Goal: Task Accomplishment & Management: Manage account settings

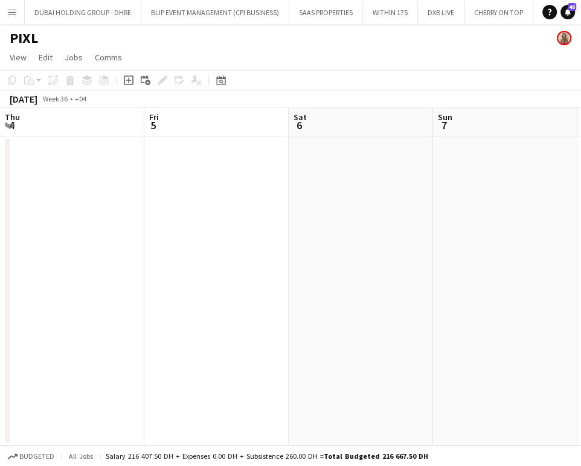
scroll to position [0, 414]
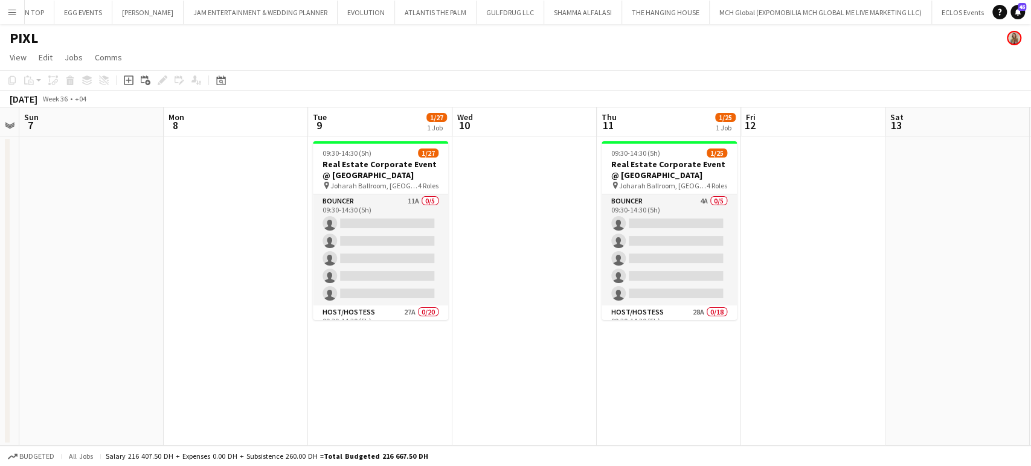
drag, startPoint x: 344, startPoint y: 240, endPoint x: 755, endPoint y: 241, distance: 410.2
click at [581, 241] on app-calendar-viewport "Thu 4 Fri 5 Sat 6 Sun 7 Mon 8 Tue 9 1/27 1 Job Wed 10 Thu 11 1/25 1 Job Fri 12 …" at bounding box center [515, 277] width 1031 height 338
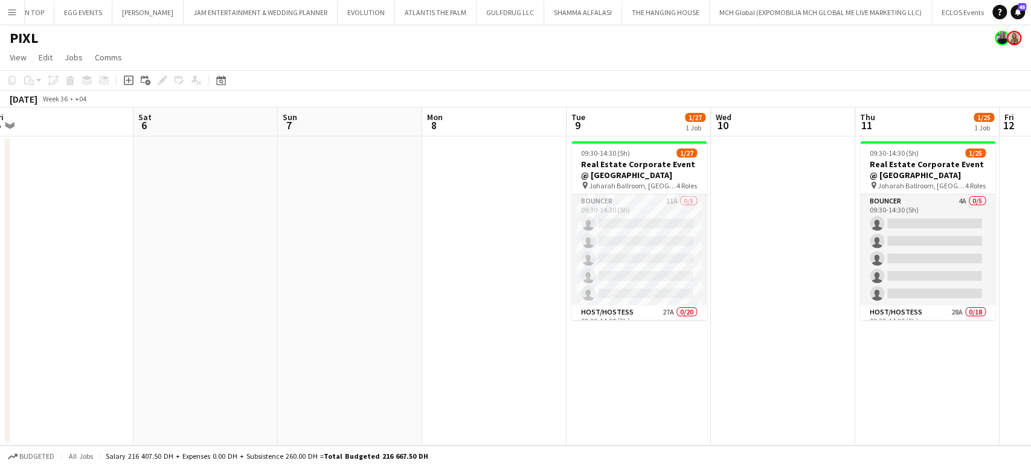
drag, startPoint x: 922, startPoint y: 272, endPoint x: 724, endPoint y: 265, distance: 198.3
click at [581, 265] on app-calendar-viewport "Tue 2 Wed 3 Thu 4 Fri 5 Sat 6 Sun 7 Mon 8 Tue 9 1/27 1 Job Wed 10 Thu 11 1/25 1…" at bounding box center [515, 277] width 1031 height 338
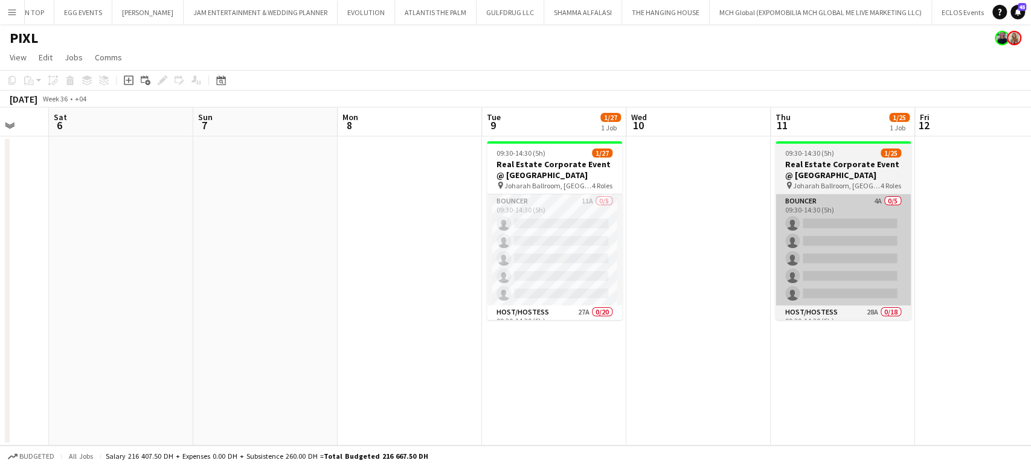
drag, startPoint x: 860, startPoint y: 303, endPoint x: 767, endPoint y: 298, distance: 93.1
click at [581, 303] on app-calendar-viewport "Tue 2 Wed 3 Thu 4 Fri 5 Sat 6 Sun 7 Mon 8 Tue 9 1/27 1 Job Wed 10 Thu 11 1/25 1…" at bounding box center [515, 277] width 1031 height 338
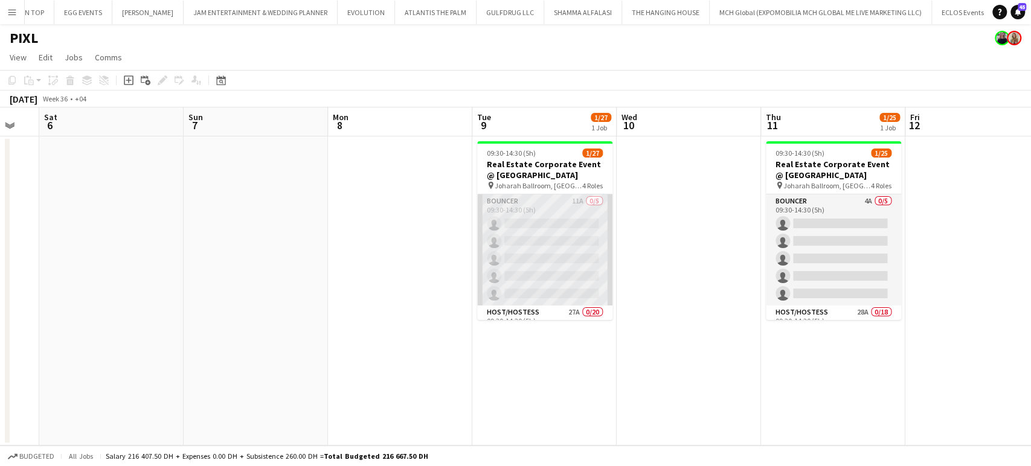
click at [558, 228] on app-card-role "Bouncer 11A 0/5 09:30-14:30 (5h) single-neutral-actions single-neutral-actions …" at bounding box center [544, 250] width 135 height 111
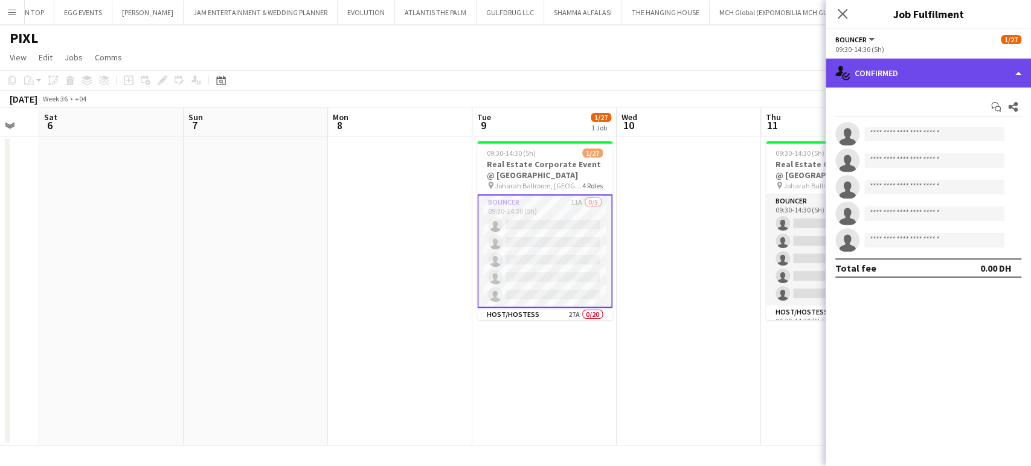
click at [581, 66] on div "single-neutral-actions-check-2 Confirmed" at bounding box center [928, 73] width 205 height 29
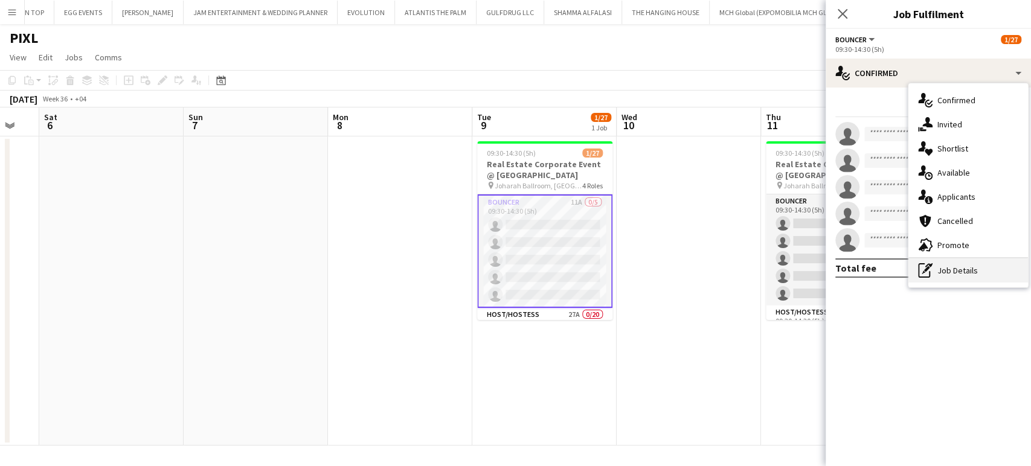
drag, startPoint x: 957, startPoint y: 260, endPoint x: 965, endPoint y: 269, distance: 12.4
click at [581, 260] on div "pen-write Job Details" at bounding box center [969, 271] width 120 height 24
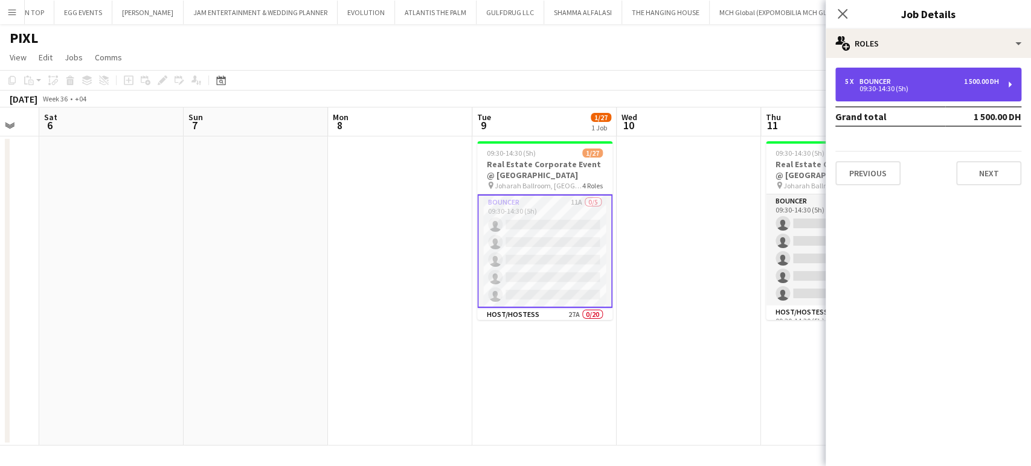
click at [581, 92] on div "5 x Bouncer 1 500.00 DH 09:30-14:30 (5h)" at bounding box center [928, 85] width 186 height 34
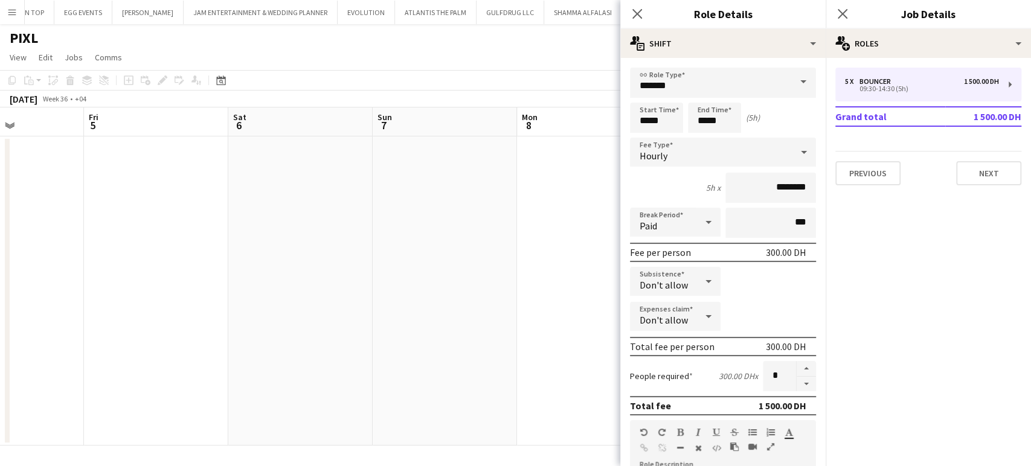
drag, startPoint x: 535, startPoint y: 290, endPoint x: 410, endPoint y: 272, distance: 126.9
click at [410, 272] on app-calendar-viewport "Tue 2 Wed 3 Thu 4 Fri 5 Sat 6 Sun 7 Mon 8 Tue 9 1/27 1 Job Wed 10 Thu 11 1/25 1…" at bounding box center [515, 277] width 1031 height 338
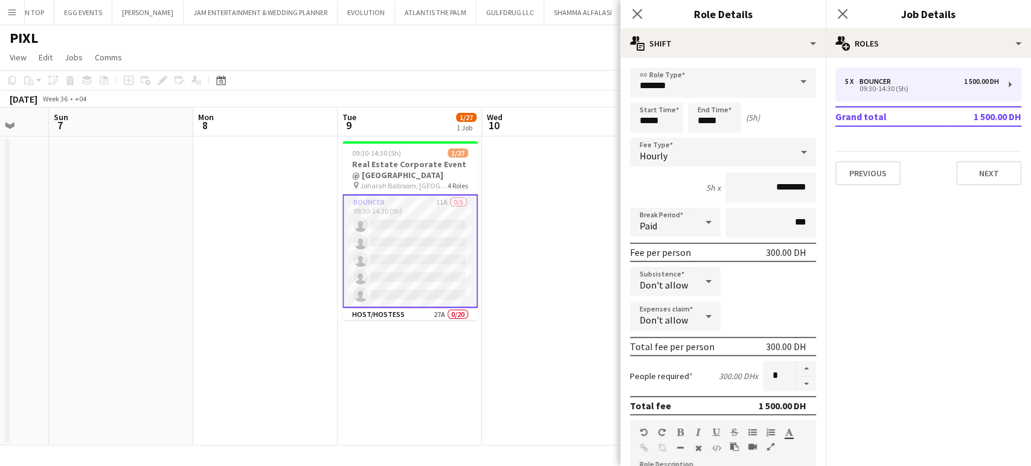
click at [431, 237] on app-card-role "Bouncer 11A 0/5 09:30-14:30 (5h) single-neutral-actions single-neutral-actions …" at bounding box center [410, 252] width 135 height 114
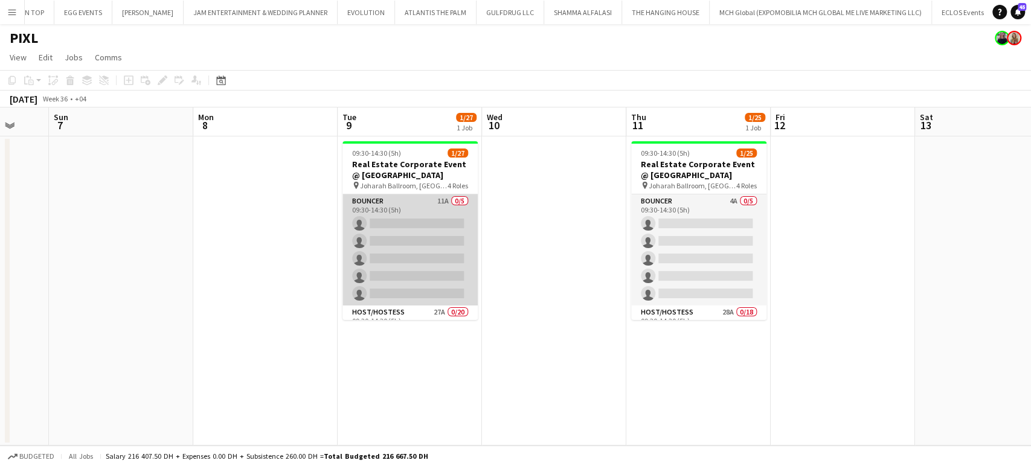
click at [416, 240] on app-card-role "Bouncer 11A 0/5 09:30-14:30 (5h) single-neutral-actions single-neutral-actions …" at bounding box center [410, 250] width 135 height 111
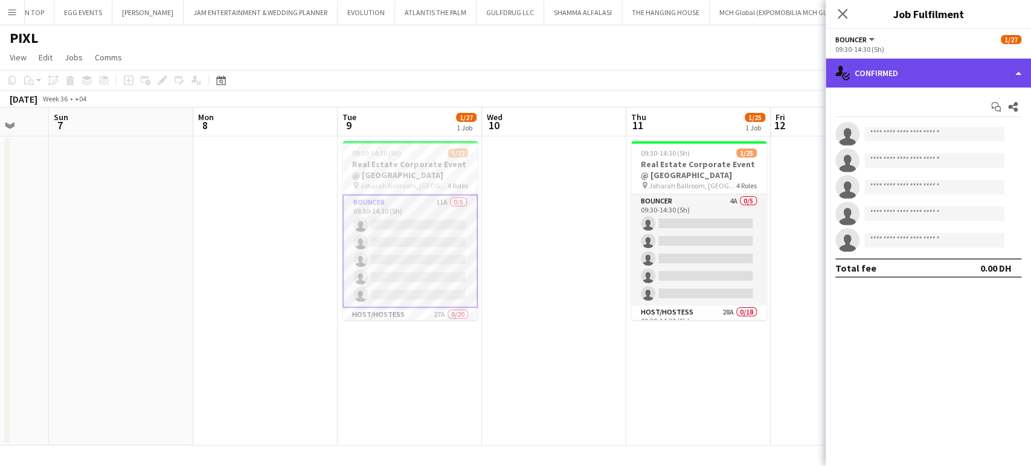
click at [581, 68] on div "single-neutral-actions-check-2 Confirmed" at bounding box center [928, 73] width 205 height 29
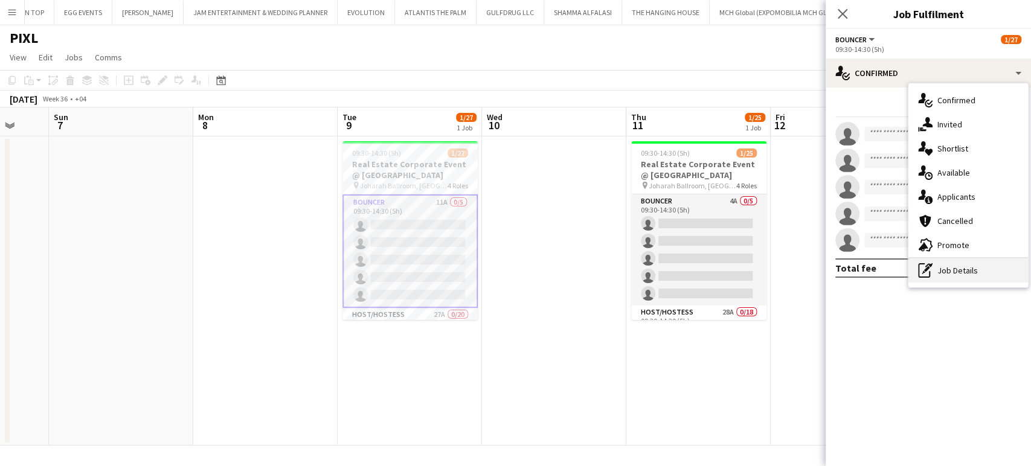
click at [581, 270] on div "pen-write Job Details" at bounding box center [969, 271] width 120 height 24
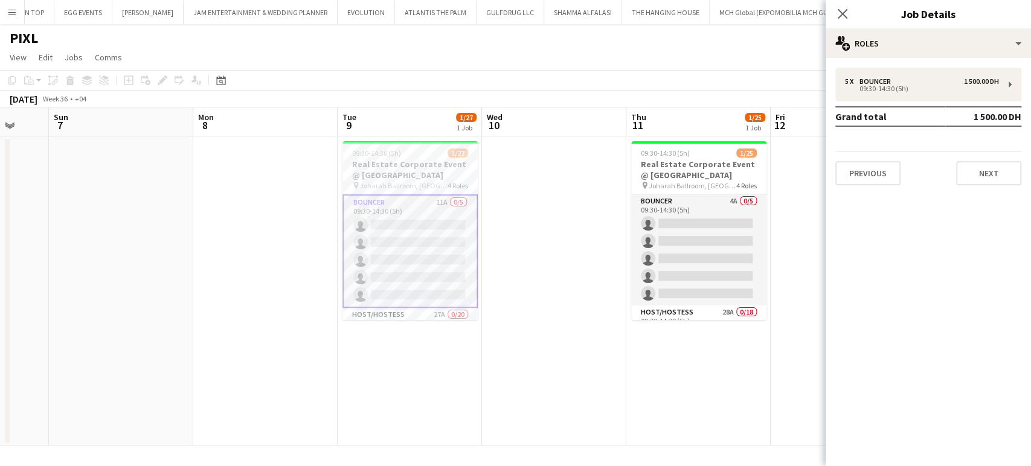
click at [573, 245] on app-date-cell at bounding box center [554, 291] width 144 height 309
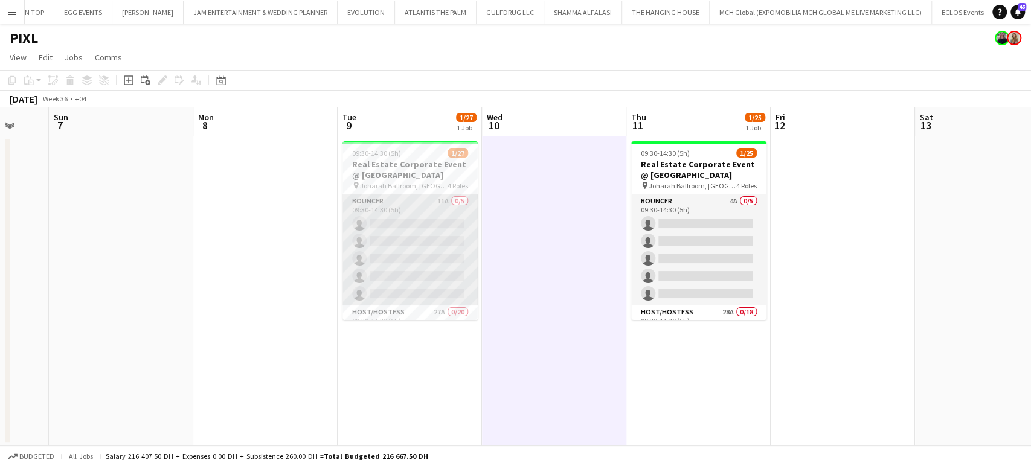
click at [388, 235] on app-card-role "Bouncer 11A 0/5 09:30-14:30 (5h) single-neutral-actions single-neutral-actions …" at bounding box center [410, 250] width 135 height 111
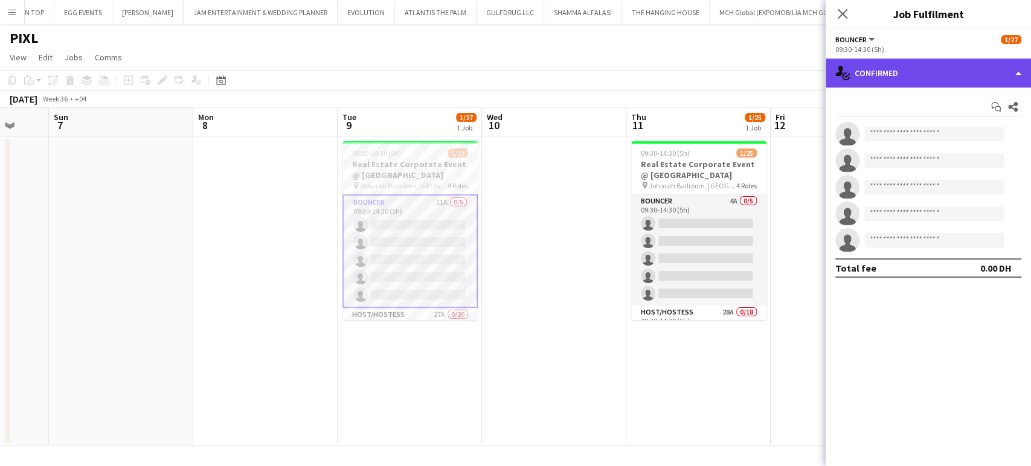
click at [581, 66] on div "single-neutral-actions-check-2 Confirmed" at bounding box center [928, 73] width 205 height 29
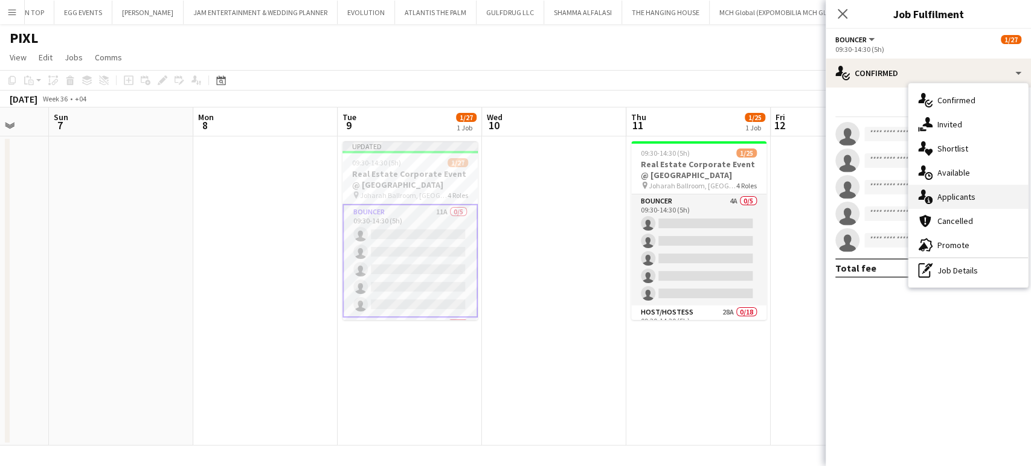
click at [581, 199] on div "single-neutral-actions-information Applicants" at bounding box center [969, 197] width 120 height 24
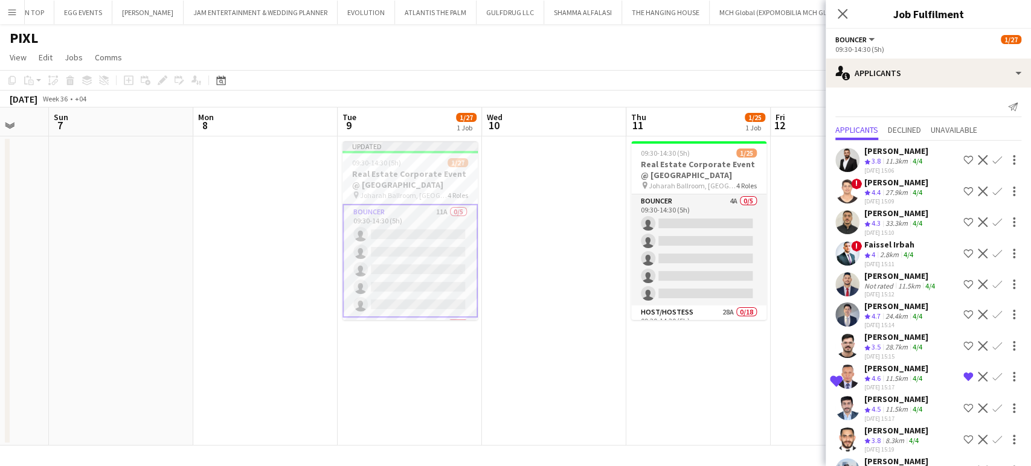
click at [581, 159] on app-icon "Shortlist crew" at bounding box center [969, 160] width 10 height 10
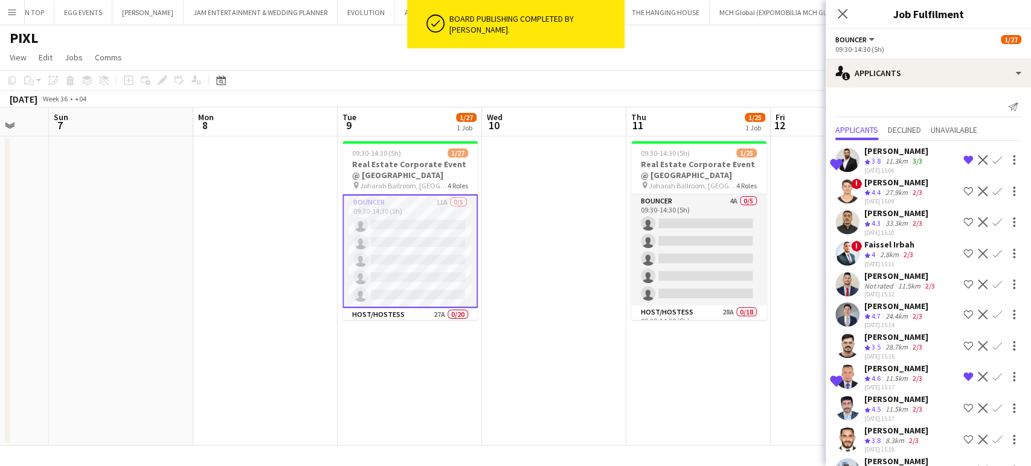
scroll to position [33, 0]
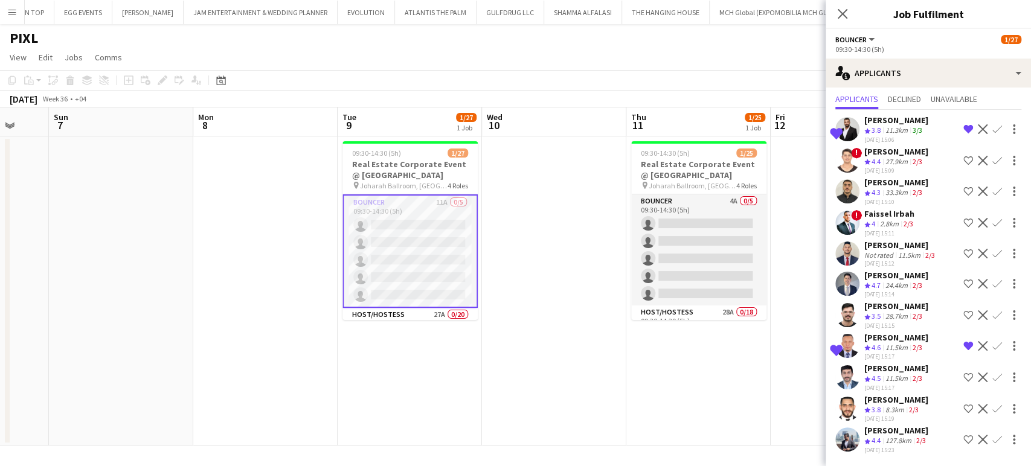
click at [581, 432] on div "[PERSON_NAME]" at bounding box center [896, 430] width 64 height 11
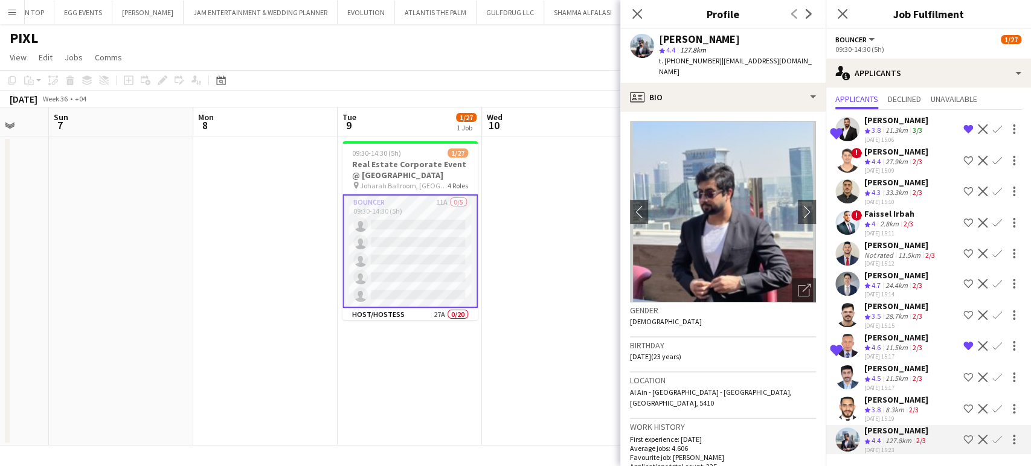
click at [581, 270] on div "[PERSON_NAME]" at bounding box center [896, 275] width 64 height 11
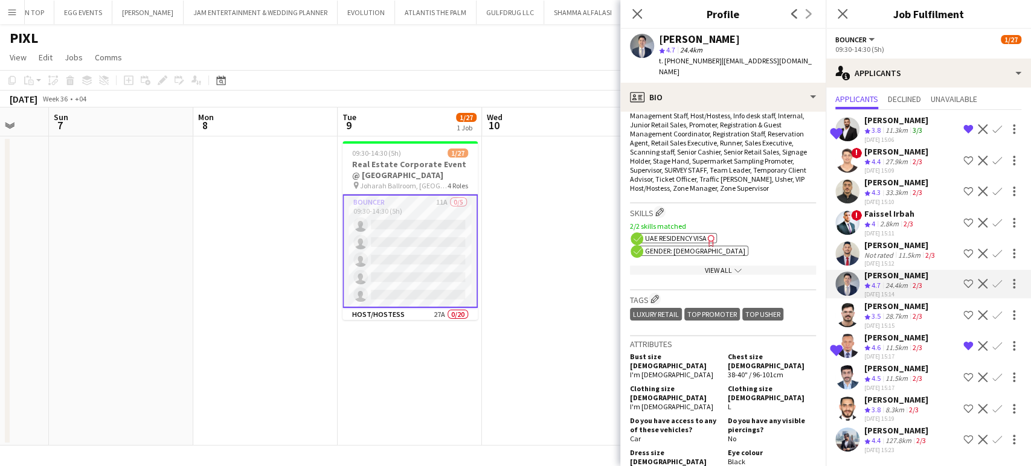
scroll to position [536, 0]
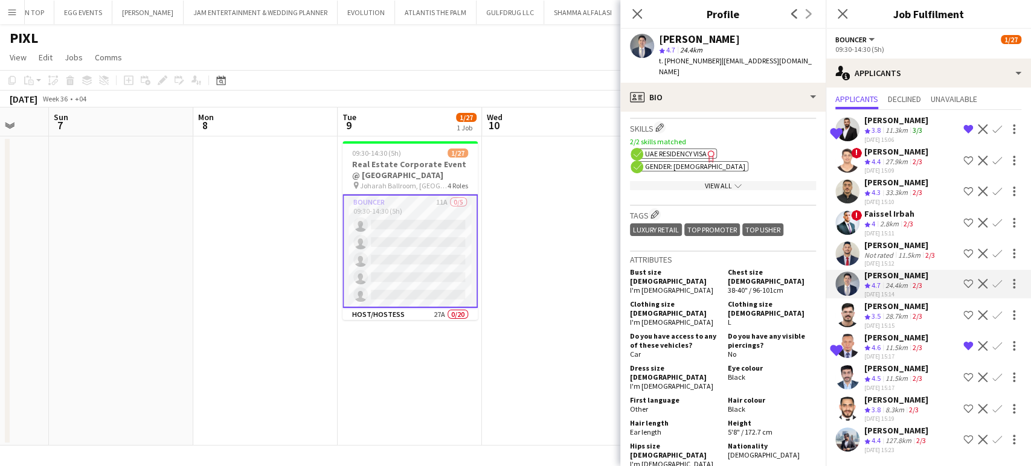
click at [581, 249] on app-icon "Shortlist crew" at bounding box center [969, 254] width 10 height 10
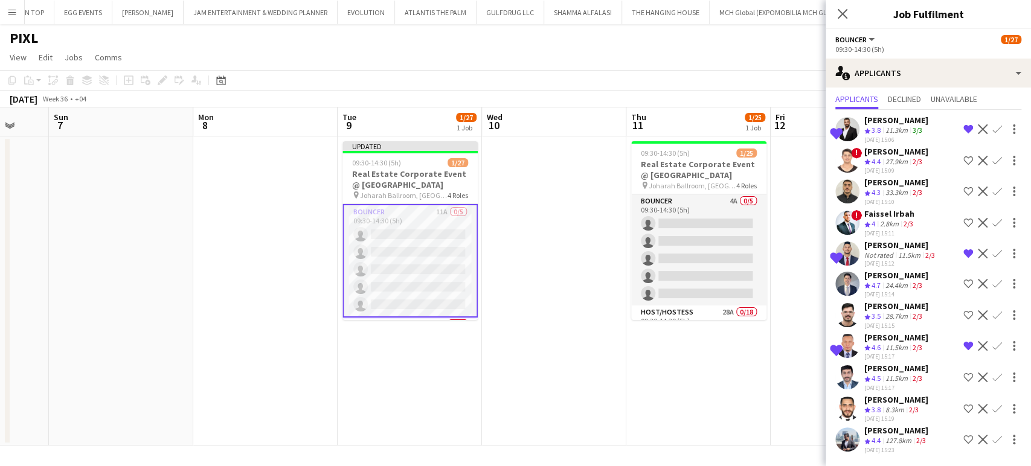
click at [581, 146] on div "[PERSON_NAME]" at bounding box center [896, 151] width 64 height 11
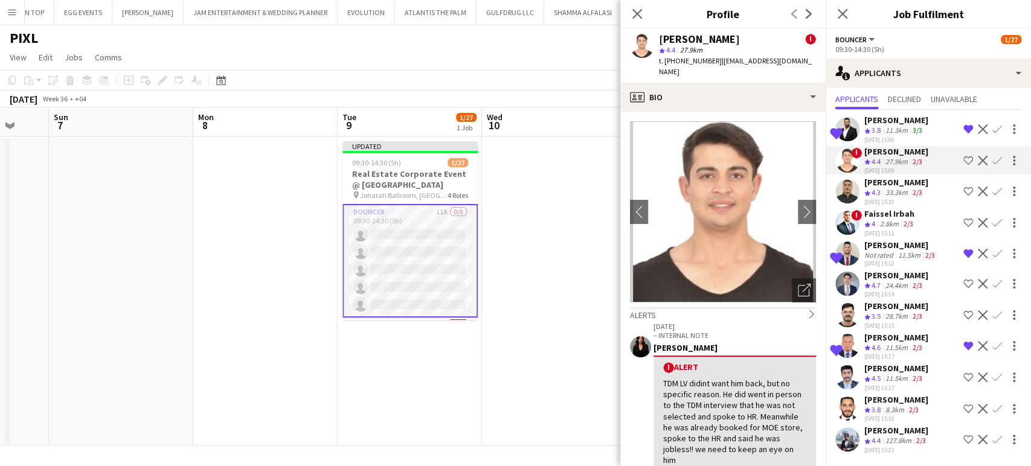
click at [581, 156] on app-icon "Shortlist crew" at bounding box center [969, 161] width 10 height 10
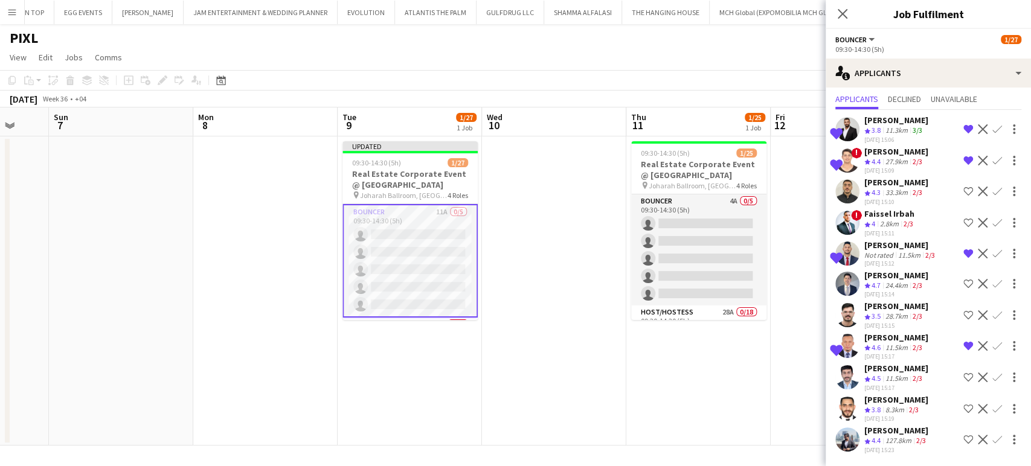
click at [581, 219] on div "2.8km" at bounding box center [890, 224] width 24 height 10
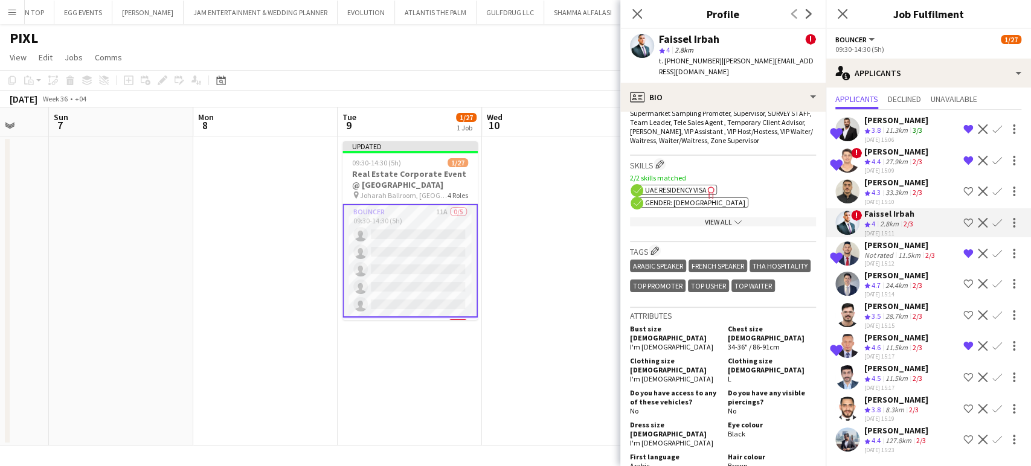
scroll to position [738, 0]
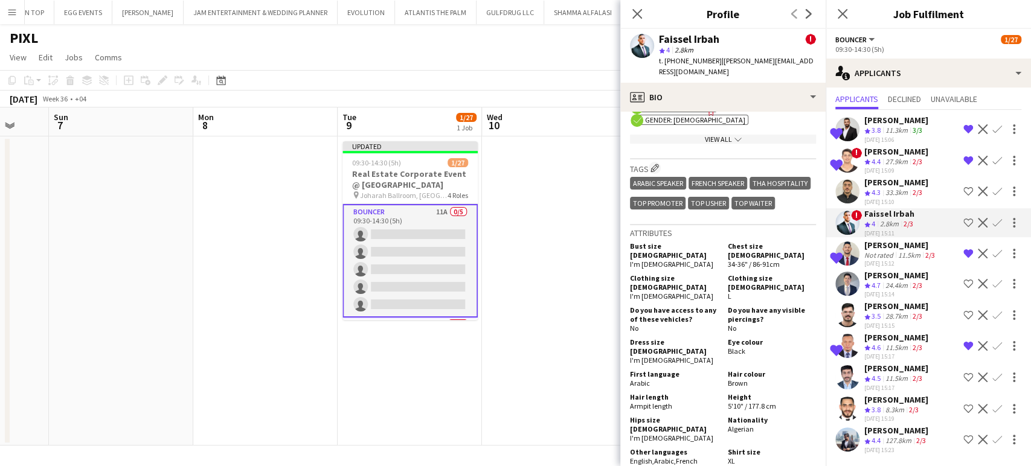
click at [581, 218] on app-icon "Shortlist crew" at bounding box center [969, 223] width 10 height 10
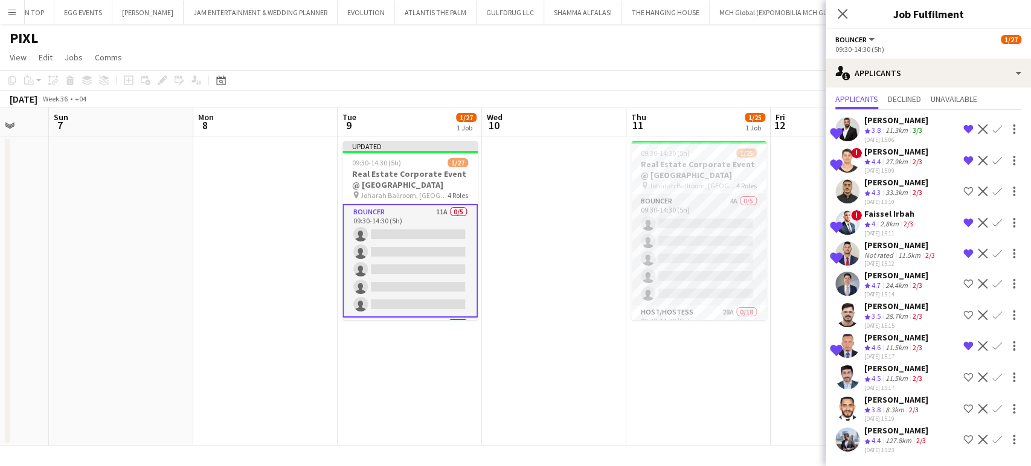
click at [581, 408] on div "8.3km" at bounding box center [895, 410] width 24 height 10
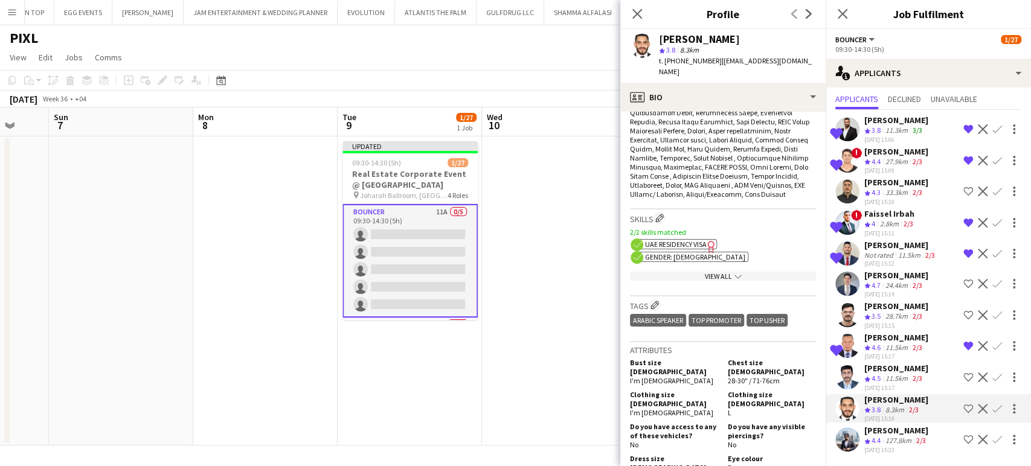
scroll to position [805, 0]
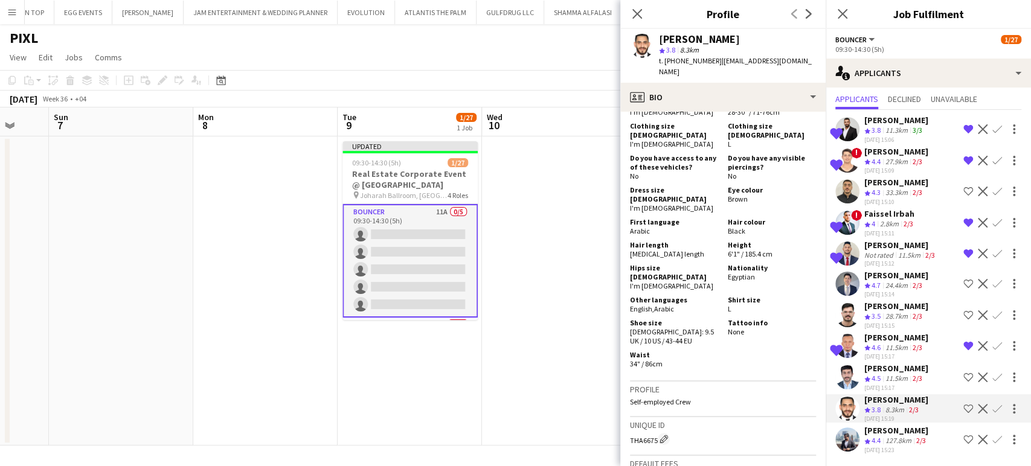
click at [581, 446] on div "127.8km" at bounding box center [898, 441] width 31 height 10
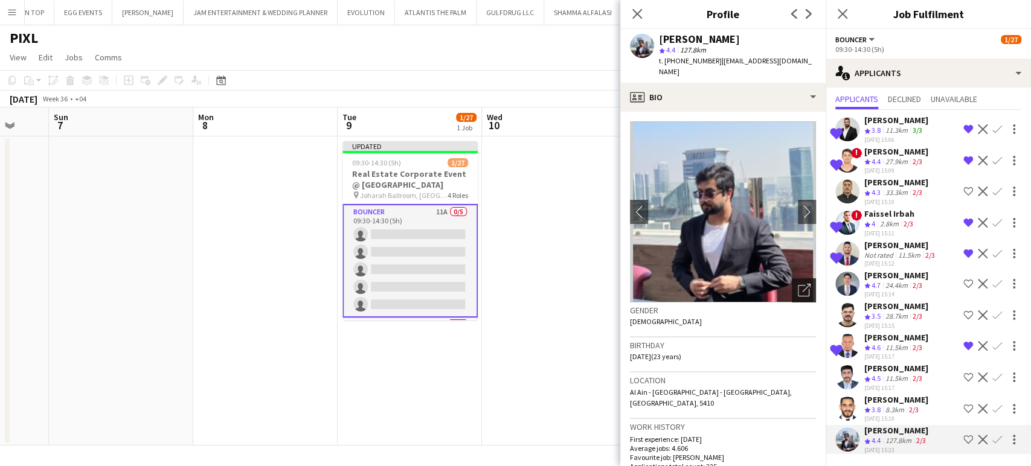
click at [581, 284] on icon "Open photos pop-in" at bounding box center [804, 290] width 13 height 13
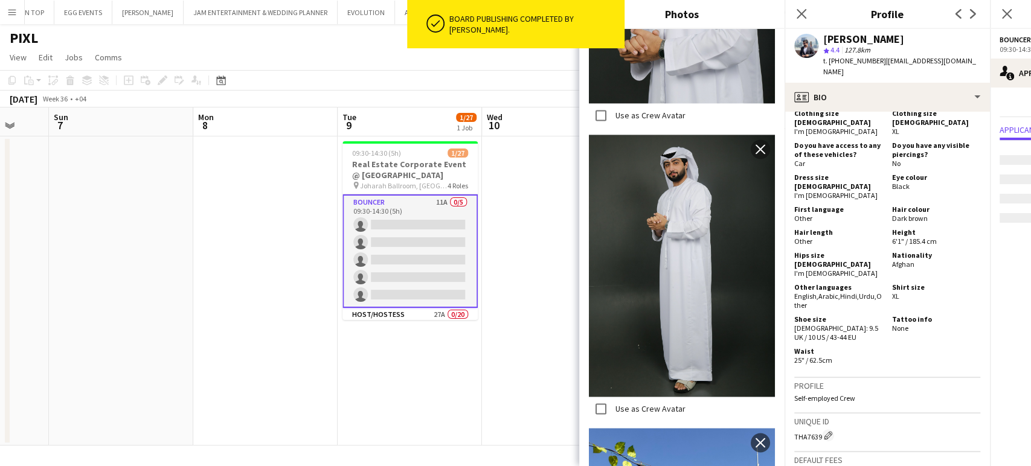
scroll to position [671, 0]
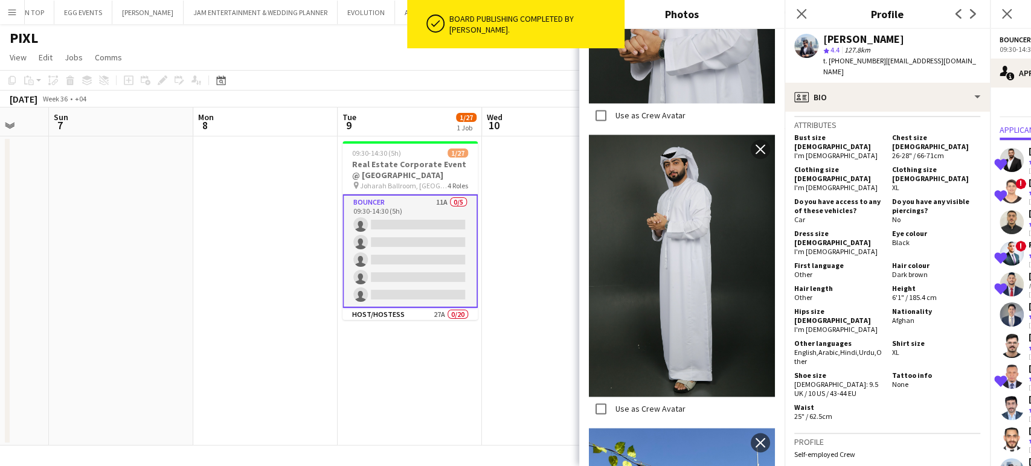
click at [555, 289] on app-date-cell at bounding box center [554, 291] width 144 height 309
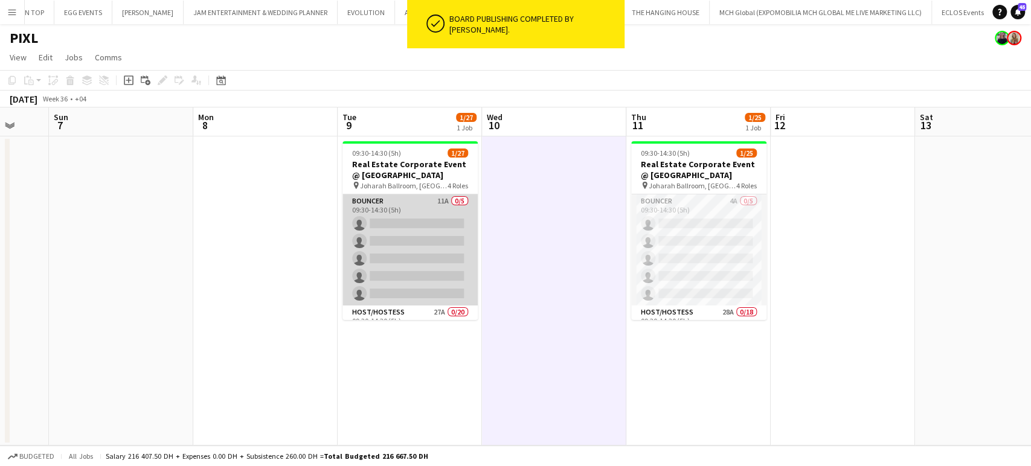
click at [433, 242] on app-card-role "Bouncer 11A 0/5 09:30-14:30 (5h) single-neutral-actions single-neutral-actions …" at bounding box center [410, 250] width 135 height 111
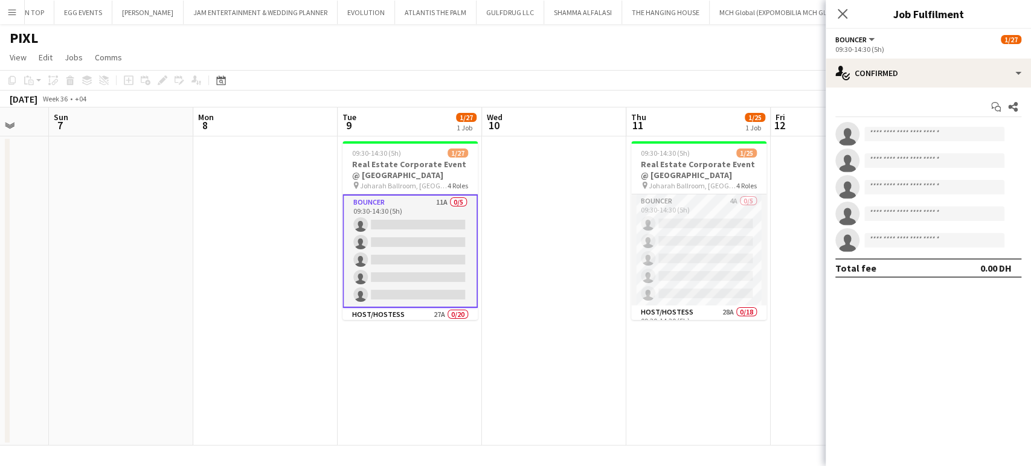
click at [550, 242] on app-date-cell at bounding box center [554, 291] width 144 height 309
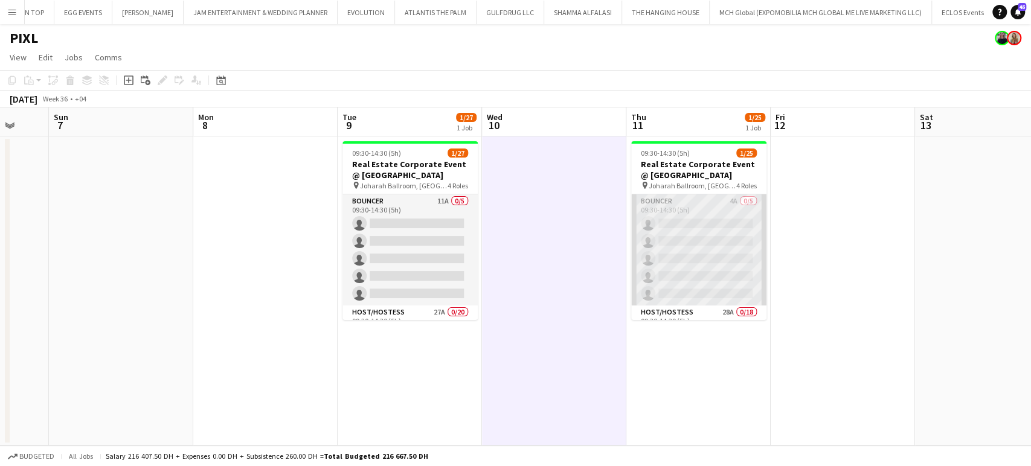
click at [581, 249] on app-card-role "Bouncer 4A 0/5 09:30-14:30 (5h) single-neutral-actions single-neutral-actions s…" at bounding box center [698, 250] width 135 height 111
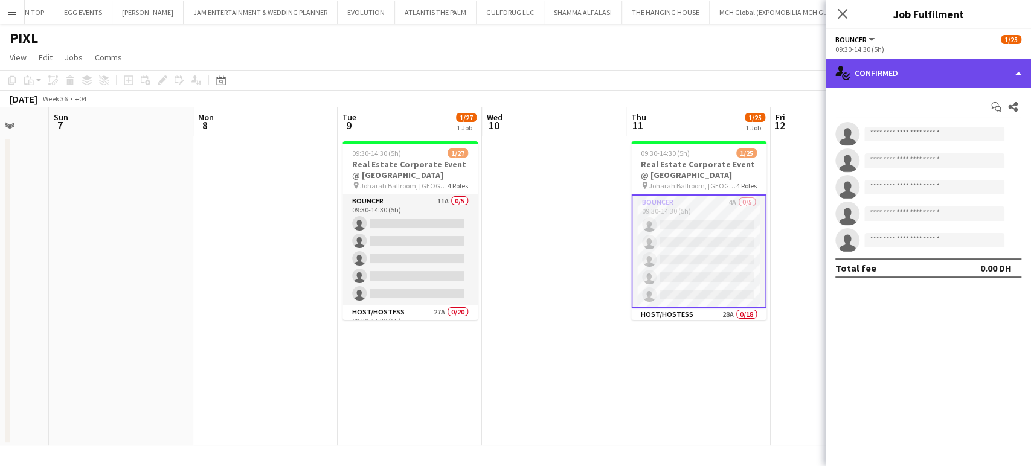
click at [581, 62] on div "single-neutral-actions-check-2 Confirmed" at bounding box center [928, 73] width 205 height 29
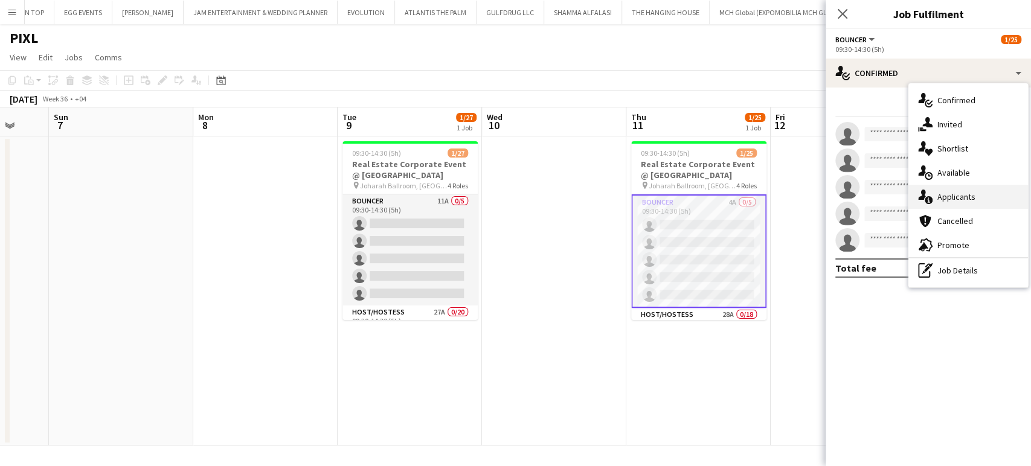
click at [581, 201] on div "single-neutral-actions-information Applicants" at bounding box center [969, 197] width 120 height 24
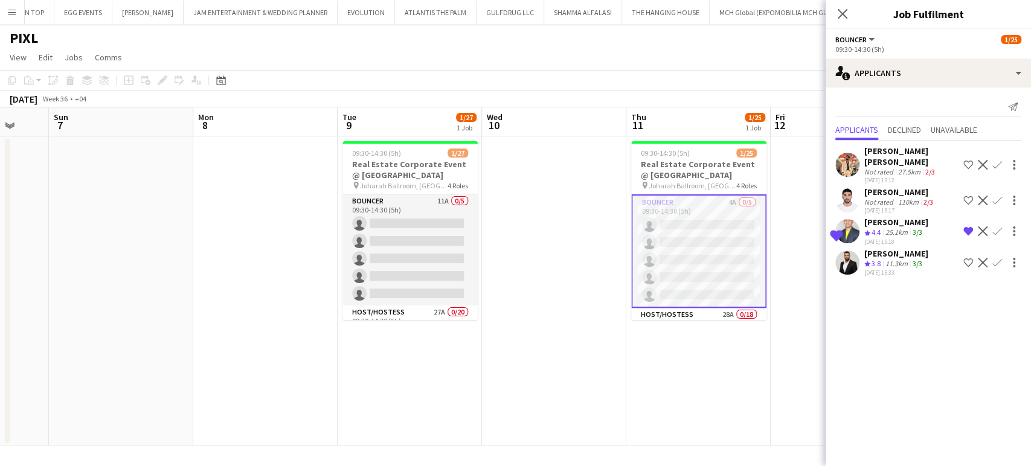
click at [581, 259] on app-icon "Shortlist crew" at bounding box center [969, 263] width 10 height 10
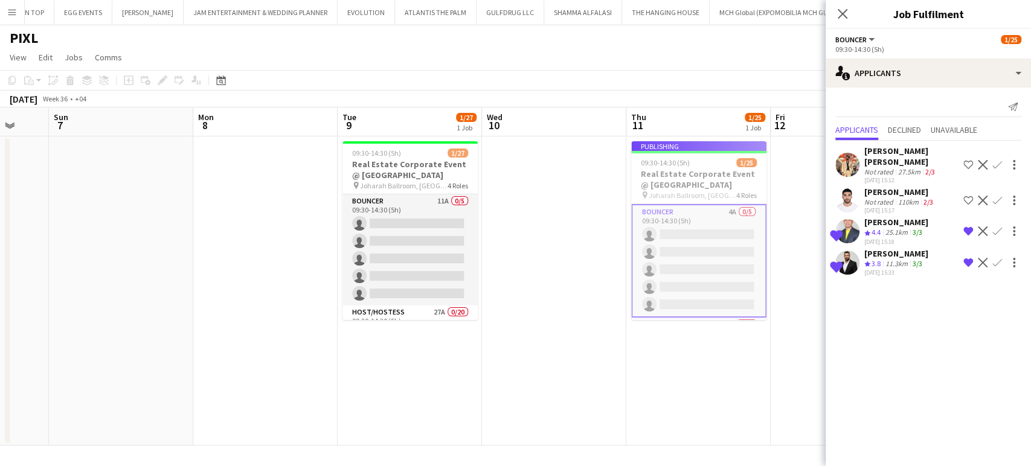
click at [581, 187] on div "[PERSON_NAME]" at bounding box center [899, 192] width 71 height 11
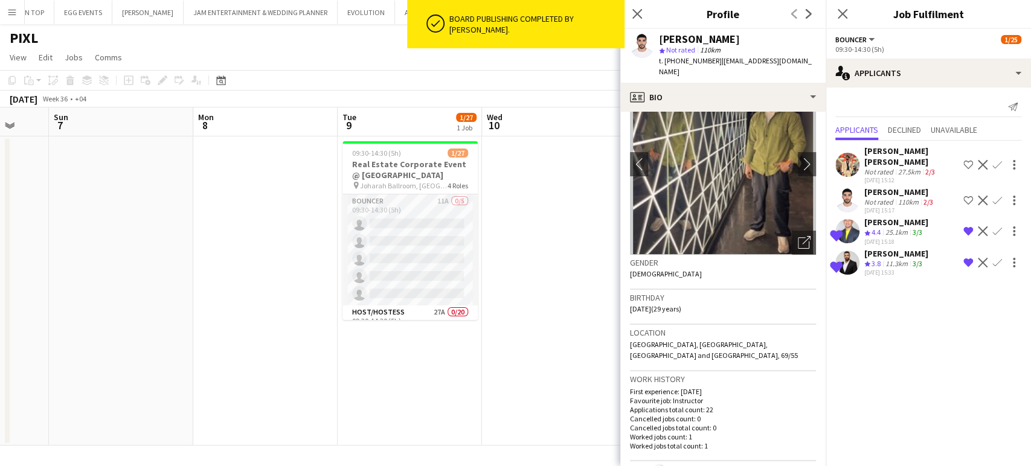
scroll to position [67, 0]
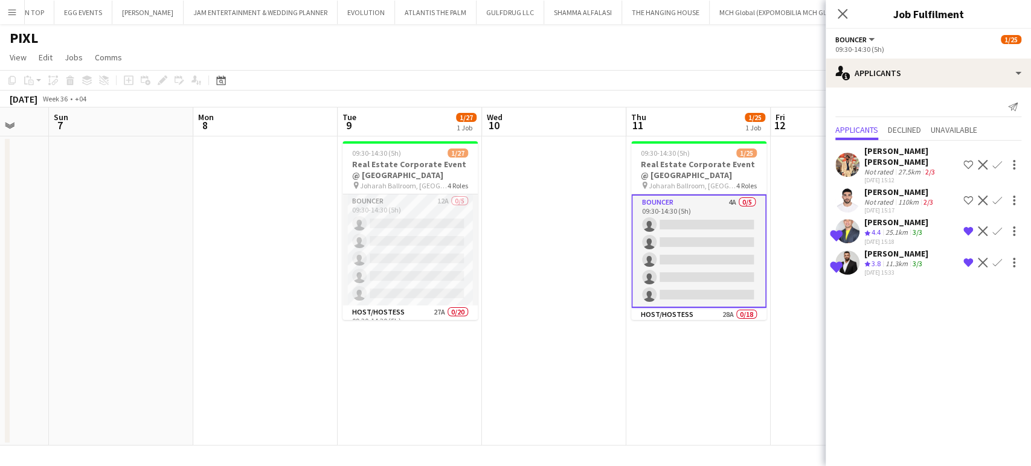
click at [581, 187] on div "[PERSON_NAME]" at bounding box center [899, 192] width 71 height 11
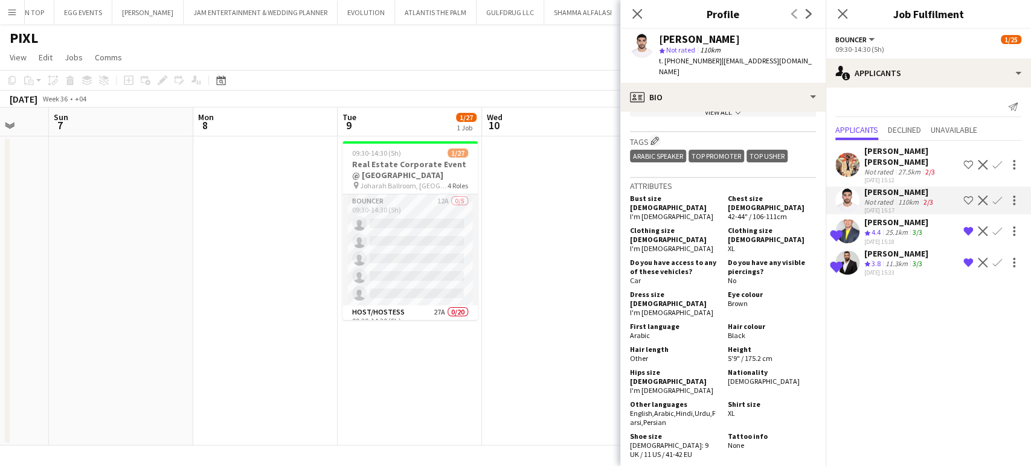
scroll to position [671, 0]
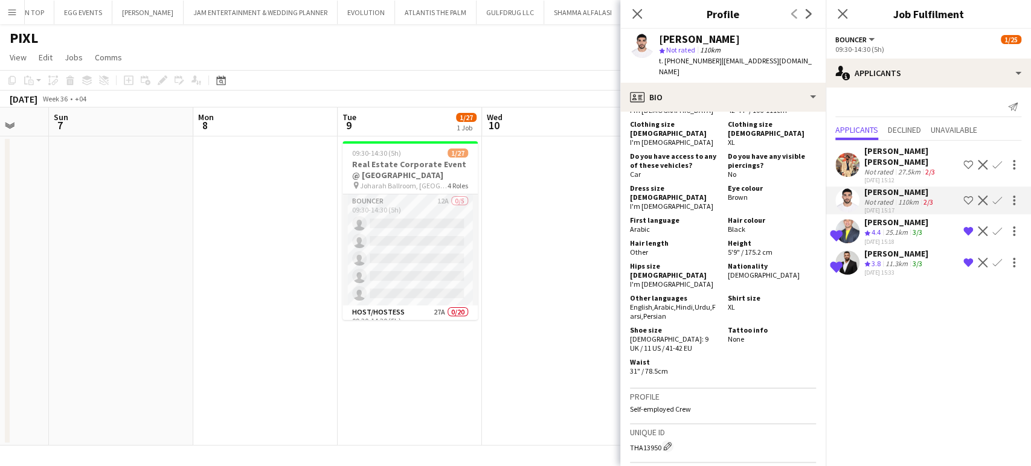
click at [581, 196] on app-icon "Shortlist crew" at bounding box center [969, 201] width 10 height 10
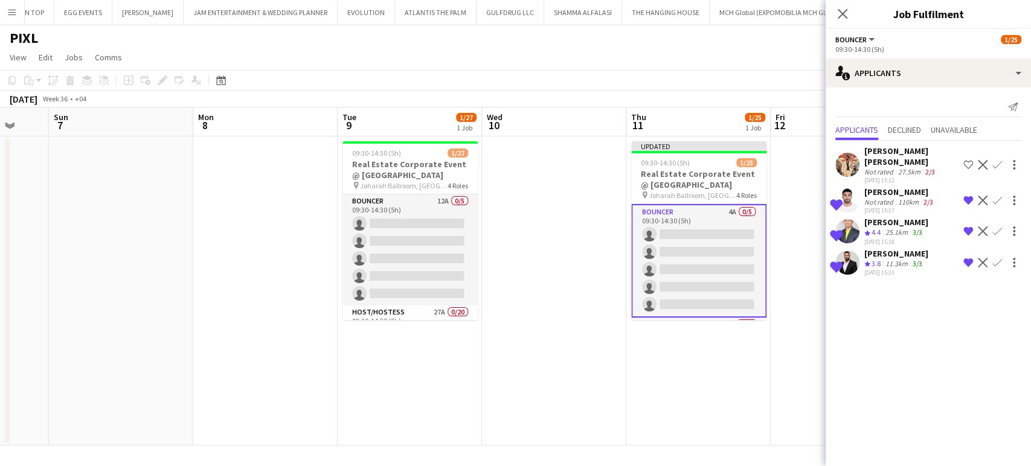
click at [581, 251] on app-date-cell at bounding box center [554, 291] width 144 height 309
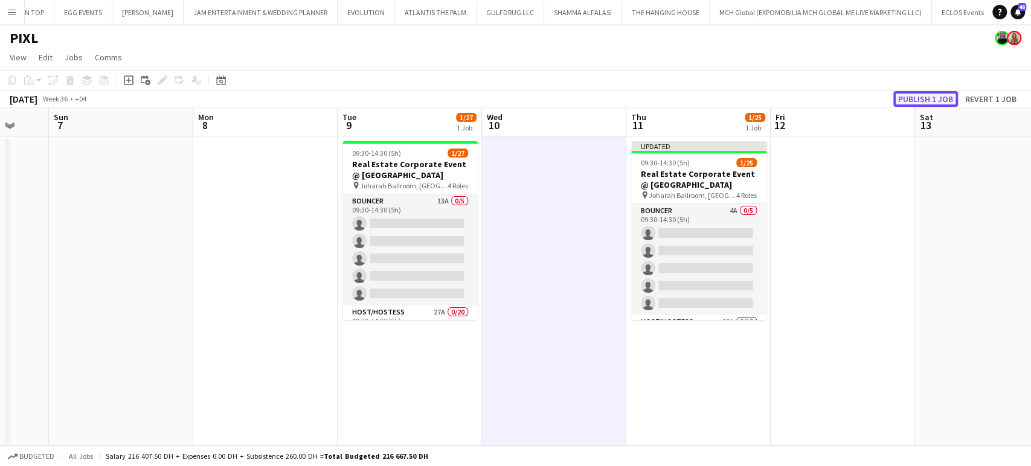
click at [581, 100] on button "Publish 1 job" at bounding box center [925, 99] width 65 height 16
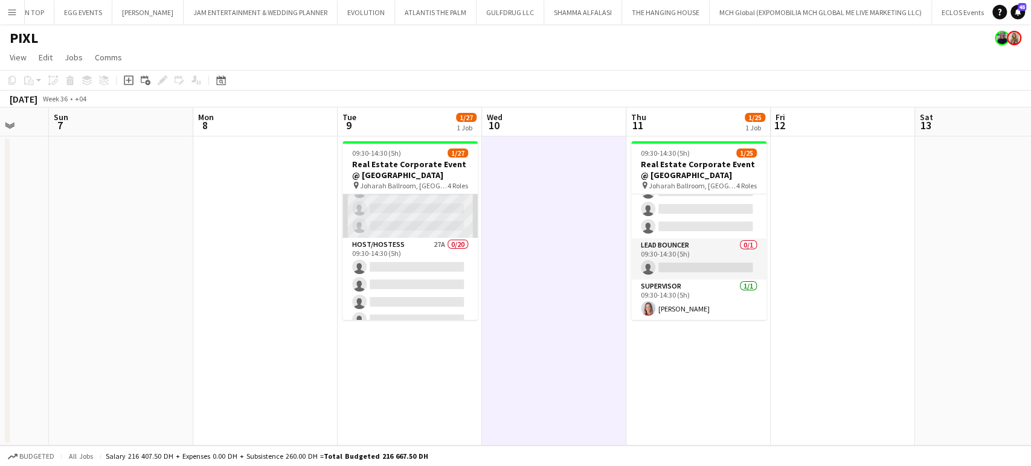
scroll to position [0, 0]
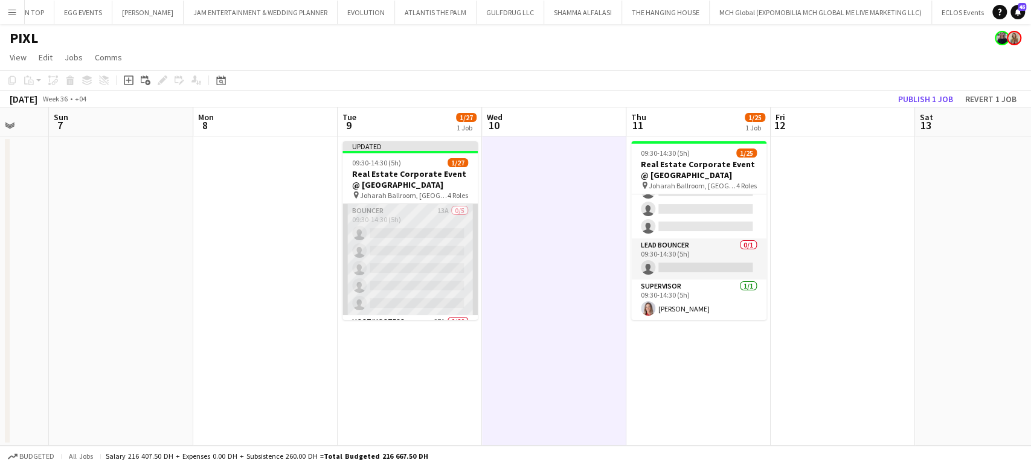
click at [394, 259] on app-card-role "Bouncer 13A 0/5 09:30-14:30 (5h) single-neutral-actions single-neutral-actions …" at bounding box center [410, 259] width 135 height 111
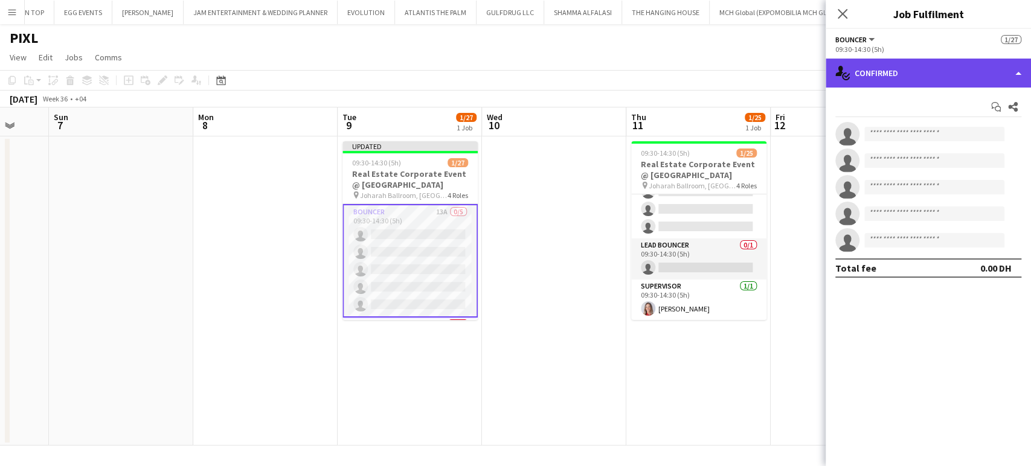
click at [581, 65] on div "single-neutral-actions-check-2 Confirmed" at bounding box center [928, 73] width 205 height 29
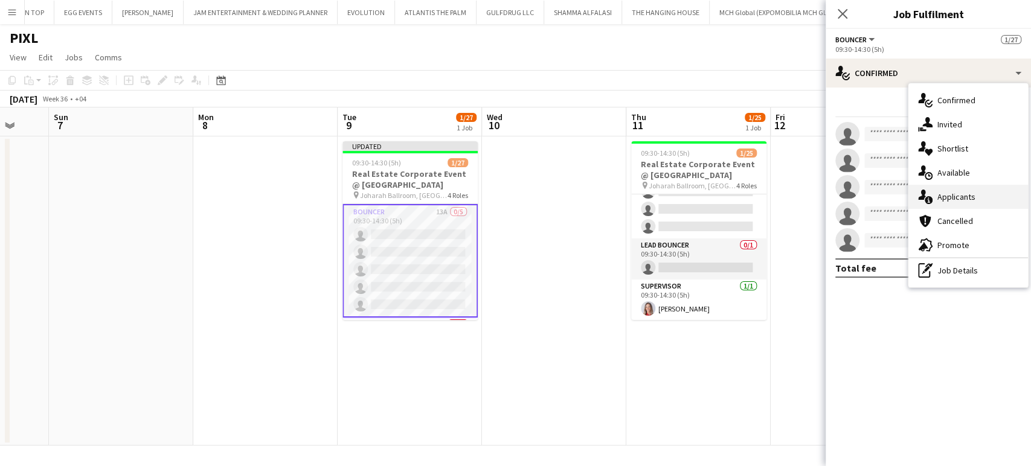
click at [581, 201] on span "Applicants" at bounding box center [957, 196] width 38 height 11
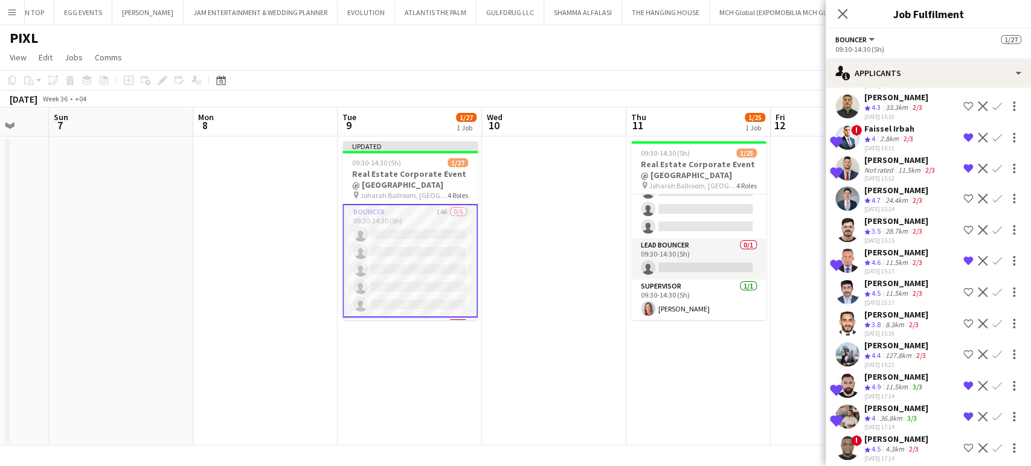
scroll to position [124, 0]
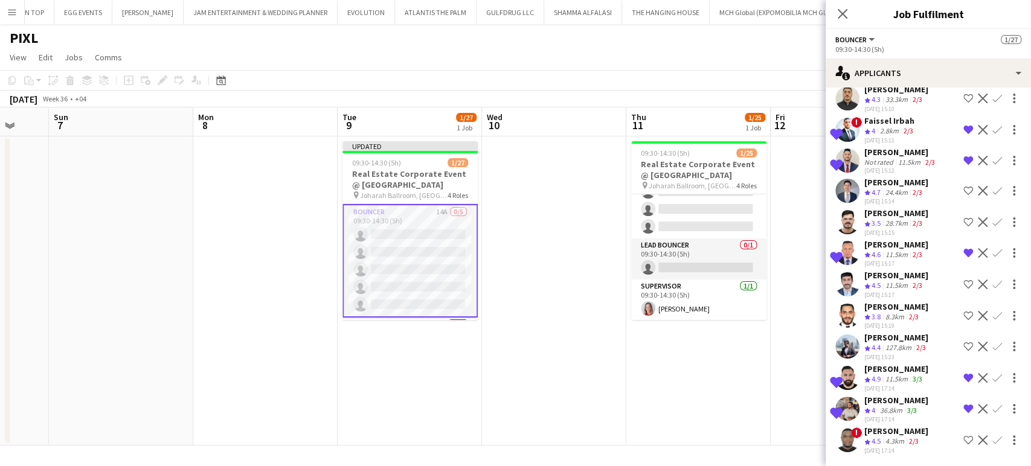
click at [581, 437] on div "[PERSON_NAME]" at bounding box center [896, 431] width 64 height 11
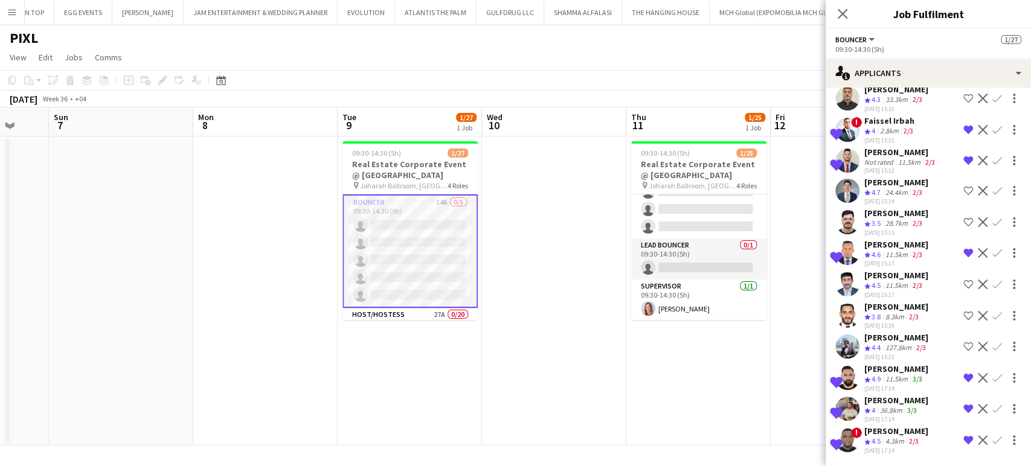
drag, startPoint x: 527, startPoint y: 299, endPoint x: 525, endPoint y: 293, distance: 6.3
click at [526, 298] on app-date-cell at bounding box center [554, 291] width 144 height 309
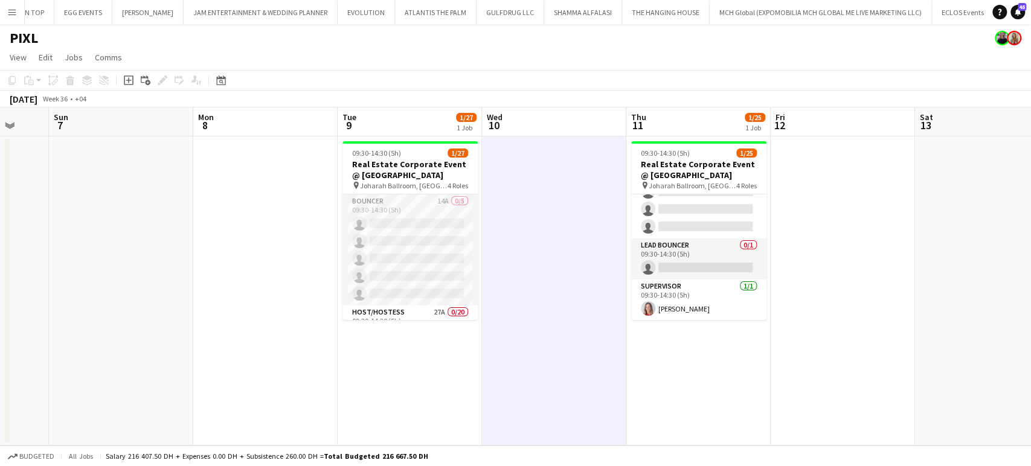
scroll to position [0, 385]
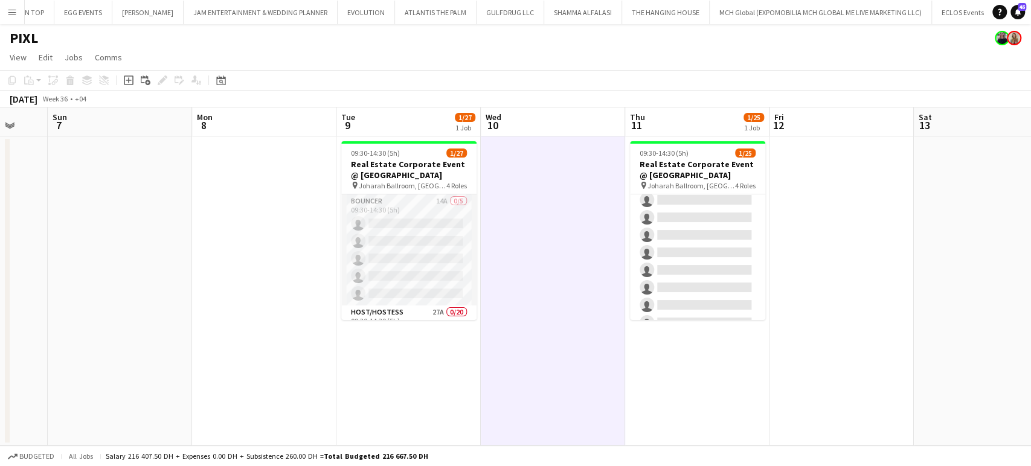
click at [581, 249] on app-card-role "Host/Hostess 28A 0/18 09:30-14:30 (5h) single-neutral-actions single-neutral-ac…" at bounding box center [697, 270] width 135 height 339
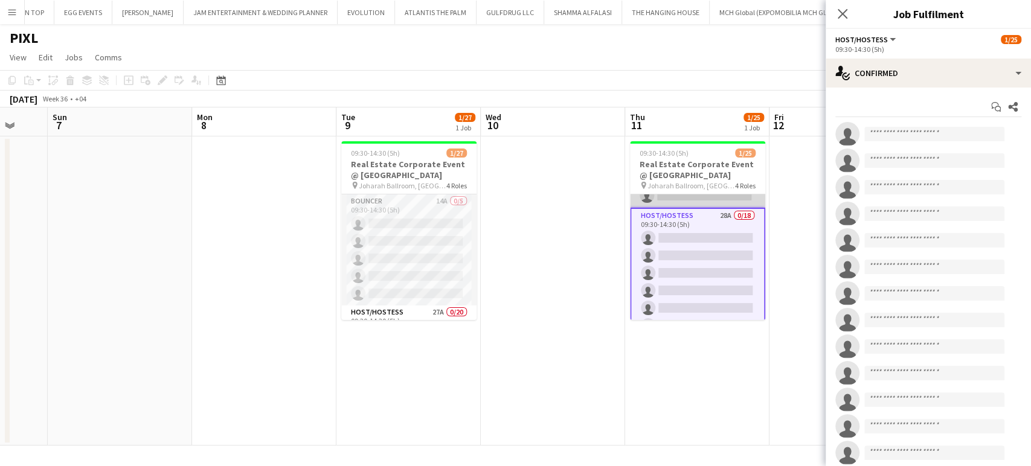
scroll to position [0, 0]
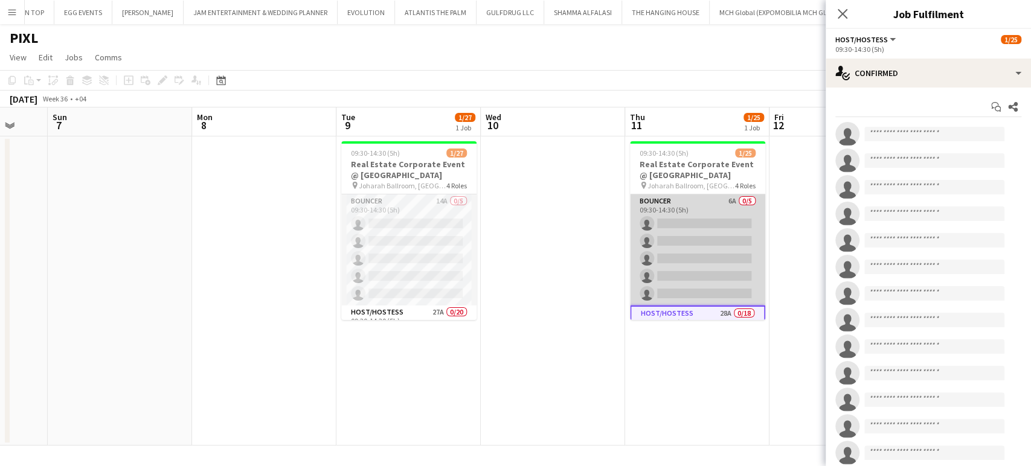
click at [581, 213] on app-card-role "Bouncer 6A 0/5 09:30-14:30 (5h) single-neutral-actions single-neutral-actions s…" at bounding box center [697, 250] width 135 height 111
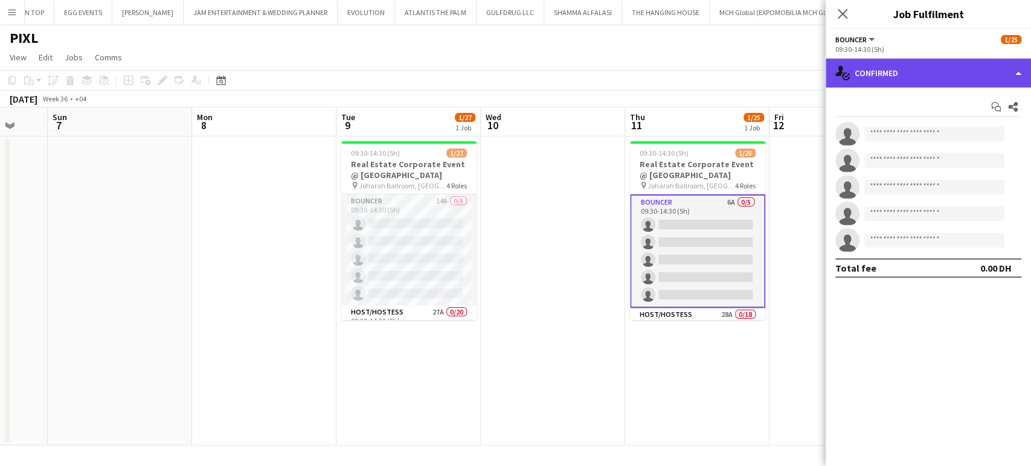
click at [581, 59] on div "single-neutral-actions-check-2 Confirmed" at bounding box center [928, 73] width 205 height 29
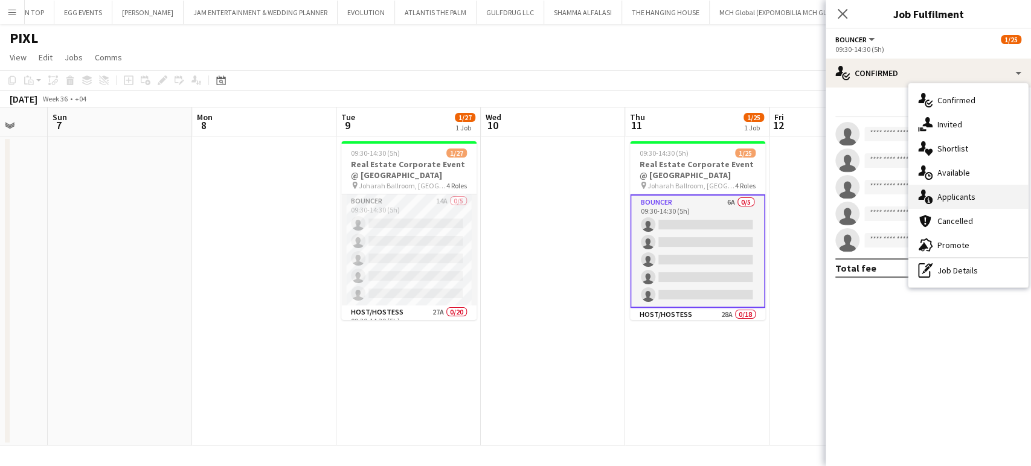
click at [581, 191] on div "single-neutral-actions-information Applicants" at bounding box center [969, 197] width 120 height 24
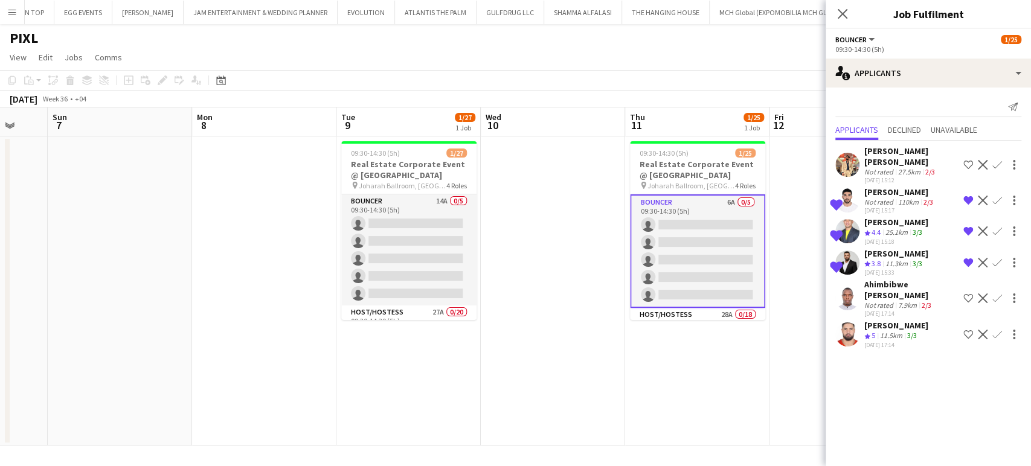
click at [581, 320] on div "[PERSON_NAME]" at bounding box center [896, 325] width 64 height 11
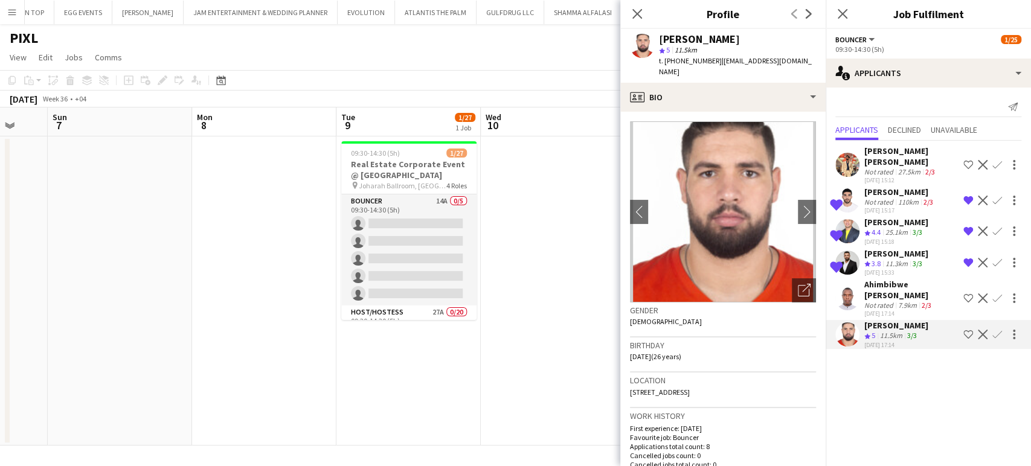
click at [581, 330] on app-icon "Shortlist crew" at bounding box center [969, 335] width 10 height 10
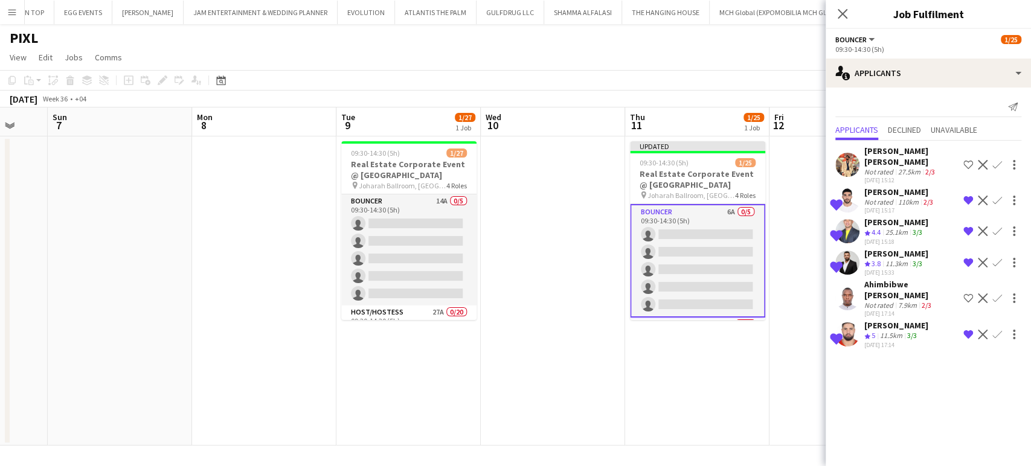
click at [581, 301] on div "Not rated" at bounding box center [879, 305] width 31 height 9
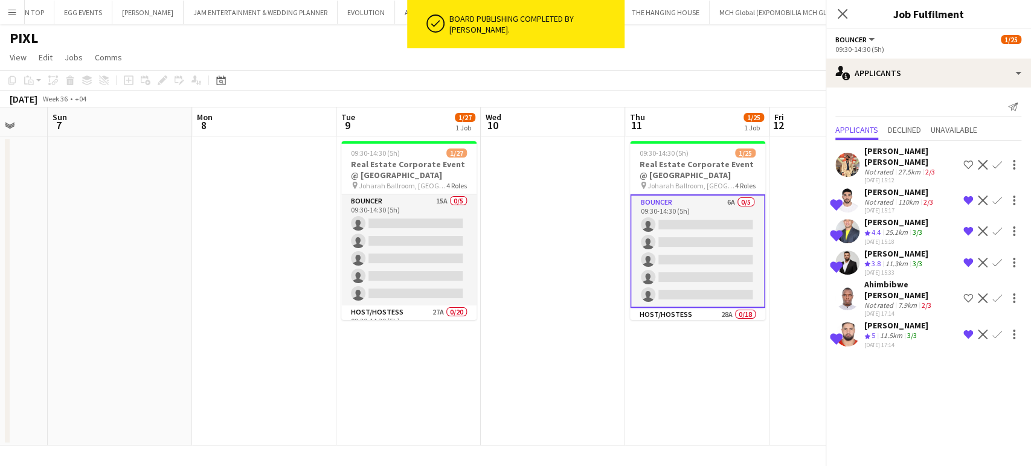
scroll to position [738, 0]
click at [581, 294] on app-icon "Shortlist crew" at bounding box center [969, 299] width 10 height 10
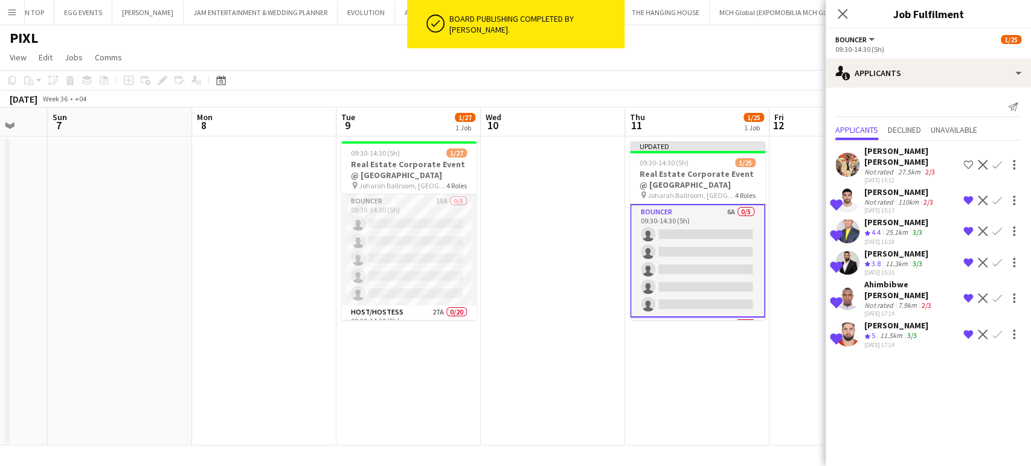
click at [529, 344] on app-date-cell at bounding box center [553, 291] width 144 height 309
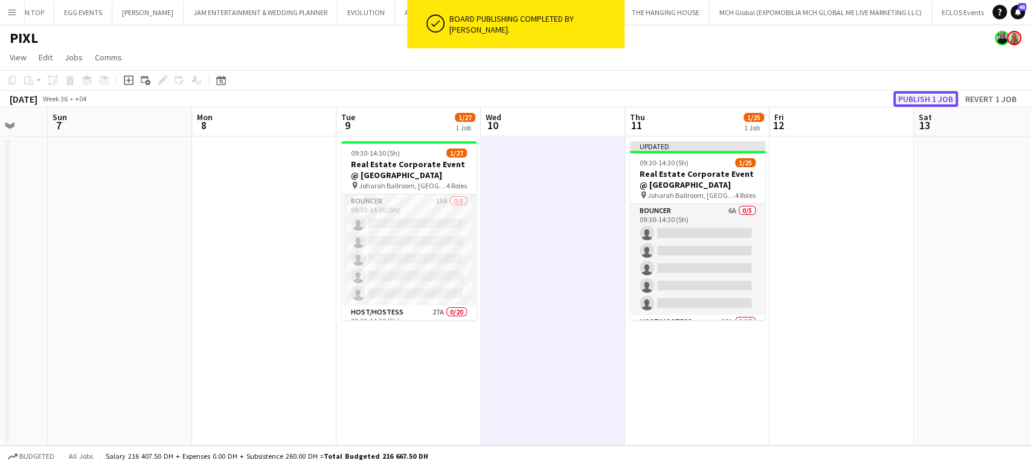
click at [581, 100] on button "Publish 1 job" at bounding box center [925, 99] width 65 height 16
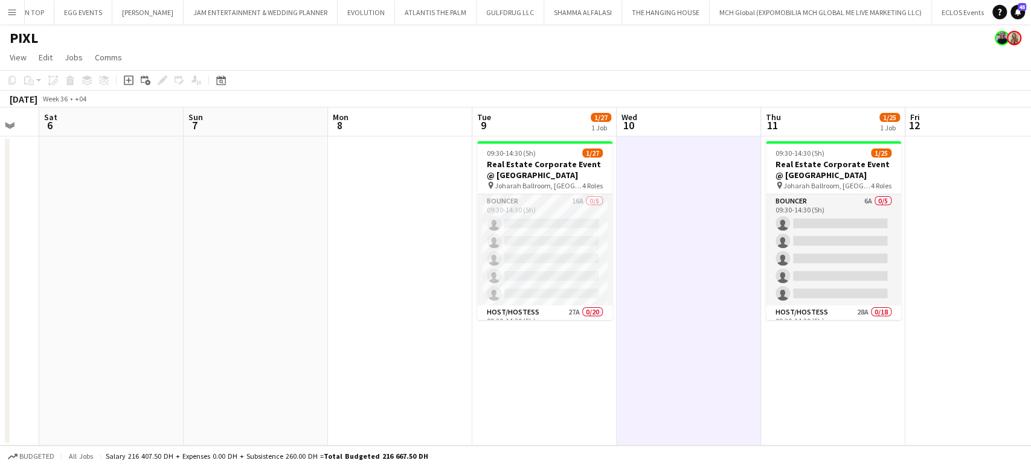
drag, startPoint x: 193, startPoint y: 315, endPoint x: 619, endPoint y: 332, distance: 425.6
click at [581, 332] on app-calendar-viewport "Thu 4 Fri 5 Sat 6 Sun 7 Mon 8 Tue 9 1/27 1 Job Wed 10 Thu 11 1/25 1 Job Fri 12 …" at bounding box center [515, 277] width 1031 height 338
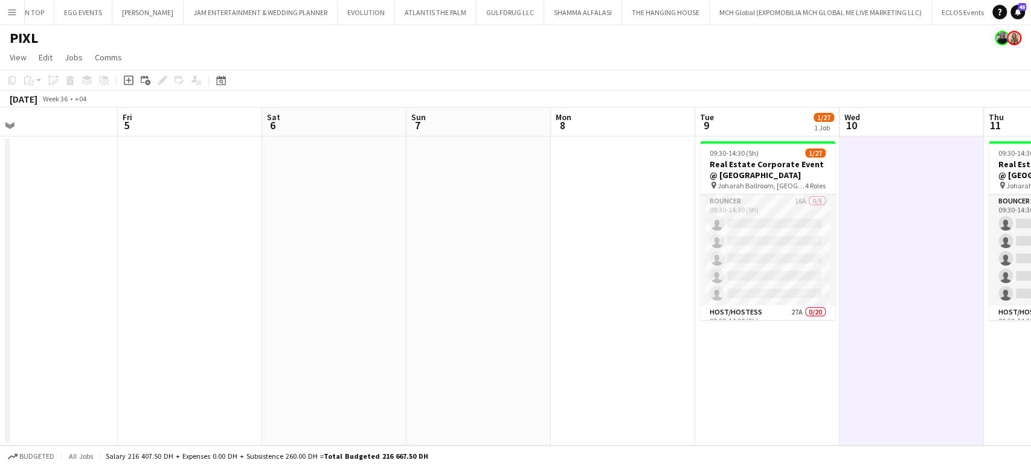
drag, startPoint x: 379, startPoint y: 301, endPoint x: 422, endPoint y: 314, distance: 45.3
click at [581, 313] on app-calendar-viewport "Tue 2 Wed 3 Thu 4 Fri 5 Sat 6 Sun 7 Mon 8 Tue 9 1/27 1 Job Wed 10 Thu 11 1/25 1…" at bounding box center [515, 277] width 1031 height 338
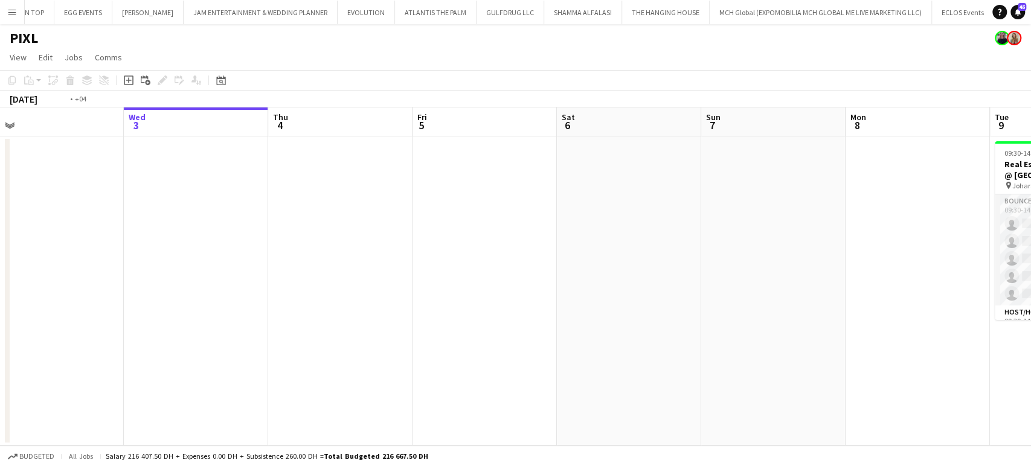
drag, startPoint x: 520, startPoint y: 318, endPoint x: 581, endPoint y: 320, distance: 61.0
click at [581, 320] on app-calendar-viewport "Sun 31 Mon 1 Tue 2 Wed 3 Thu 4 Fri 5 Sat 6 Sun 7 Mon 8 Tue 9 1/27 1 Job Wed 10 …" at bounding box center [515, 277] width 1031 height 338
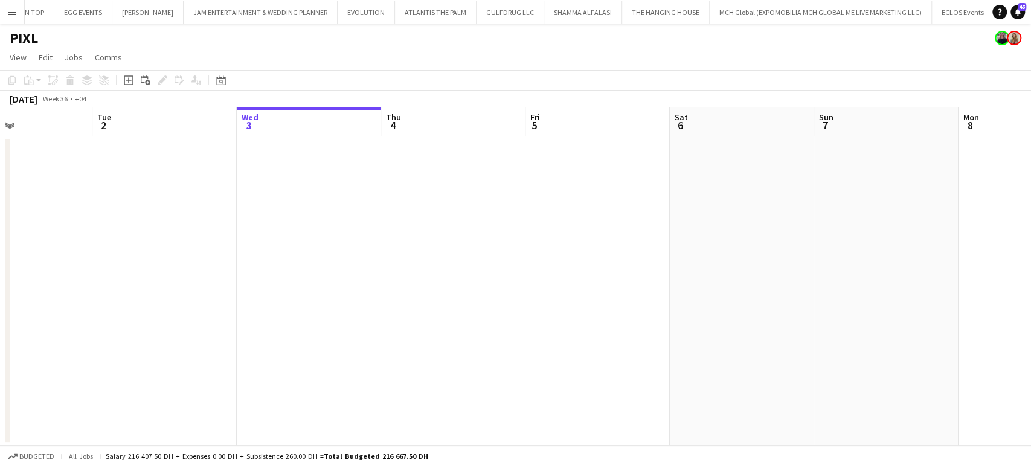
drag, startPoint x: 488, startPoint y: 318, endPoint x: 381, endPoint y: 301, distance: 108.2
click at [391, 303] on app-calendar-viewport "Sat 30 Sun 31 Mon 1 Tue 2 Wed 3 Thu 4 Fri 5 Sat 6 Sun 7 Mon 8 Tue 9 1/27 1 Job …" at bounding box center [515, 277] width 1031 height 338
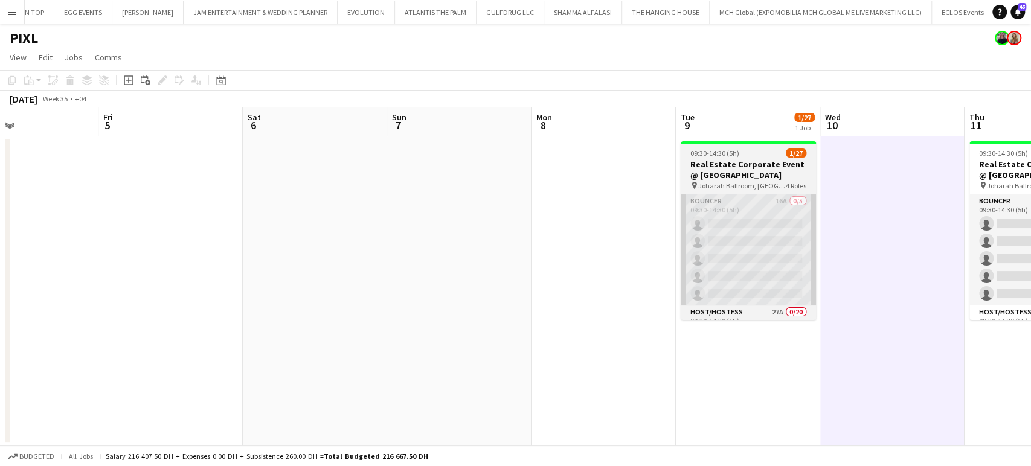
drag, startPoint x: 696, startPoint y: 294, endPoint x: 388, endPoint y: 263, distance: 309.0
click at [417, 263] on app-calendar-viewport "Mon 1 Tue 2 Wed 3 Thu 4 Fri 5 Sat 6 Sun 7 Mon 8 Tue 9 1/27 1 Job Wed 10 Thu 11 …" at bounding box center [515, 277] width 1031 height 338
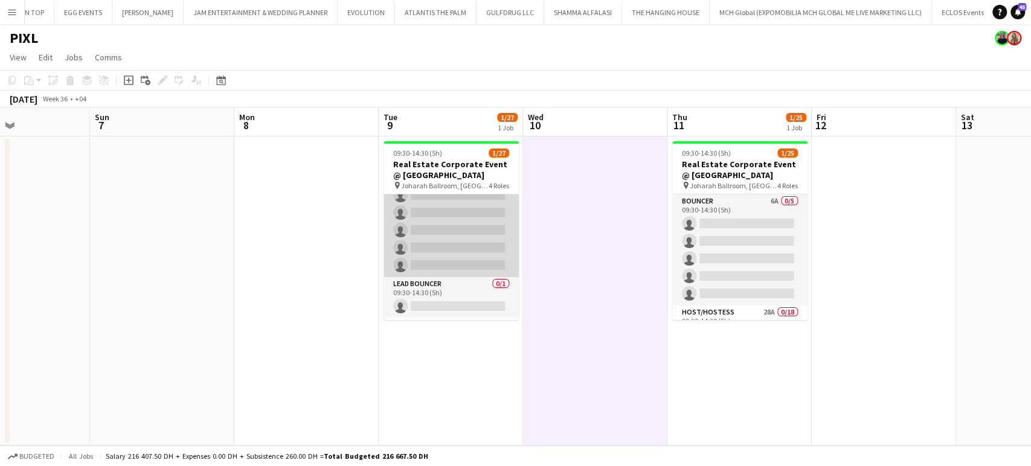
scroll to position [441, 0]
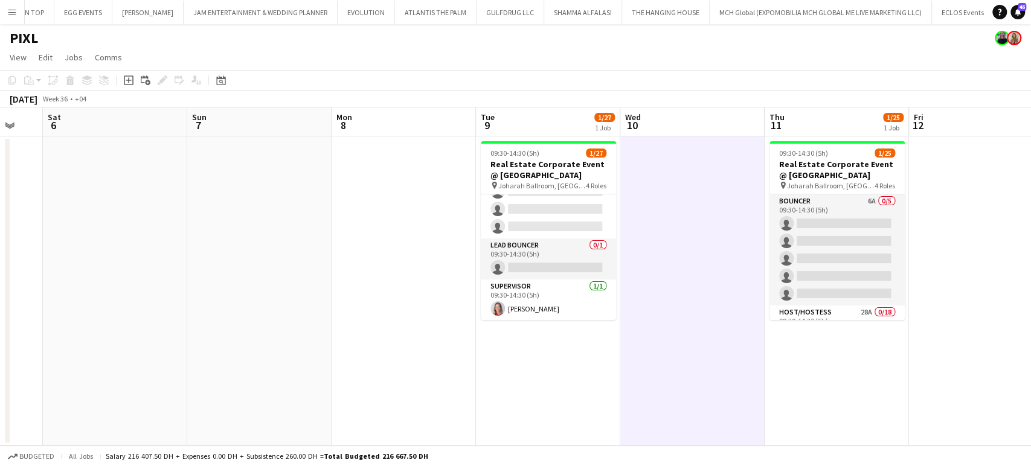
drag, startPoint x: 256, startPoint y: 262, endPoint x: 762, endPoint y: 273, distance: 505.7
click at [581, 267] on app-calendar-viewport "Wed 3 Thu 4 Fri 5 Sat 6 Sun 7 Mon 8 Tue 9 1/27 1 Job Wed 10 Thu 11 1/25 1 Job F…" at bounding box center [515, 277] width 1031 height 338
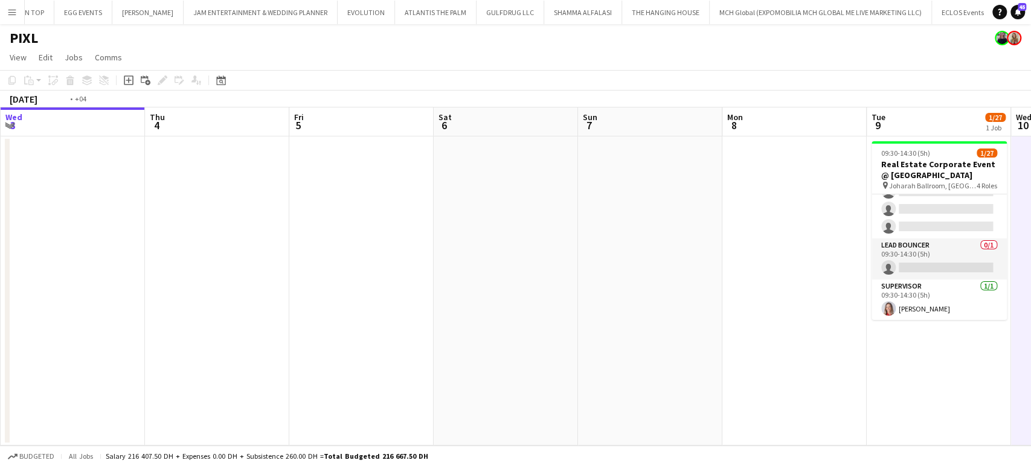
drag, startPoint x: 115, startPoint y: 270, endPoint x: 754, endPoint y: 297, distance: 639.1
click at [581, 288] on app-calendar-viewport "Mon 1 Tue 2 Wed 3 Thu 4 Fri 5 Sat 6 Sun 7 Mon 8 Tue 9 1/27 1 Job Wed 10 Thu 11 …" at bounding box center [515, 277] width 1031 height 338
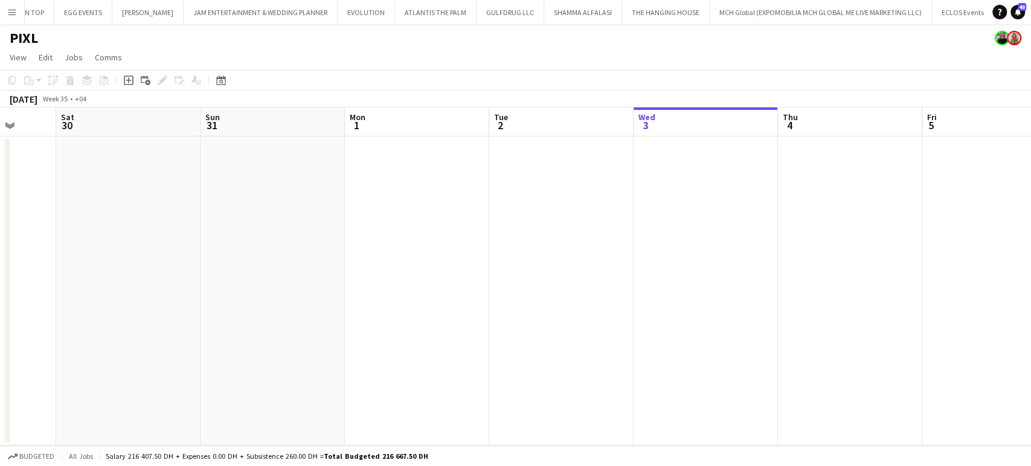
drag, startPoint x: 397, startPoint y: 307, endPoint x: 454, endPoint y: 315, distance: 57.4
click at [581, 312] on app-calendar-viewport "Wed 27 Thu 28 9/9 1 Job Fri 29 Sat 30 Sun 31 Mon 1 Tue 2 Wed 3 Thu 4 Fri 5 Sat …" at bounding box center [515, 277] width 1031 height 338
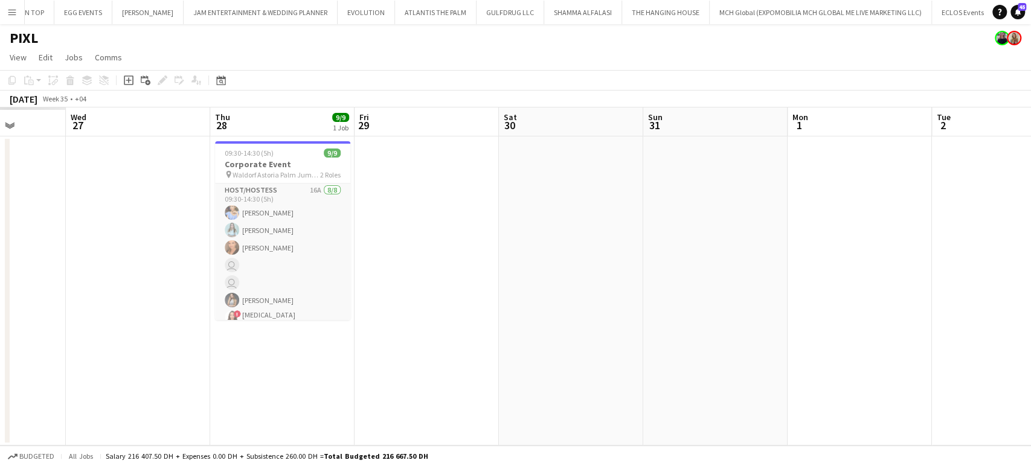
click at [581, 313] on app-calendar-viewport "Sun 24 Mon 25 Tue 26 Wed 27 Thu 28 9/9 1 Job Fri 29 Sat 30 Sun 31 Mon 1 Tue 2 W…" at bounding box center [515, 277] width 1031 height 338
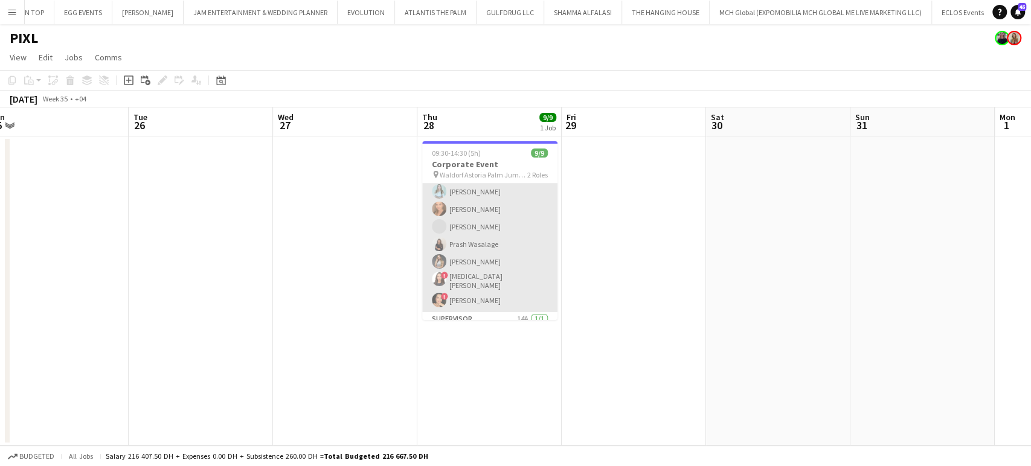
scroll to position [68, 0]
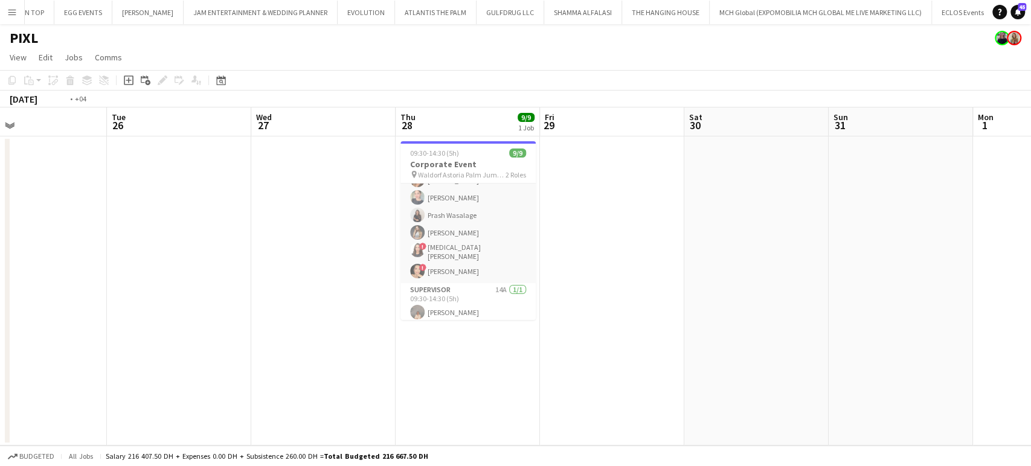
click at [581, 309] on app-calendar-viewport "Sat 23 Sun 24 Mon 25 Tue 26 Wed 27 Thu 28 9/9 1 Job Fri 29 Sat 30 Sun 31 Mon 1 …" at bounding box center [515, 277] width 1031 height 338
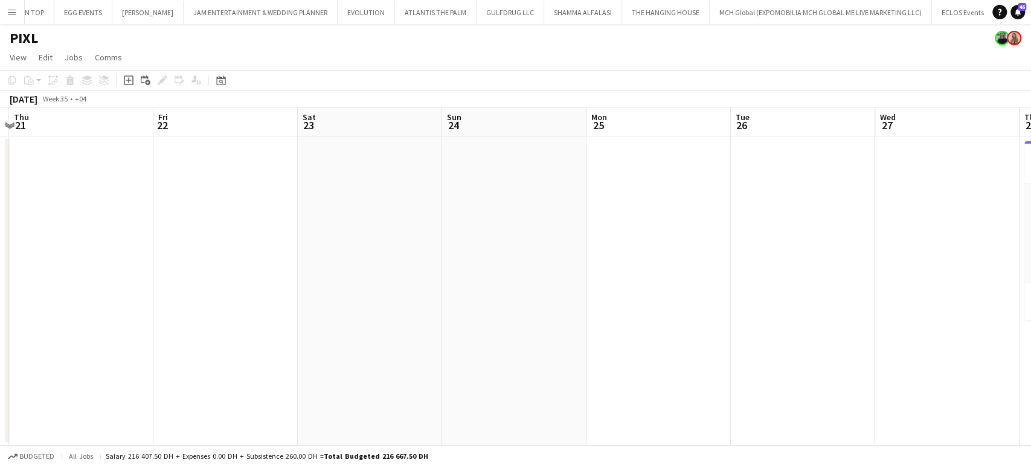
click at [581, 318] on app-calendar-viewport "Tue 19 Wed 20 Thu 21 Fri 22 Sat 23 Sun 24 Mon 25 Tue 26 Wed 27 Thu 28 9/9 1 Job…" at bounding box center [515, 277] width 1031 height 338
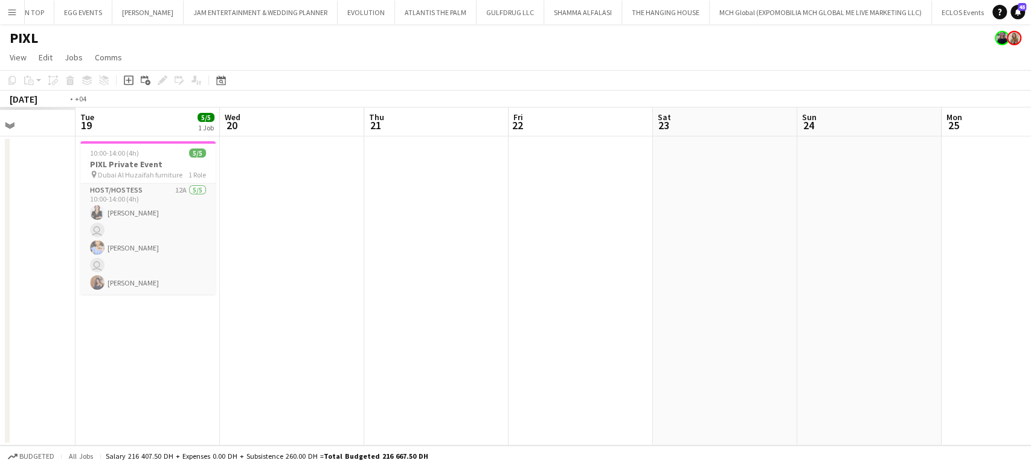
drag, startPoint x: 397, startPoint y: 303, endPoint x: 684, endPoint y: 303, distance: 286.9
click at [581, 303] on app-calendar-viewport "Sat 16 Sun 17 Mon 18 Tue 19 5/5 1 Job Wed 20 Thu 21 Fri 22 Sat 23 Sun 24 Mon 25…" at bounding box center [515, 277] width 1031 height 338
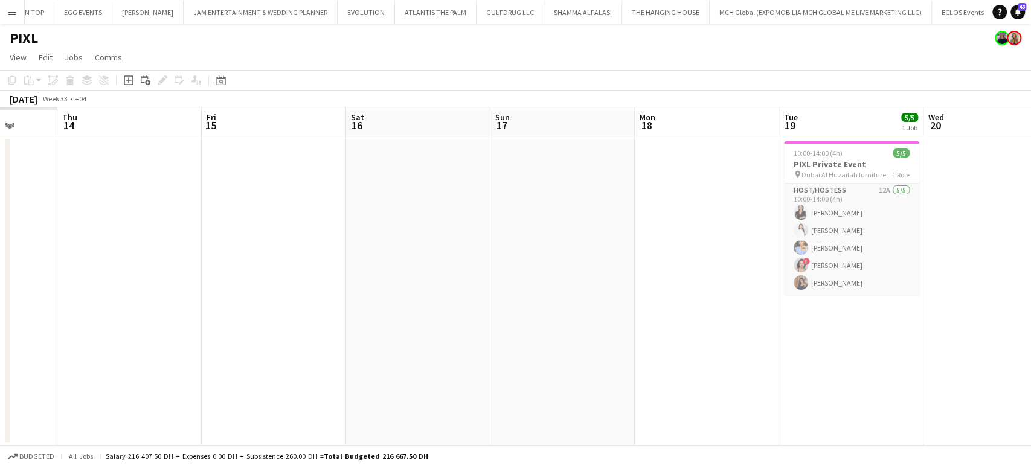
drag, startPoint x: 764, startPoint y: 262, endPoint x: 606, endPoint y: 303, distance: 163.5
click at [581, 295] on app-calendar-viewport "Mon 11 Tue 12 Wed 13 Thu 14 Fri 15 Sat 16 Sun 17 Mon 18 Tue 19 5/5 1 Job Wed 20…" at bounding box center [515, 277] width 1031 height 338
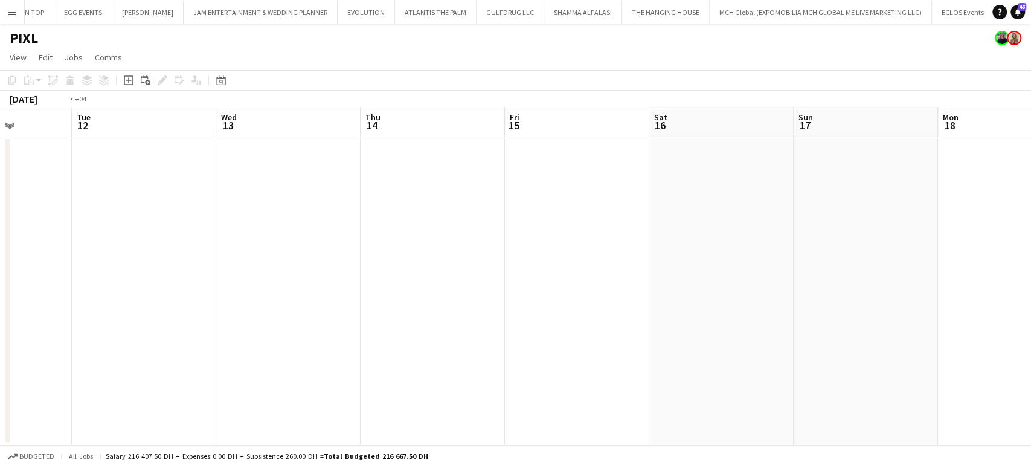
drag, startPoint x: 715, startPoint y: 287, endPoint x: 320, endPoint y: 283, distance: 395.7
click at [581, 289] on app-calendar-viewport "Sat 9 Sun 10 Mon 11 Tue 12 Wed 13 Thu 14 Fri 15 Sat 16 Sun 17 Mon 18 Tue 19 5/5…" at bounding box center [515, 277] width 1031 height 338
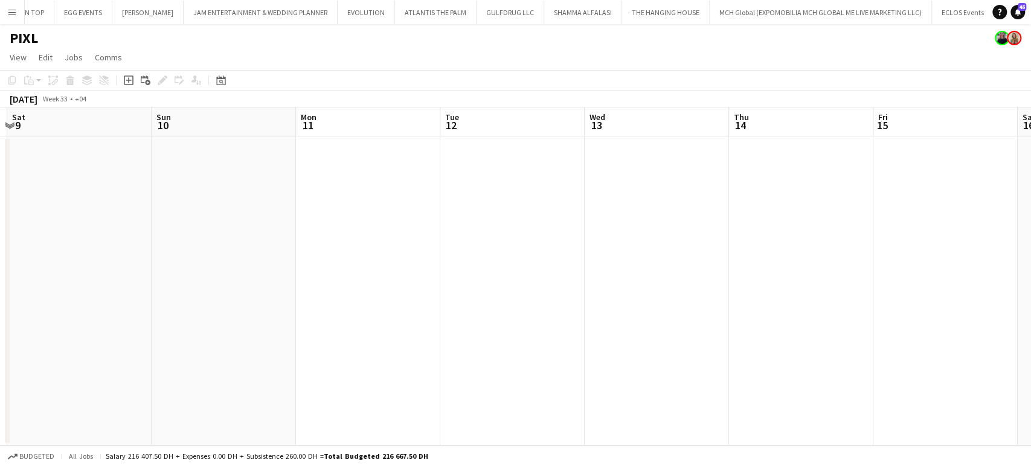
drag, startPoint x: 715, startPoint y: 265, endPoint x: 696, endPoint y: 282, distance: 25.7
click at [581, 267] on app-calendar-viewport "Thu 7 Fri 8 Sat 9 Sun 10 Mon 11 Tue 12 Wed 13 Thu 14 Fri 15 Sat 16 Sun 17 Mon 1…" at bounding box center [515, 277] width 1031 height 338
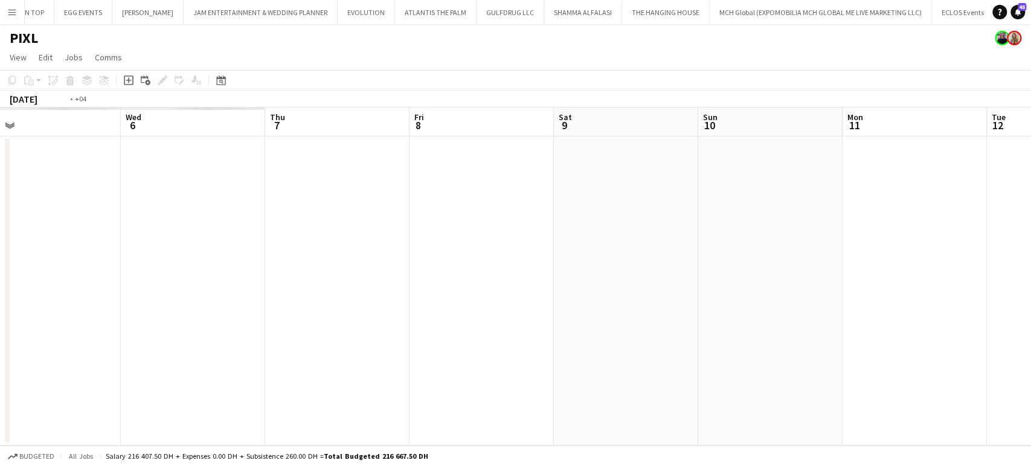
click at [581, 259] on app-calendar-viewport "Sun 3 Mon 4 Tue 5 Wed 6 Thu 7 Fri 8 Sat 9 Sun 10 Mon 11 Tue 12 Wed 13 Thu 14 Fr…" at bounding box center [515, 277] width 1031 height 338
drag, startPoint x: 551, startPoint y: 262, endPoint x: 841, endPoint y: 280, distance: 290.5
click at [581, 265] on app-calendar-viewport "Tue 29 Wed 30 Thu 31 Fri 1 Sat 2 Sun 3 Mon 4 Tue 5 Wed 6 Thu 7 Fri 8 Sat 9 Sun …" at bounding box center [515, 277] width 1031 height 338
click at [581, 276] on app-calendar-viewport "Sun 27 Mon 28 Tue 29 Wed 30 Thu 31 Fri 1 Sat 2 Sun 3 Mon 4 Tue 5 Wed 6 Thu 7 Fr…" at bounding box center [515, 277] width 1031 height 338
click at [581, 264] on app-calendar-viewport "Thu 24 Fri 25 Sat 26 Sun 27 Mon 28 Tue 29 Wed 30 Thu 31 Fri 1 Sat 2 Sun 3 Mon 4…" at bounding box center [515, 277] width 1031 height 338
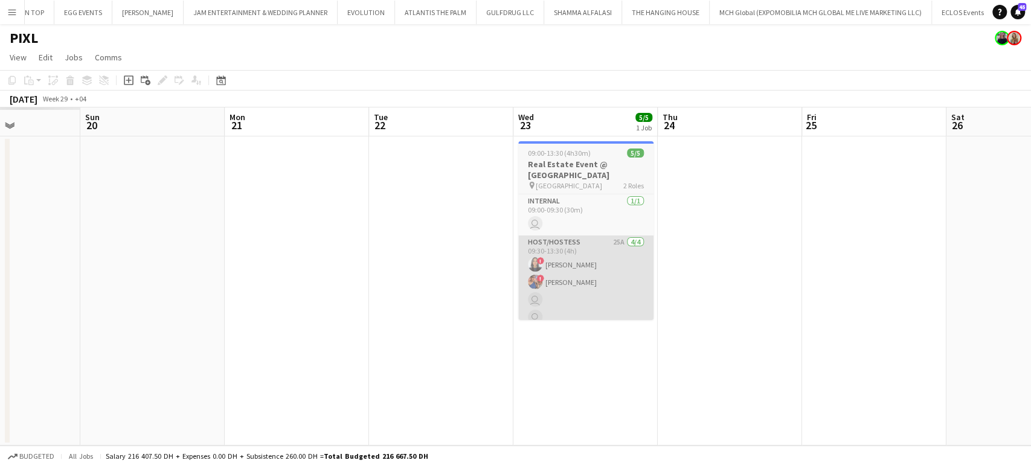
click at [581, 278] on app-calendar-viewport "Thu 17 Fri 18 Sat 19 Sun 20 Mon 21 Tue 22 Wed 23 5/5 1 Job Thu 24 Fri 25 Sat 26…" at bounding box center [515, 277] width 1031 height 338
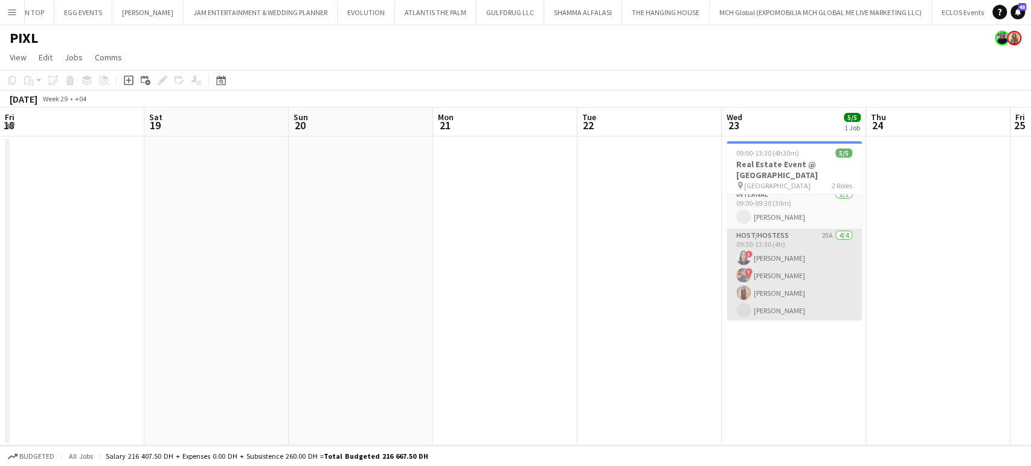
scroll to position [9, 0]
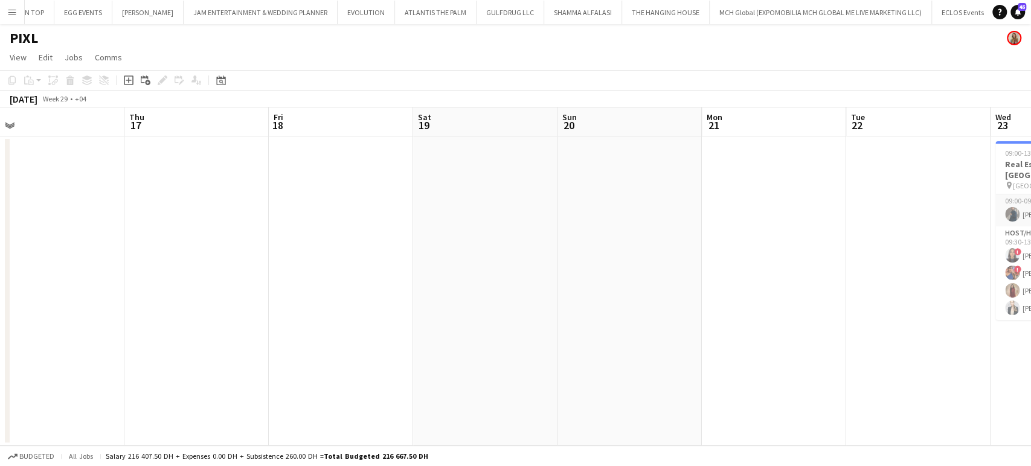
drag, startPoint x: 800, startPoint y: 231, endPoint x: 909, endPoint y: 237, distance: 108.9
click at [581, 237] on app-calendar-viewport "Mon 14 Tue 15 Wed 16 Thu 17 Fri 18 Sat 19 Sun 20 Mon 21 Tue 22 Wed 23 5/5 1 Job…" at bounding box center [515, 277] width 1031 height 338
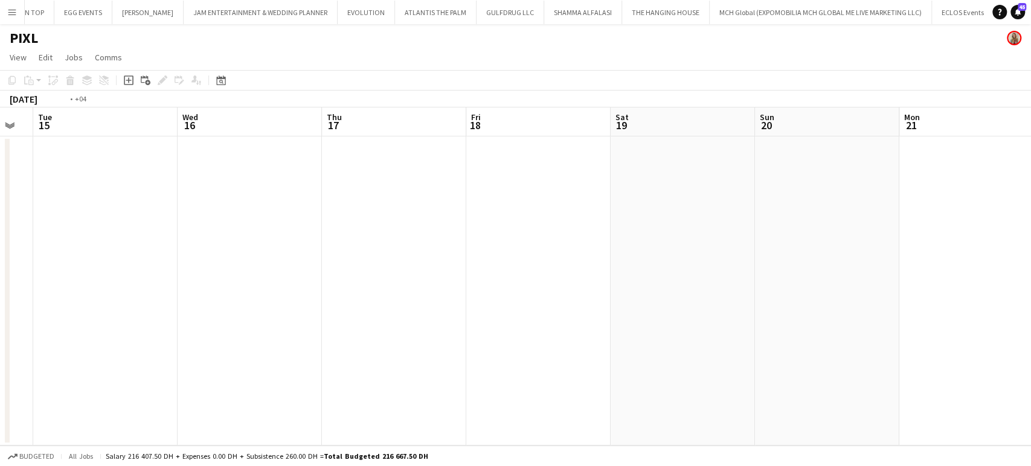
click at [581, 211] on app-calendar-viewport "Sun 13 Mon 14 Tue 15 Wed 16 Thu 17 Fri 18 Sat 19 Sun 20 Mon 21 Tue 22 Wed 23 5/…" at bounding box center [515, 277] width 1031 height 338
drag, startPoint x: 692, startPoint y: 237, endPoint x: 759, endPoint y: 250, distance: 67.8
click at [581, 245] on app-calendar-viewport "Thu 10 Fri 11 Sat 12 Sun 13 Mon 14 Tue 15 Wed 16 Thu 17 Fri 18 Sat 19 Sun 20 Mo…" at bounding box center [515, 277] width 1031 height 338
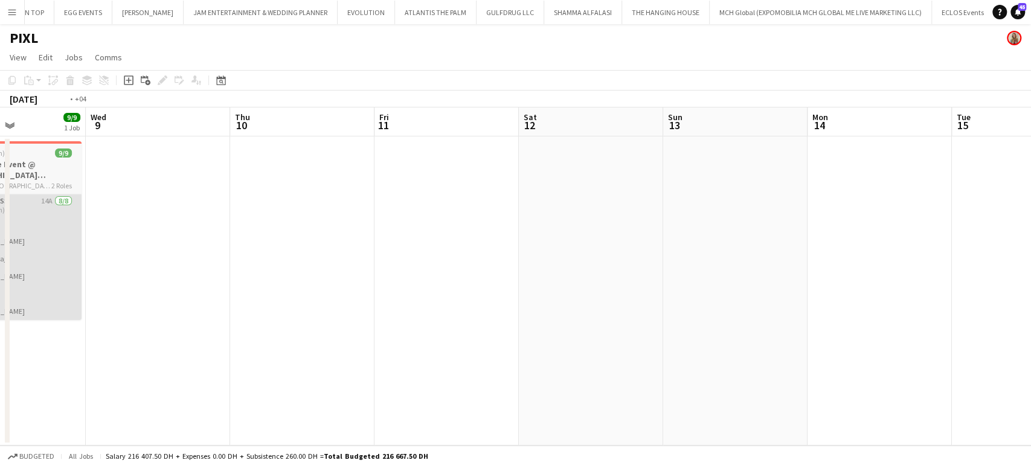
drag, startPoint x: 431, startPoint y: 263, endPoint x: 385, endPoint y: 289, distance: 53.3
click at [581, 272] on app-calendar-viewport "Sun 6 Mon 7 Tue 8 9/9 1 Job Wed 9 Thu 10 Fri 11 Sat 12 Sun 13 Mon 14 Tue 15 Wed…" at bounding box center [515, 277] width 1031 height 338
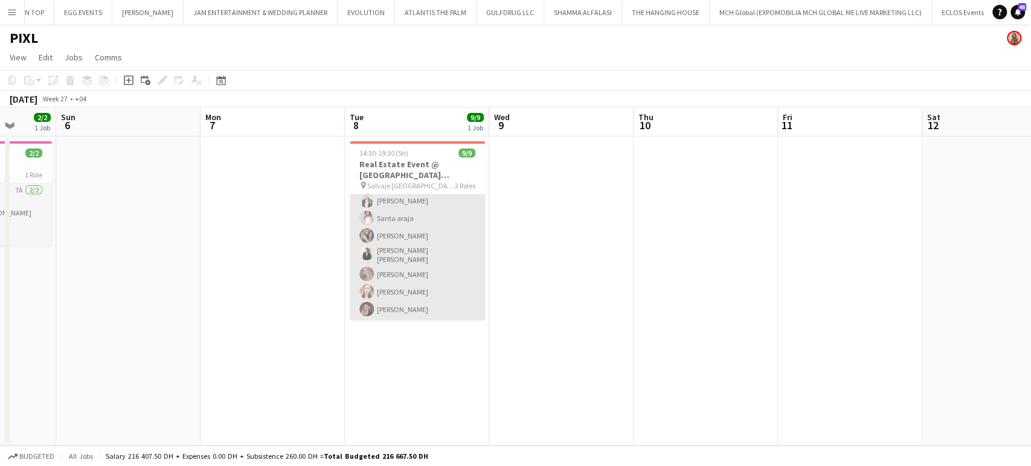
scroll to position [79, 0]
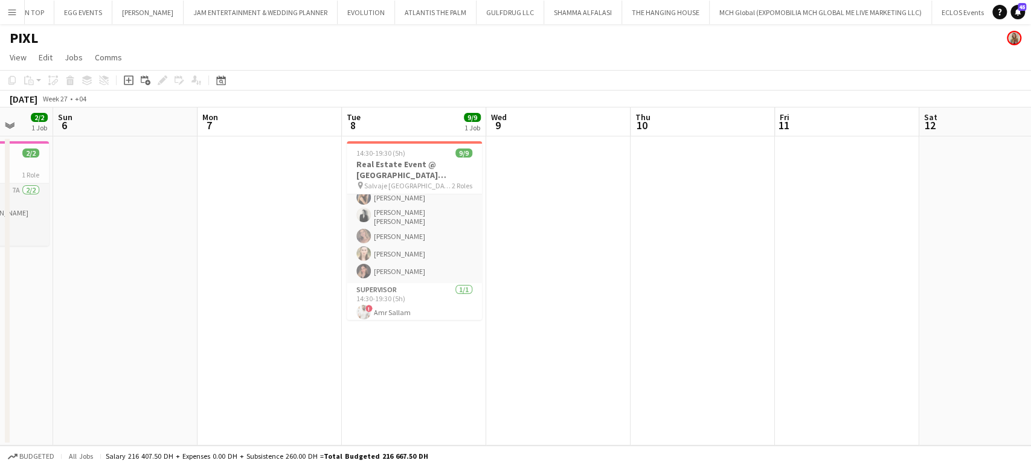
drag, startPoint x: 300, startPoint y: 289, endPoint x: 851, endPoint y: 318, distance: 551.7
click at [581, 318] on app-calendar-viewport "Thu 3 Fri 4 Sat 5 2/2 1 Job Sun 6 Mon 7 Tue 8 9/9 1 Job Wed 9 Thu 10 Fri 11 Sat…" at bounding box center [515, 277] width 1031 height 338
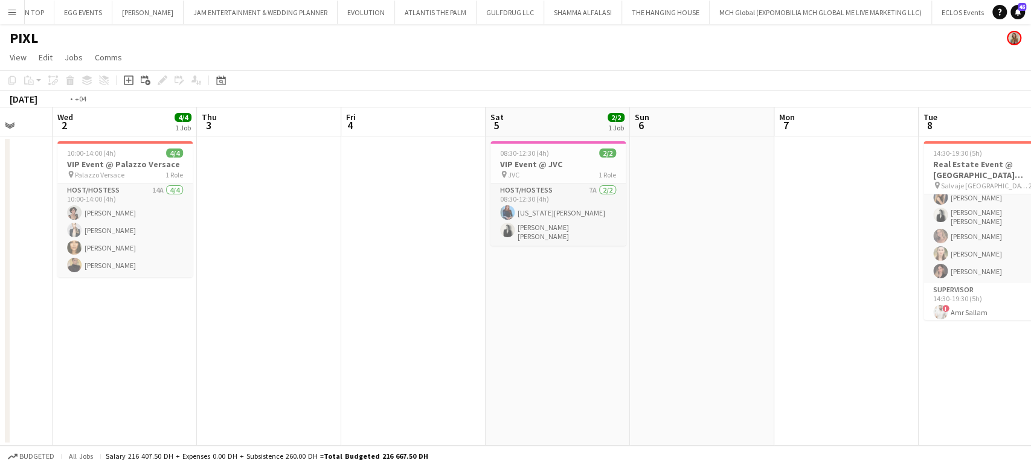
drag, startPoint x: 938, startPoint y: 287, endPoint x: 967, endPoint y: 294, distance: 29.7
click at [581, 291] on app-calendar-viewport "Sun 29 Mon 30 Tue 1 Wed 2 4/4 1 Job Thu 3 Fri 4 Sat 5 2/2 1 Job Sun 6 Mon 7 Tue…" at bounding box center [515, 277] width 1031 height 338
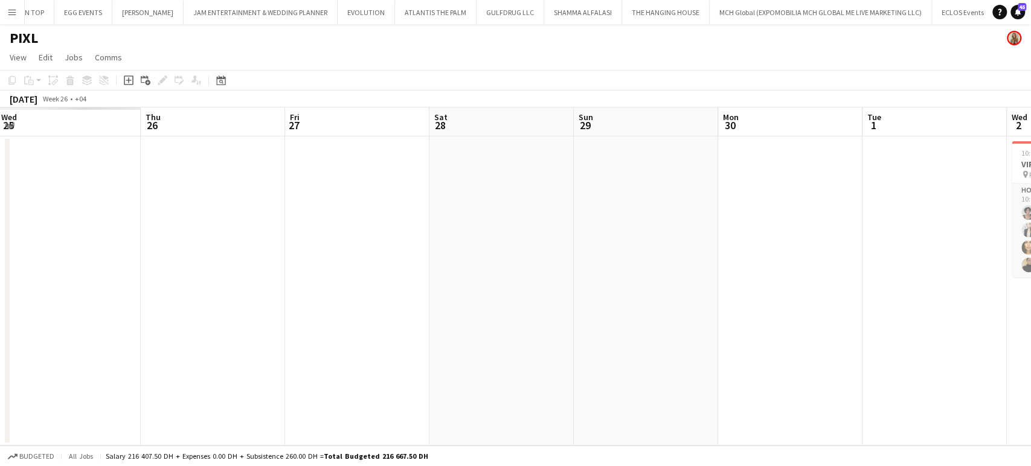
drag, startPoint x: 481, startPoint y: 255, endPoint x: 1030, endPoint y: 294, distance: 549.9
click at [581, 286] on app-calendar-viewport "Mon 23 Tue 24 Wed 25 Thu 26 Fri 27 Sat 28 Sun 29 Mon 30 Tue 1 Wed 2 4/4 1 Job T…" at bounding box center [515, 277] width 1031 height 338
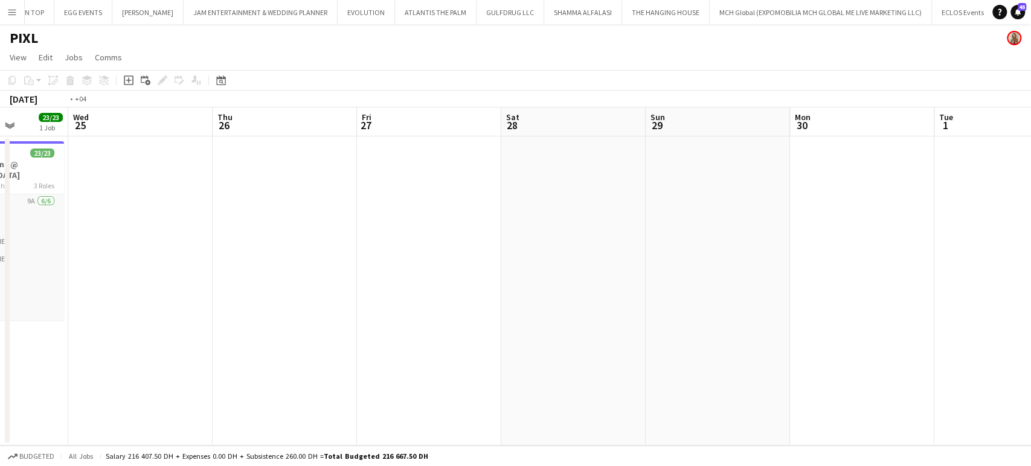
drag, startPoint x: 425, startPoint y: 274, endPoint x: 738, endPoint y: 286, distance: 313.8
click at [581, 285] on app-calendar-viewport "Sun 22 Mon 23 Tue 24 23/23 1 Job Wed 25 Thu 26 Fri 27 Sat 28 Sun 29 Mon 30 Tue …" at bounding box center [515, 277] width 1031 height 338
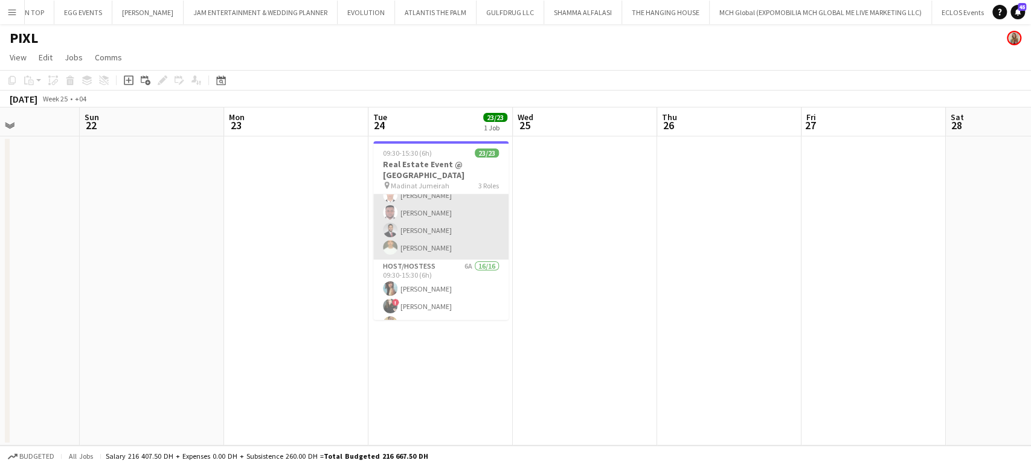
scroll to position [0, 0]
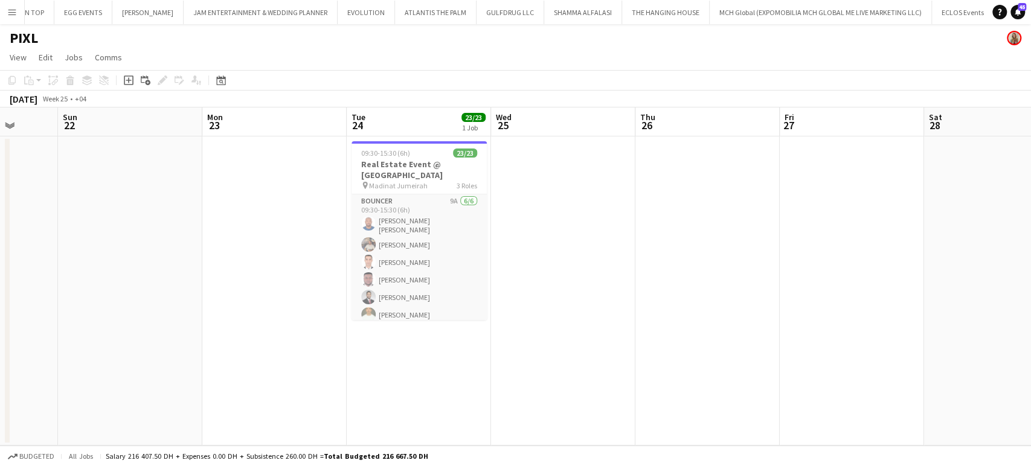
click at [581, 233] on app-calendar-viewport "Thu 19 31/31 1 Job Fri 20 Sat 21 Sun 22 Mon 23 Tue 24 23/23 1 Job Wed 25 Thu 26…" at bounding box center [515, 277] width 1031 height 338
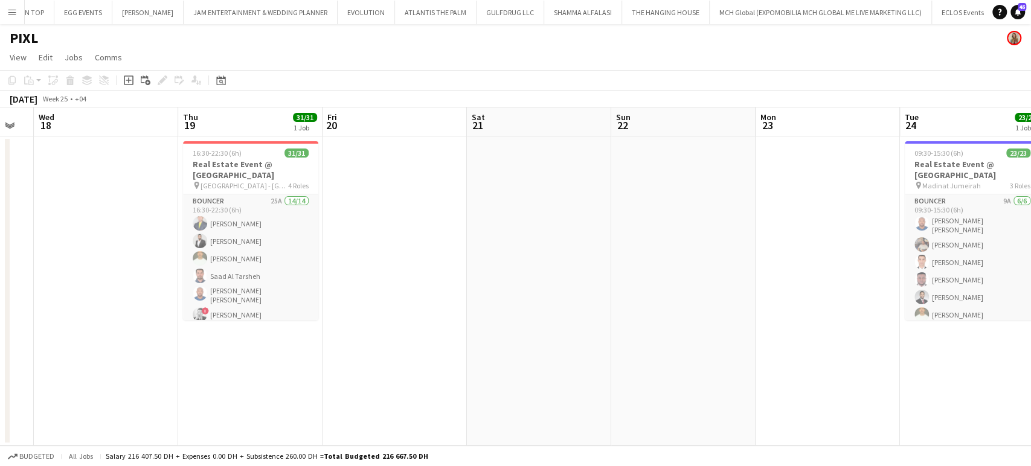
click at [581, 256] on app-calendar-viewport "Mon 16 Tue 17 Wed 18 Thu 19 31/31 1 Job Fri 20 Sat 21 Sun 22 Mon 23 Tue 24 23/2…" at bounding box center [515, 277] width 1031 height 338
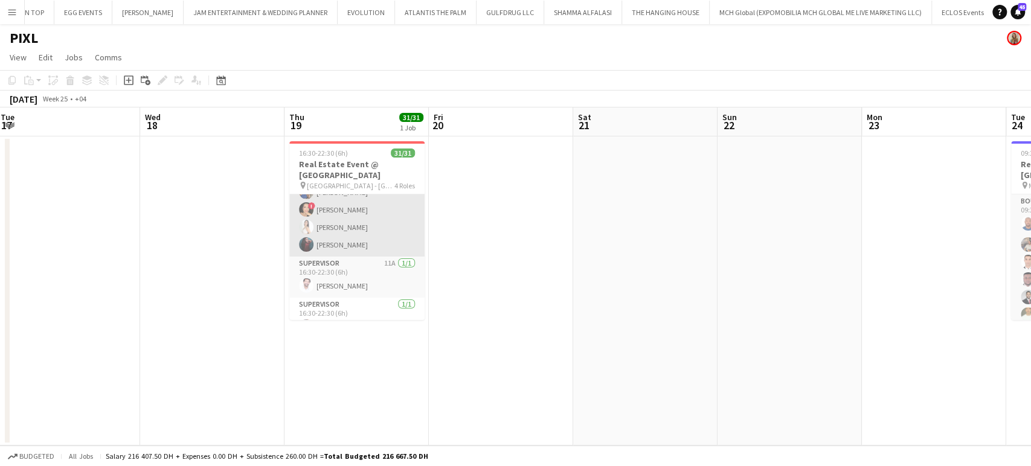
scroll to position [515, 0]
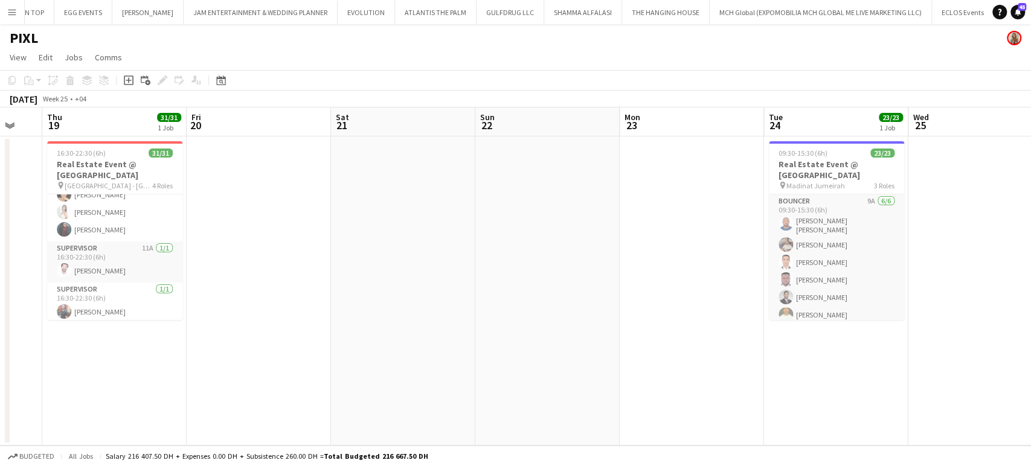
drag, startPoint x: 619, startPoint y: 245, endPoint x: 269, endPoint y: 105, distance: 376.6
click at [106, 104] on app-calendar "Copy Paste Paste Ctrl+V Paste with crew Ctrl+Shift+V Paste linked Job [GEOGRAPH…" at bounding box center [515, 258] width 1031 height 376
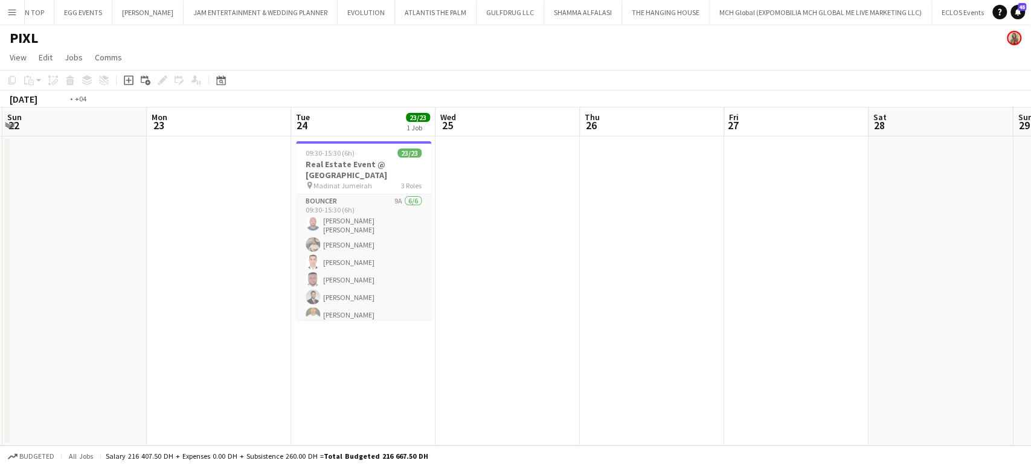
click at [249, 172] on app-calendar-viewport "Wed 18 Thu 19 31/31 1 Job Fri 20 Sat 21 Sun 22 Mon 23 Tue 24 23/23 1 Job Wed 25…" at bounding box center [515, 277] width 1031 height 338
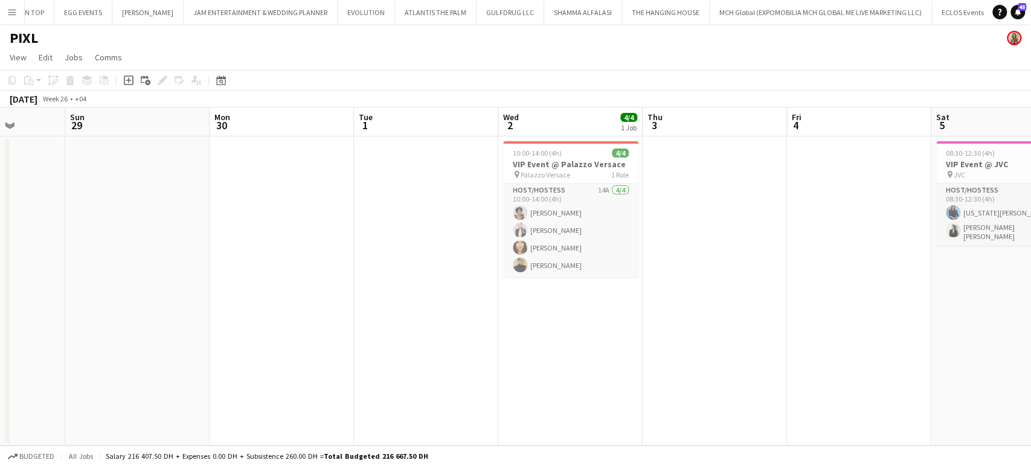
drag, startPoint x: 797, startPoint y: 225, endPoint x: 303, endPoint y: 204, distance: 495.2
click at [303, 204] on app-calendar-viewport "Wed 25 Thu 26 Fri 27 Sat 28 Sun 29 Mon 30 Tue 1 Wed 2 4/4 1 Job Thu 3 Fri 4 Sat…" at bounding box center [515, 277] width 1031 height 338
drag, startPoint x: 918, startPoint y: 313, endPoint x: 569, endPoint y: 313, distance: 349.2
click at [566, 317] on app-calendar-viewport "Wed 25 Thu 26 Fri 27 Sat 28 Sun 29 Mon 30 Tue 1 Wed 2 4/4 1 Job Thu 3 Fri 4 Sat…" at bounding box center [515, 277] width 1031 height 338
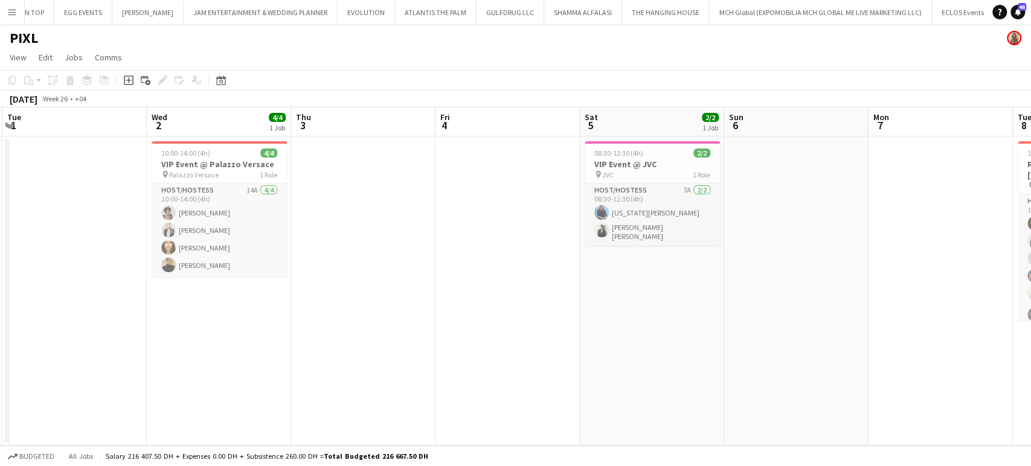
drag, startPoint x: 840, startPoint y: 219, endPoint x: 474, endPoint y: 199, distance: 366.6
click at [474, 202] on app-calendar-viewport "Sat 28 Sun 29 Mon 30 Tue 1 Wed 2 4/4 1 Job Thu 3 Fri 4 Sat 5 2/2 1 Job Sun 6 Mo…" at bounding box center [515, 277] width 1031 height 338
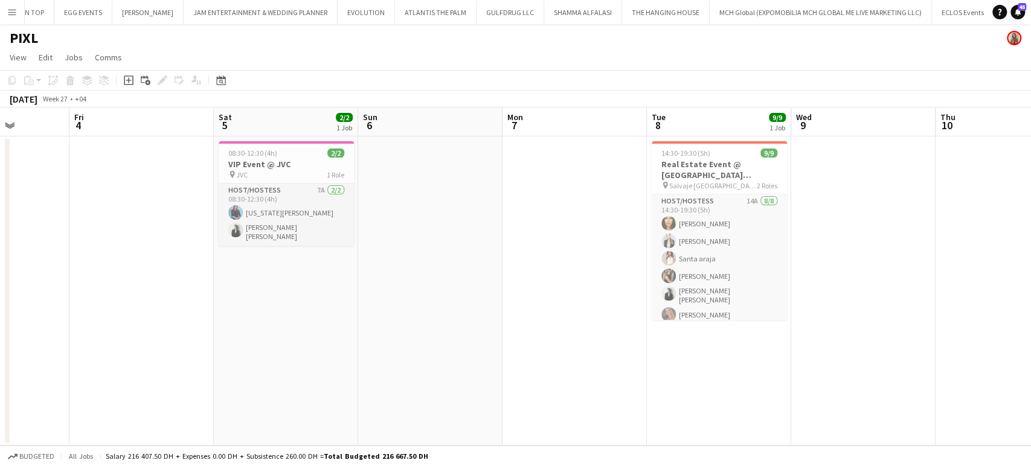
drag, startPoint x: 713, startPoint y: 199, endPoint x: 348, endPoint y: 141, distance: 369.5
click at [348, 141] on app-calendar-viewport "Tue 1 Wed 2 4/4 1 Job Thu 3 Fri 4 Sat 5 2/2 1 Job Sun 6 Mon 7 Tue 8 9/9 1 Job W…" at bounding box center [515, 277] width 1031 height 338
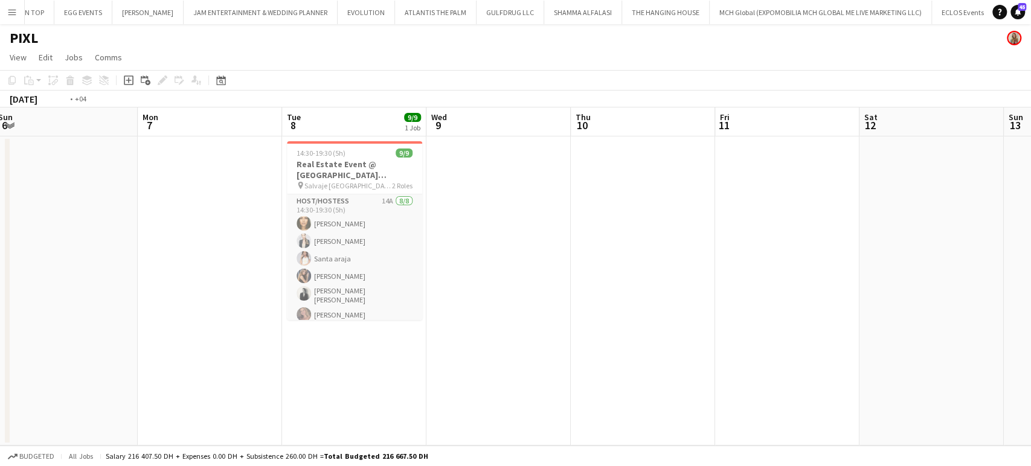
drag, startPoint x: 430, startPoint y: 149, endPoint x: 0, endPoint y: 86, distance: 434.6
click at [54, 118] on app-calendar-viewport "Thu 3 Fri 4 Sat 5 2/2 1 Job Sun 6 Mon 7 Tue 8 9/9 1 Job Wed 9 Thu 10 Fri 11 Sat…" at bounding box center [515, 277] width 1031 height 338
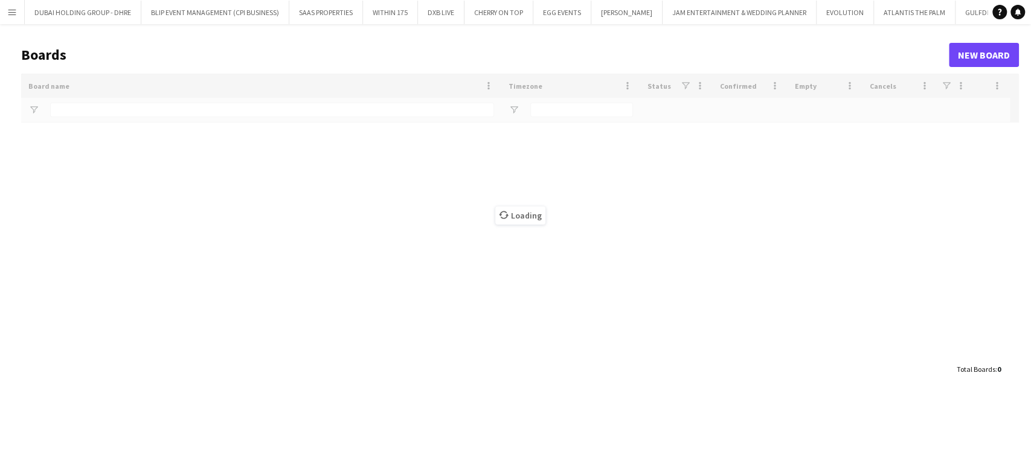
type input "***"
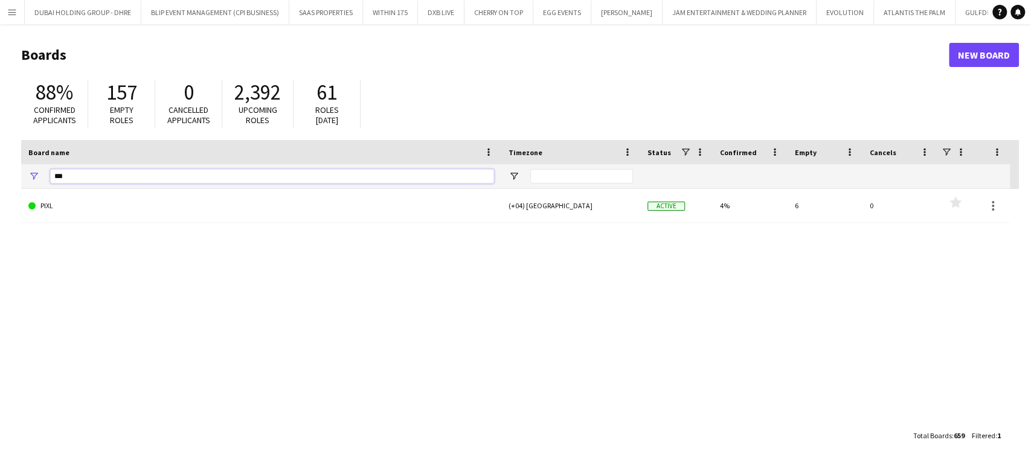
click at [112, 182] on input "***" at bounding box center [272, 176] width 444 height 14
drag, startPoint x: 52, startPoint y: 179, endPoint x: 15, endPoint y: 174, distance: 37.2
click at [15, 174] on main "Boards New Board 88% Confirmed applicants 157 Empty roles 0 Cancelled applicant…" at bounding box center [515, 245] width 1031 height 442
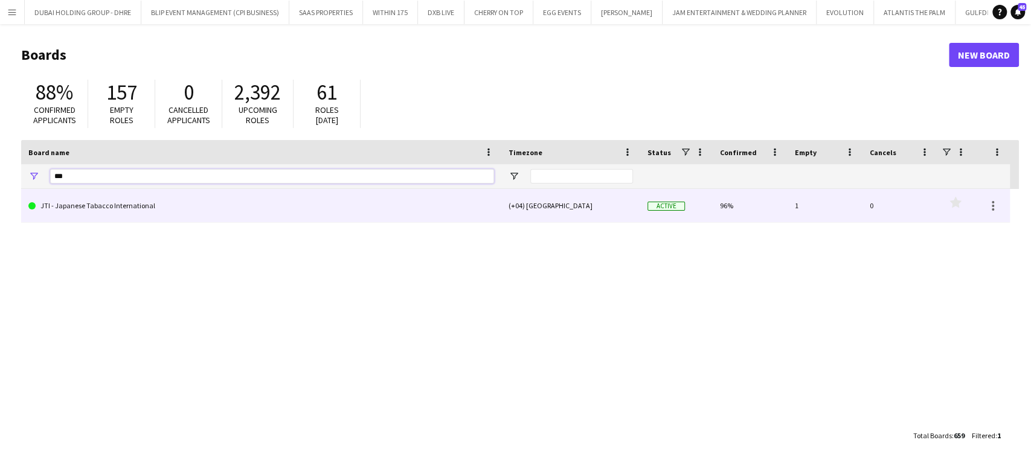
type input "***"
click at [46, 215] on link "JTI - Japanese Tabacco International" at bounding box center [261, 206] width 466 height 34
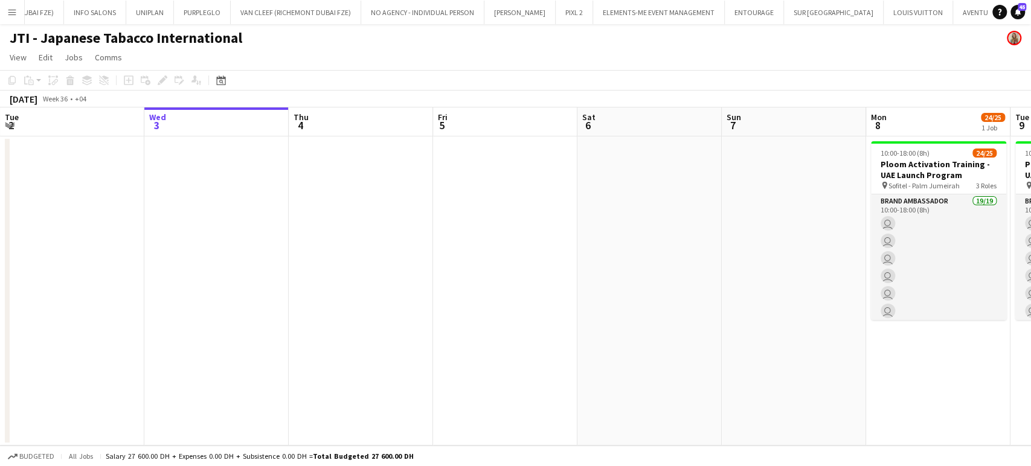
scroll to position [0, 1862]
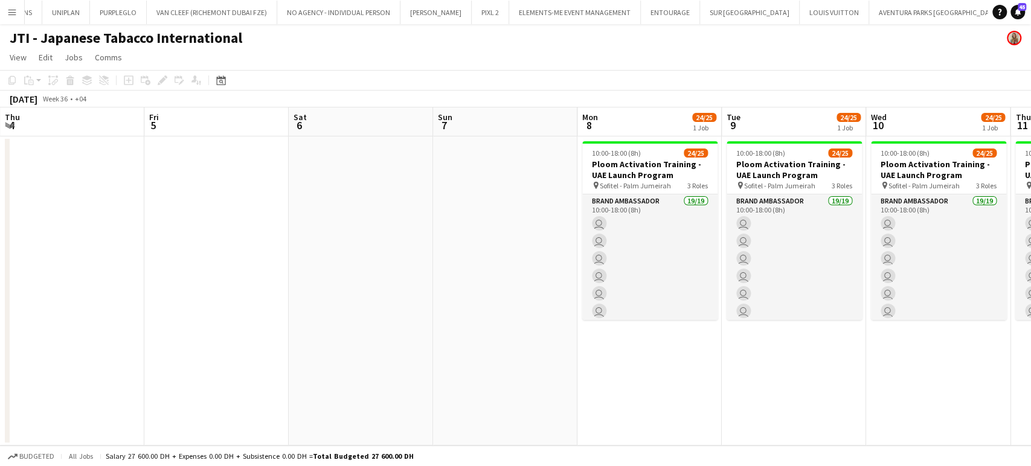
drag, startPoint x: 838, startPoint y: 332, endPoint x: 465, endPoint y: 313, distance: 373.8
click at [475, 313] on app-calendar-viewport "Sun 31 Mon 1 0/1 1 Job Tue 2 Wed 3 Thu 4 Fri 5 Sat 6 Sun 7 Mon 8 24/25 1 Job Tu…" at bounding box center [515, 277] width 1031 height 338
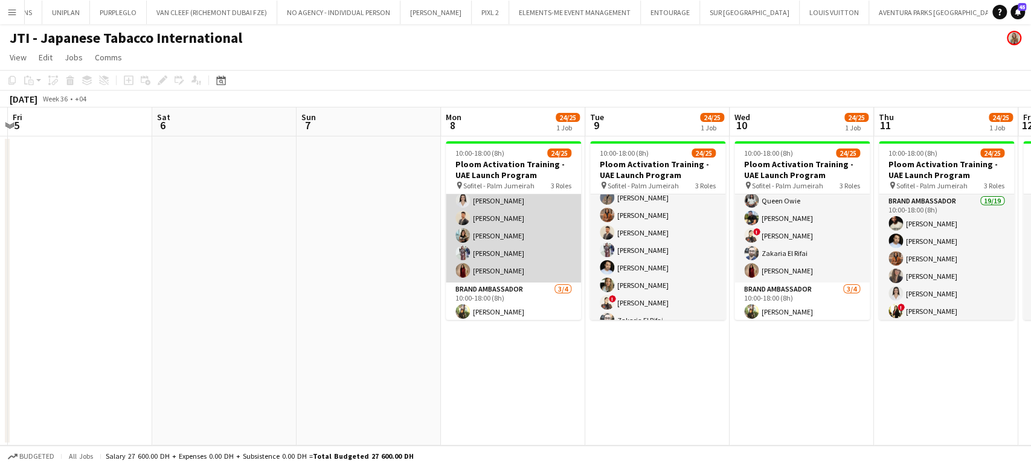
scroll to position [335, 0]
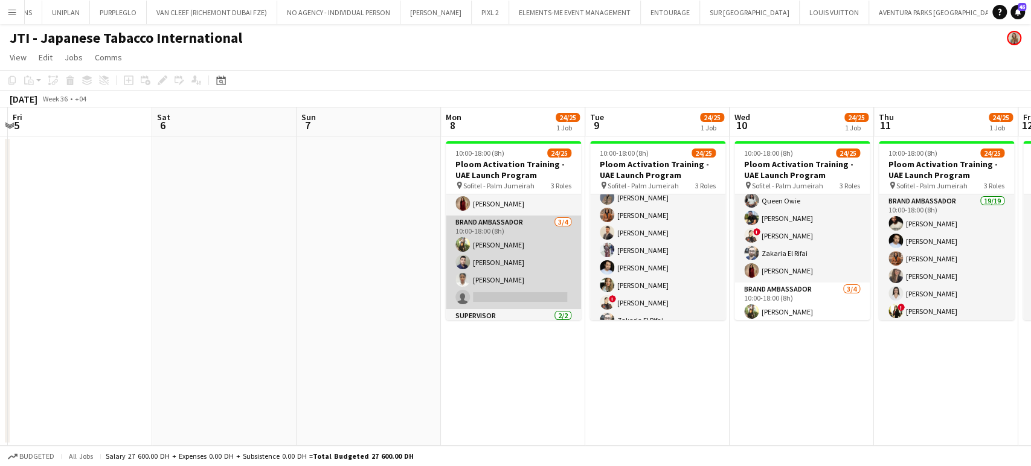
click at [537, 266] on app-card-role "Brand Ambassador 3/4 10:00-18:00 (8h) Sahreem Chaman Saeed Alzidan Aiesha Blair…" at bounding box center [513, 263] width 135 height 94
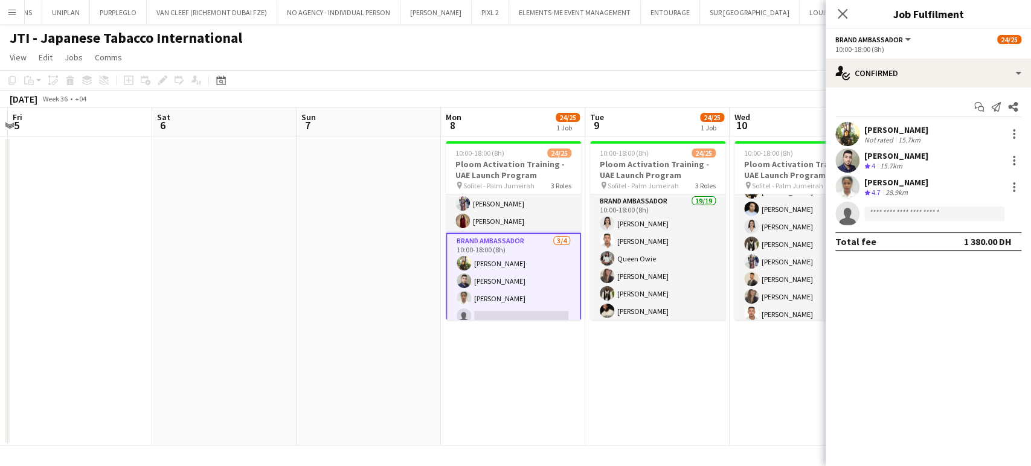
scroll to position [251, 0]
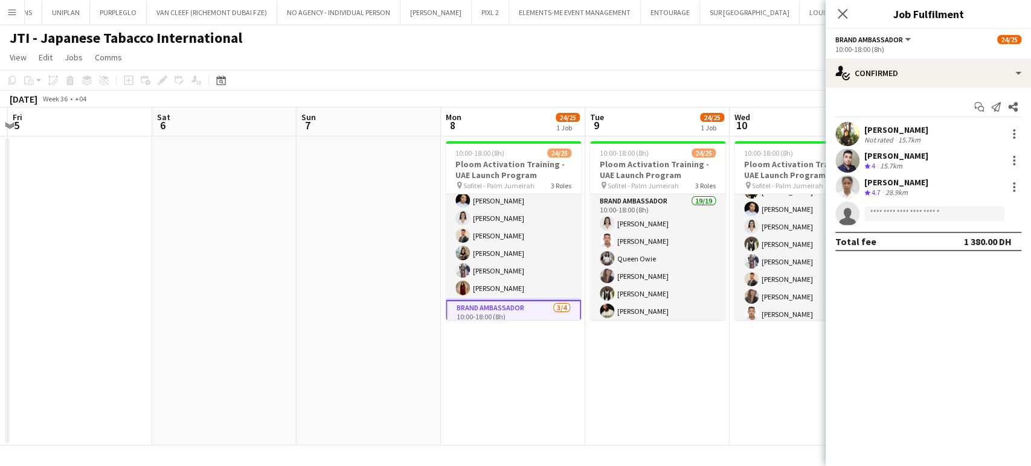
drag, startPoint x: 388, startPoint y: 226, endPoint x: 402, endPoint y: 227, distance: 13.9
click at [387, 226] on app-date-cell at bounding box center [369, 291] width 144 height 309
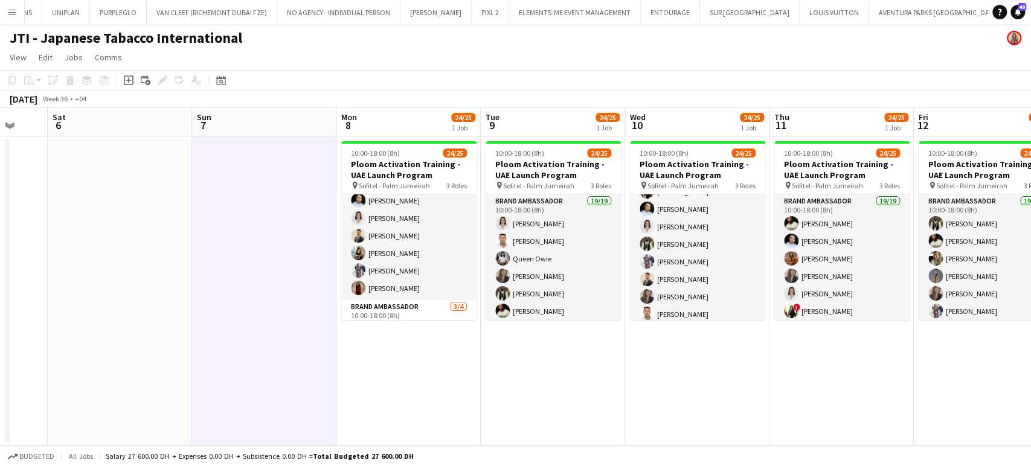
drag, startPoint x: 402, startPoint y: 240, endPoint x: 387, endPoint y: 240, distance: 15.7
click at [387, 240] on app-calendar-viewport "Tue 2 Wed 3 Thu 4 Fri 5 Sat 6 Sun 7 Mon 8 24/25 1 Job Tue 9 24/25 1 Job Wed 10 …" at bounding box center [515, 277] width 1031 height 338
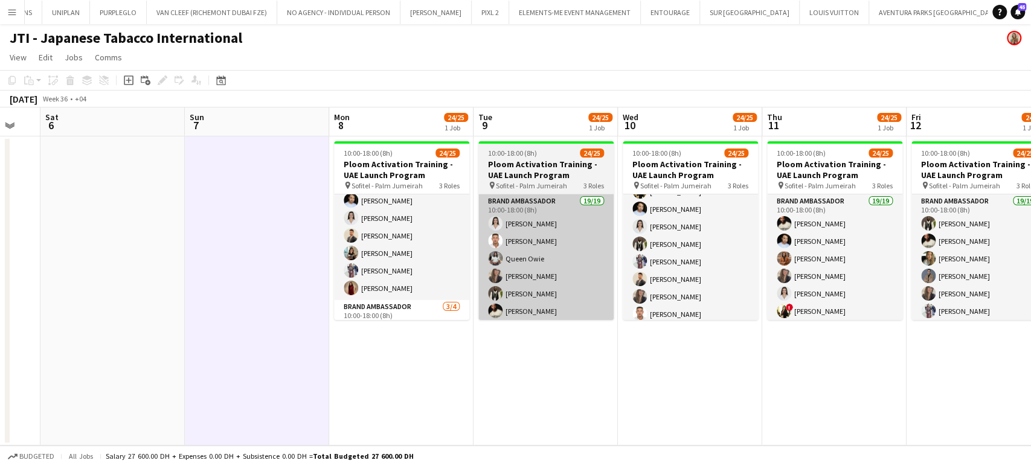
drag, startPoint x: 416, startPoint y: 254, endPoint x: 526, endPoint y: 251, distance: 110.6
click at [415, 255] on app-card-role "Brand Ambassador 19/19 10:00-18:00 (8h) Aubrey Ellaine Rabino Tanja Vukas Jaafa…" at bounding box center [401, 122] width 135 height 356
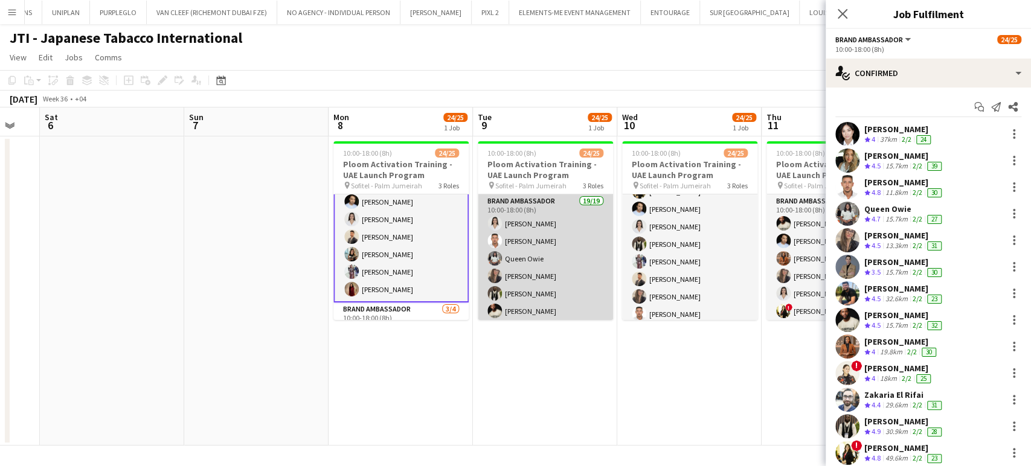
scroll to position [251, 0]
click at [549, 243] on app-card-role "Brand Ambassador 19/19 10:00-18:00 (8h) Nagham Jaber Jaafar Saad Queen Owie Lei…" at bounding box center [545, 373] width 135 height 356
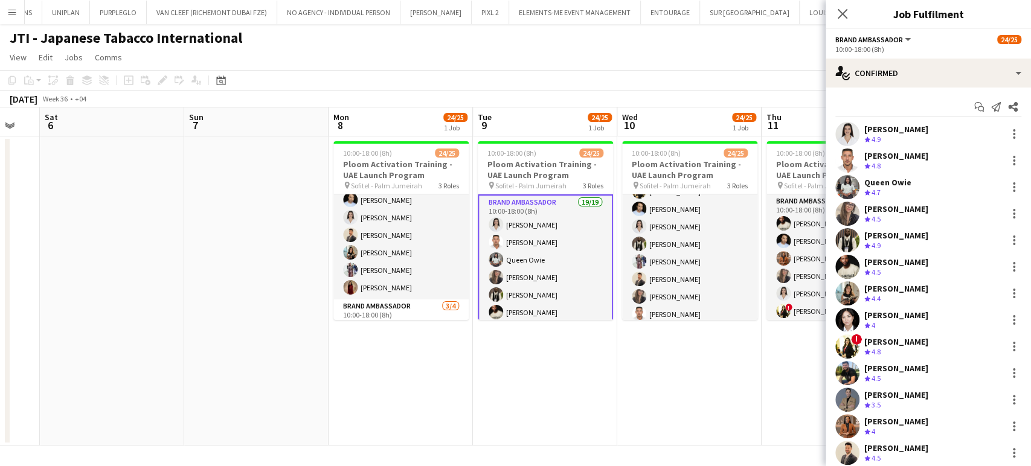
scroll to position [251, 0]
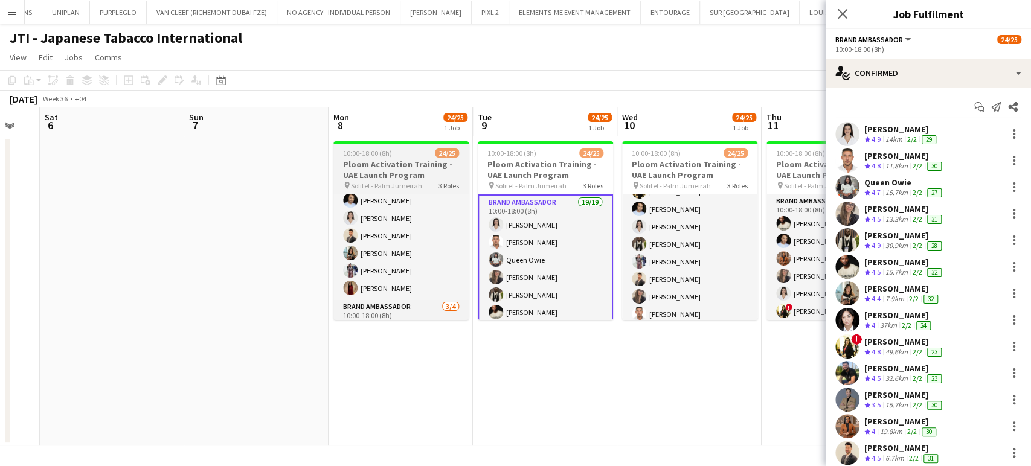
click at [422, 161] on h3 "Ploom Activation Training - UAE Launch Program" at bounding box center [400, 170] width 135 height 22
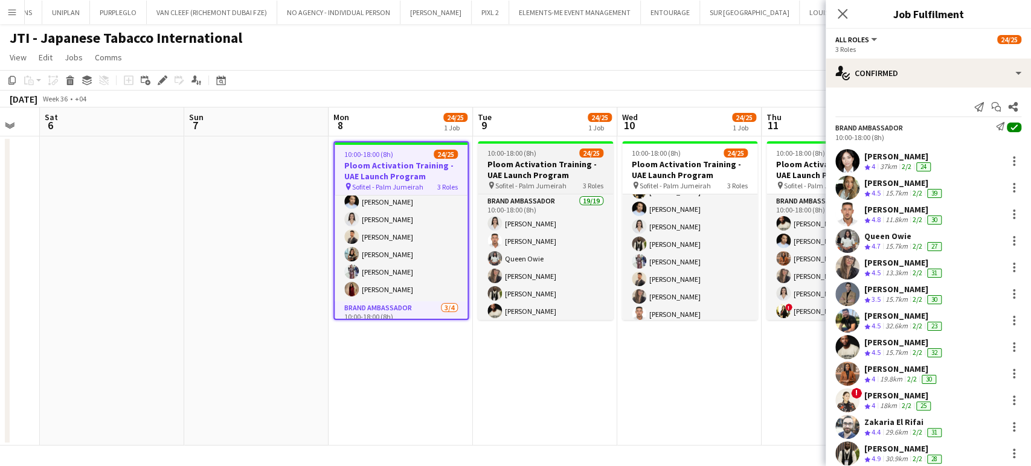
click at [557, 165] on h3 "Ploom Activation Training - UAE Launch Program" at bounding box center [545, 170] width 135 height 22
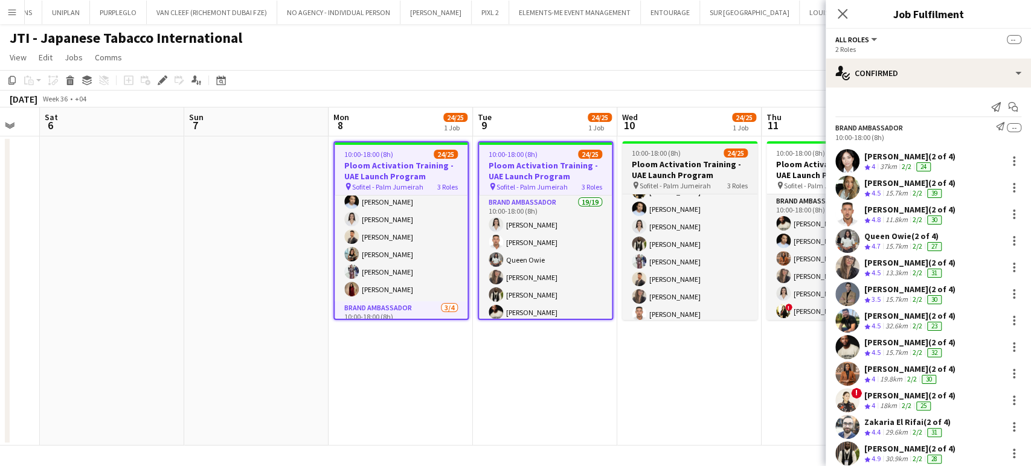
click at [689, 166] on h3 "Ploom Activation Training - UAE Launch Program" at bounding box center [689, 170] width 135 height 22
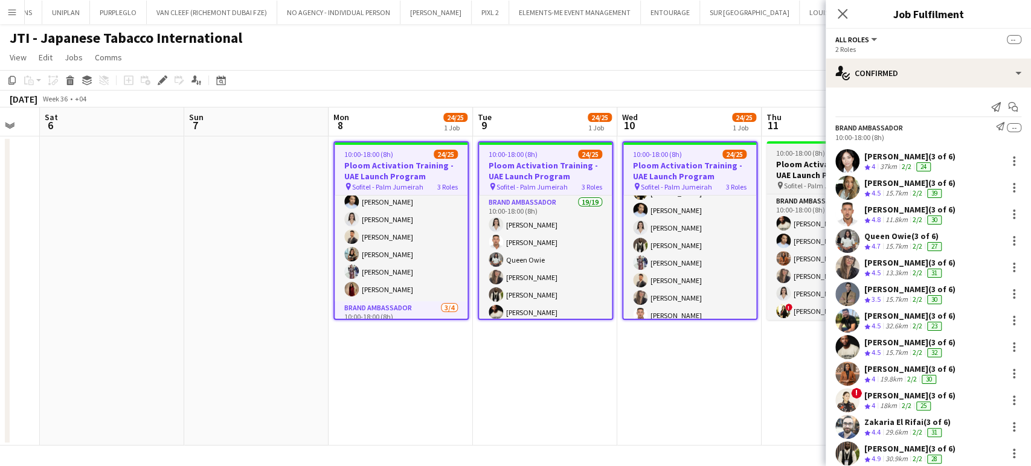
click at [782, 160] on h3 "Ploom Activation Training - UAE Launch Program" at bounding box center [834, 170] width 135 height 22
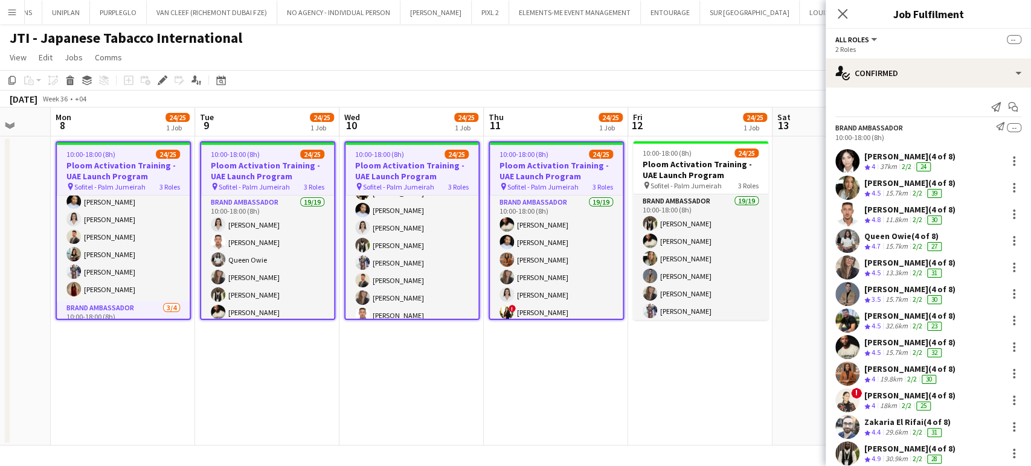
drag, startPoint x: 778, startPoint y: 167, endPoint x: 467, endPoint y: 160, distance: 311.2
click at [407, 165] on app-calendar-viewport "Thu 4 Fri 5 Sat 6 Sun 7 Mon 8 24/25 1 Job Tue 9 24/25 1 Job Wed 10 24/25 1 Job …" at bounding box center [515, 277] width 1031 height 338
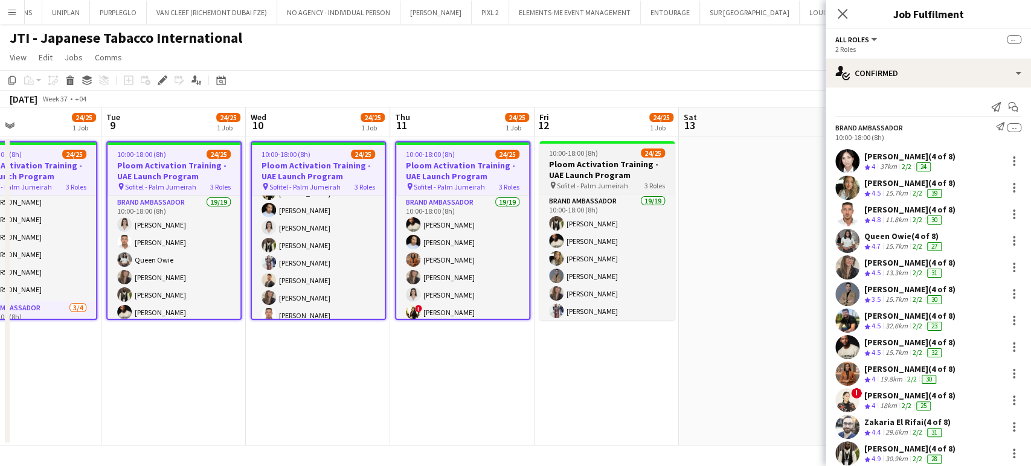
click at [610, 163] on h3 "Ploom Activation Training - UAE Launch Program" at bounding box center [606, 170] width 135 height 22
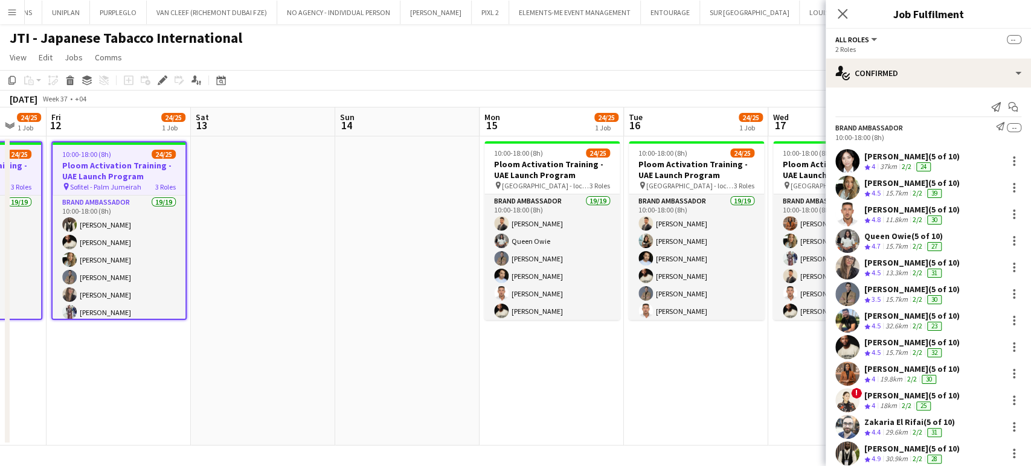
scroll to position [0, 373]
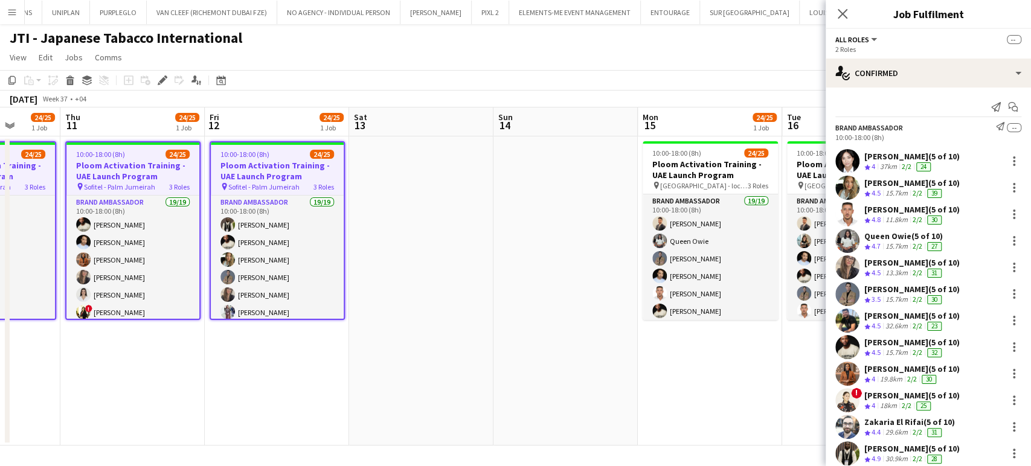
drag, startPoint x: 469, startPoint y: 177, endPoint x: 454, endPoint y: 176, distance: 15.2
click at [452, 177] on app-calendar-viewport "Mon 8 24/25 1 Job Tue 9 24/25 1 Job Wed 10 24/25 1 Job Thu 11 24/25 1 Job Fri 1…" at bounding box center [515, 277] width 1031 height 338
click at [744, 168] on h3 "Ploom Activation Training - UAE Launch Program" at bounding box center [710, 170] width 135 height 22
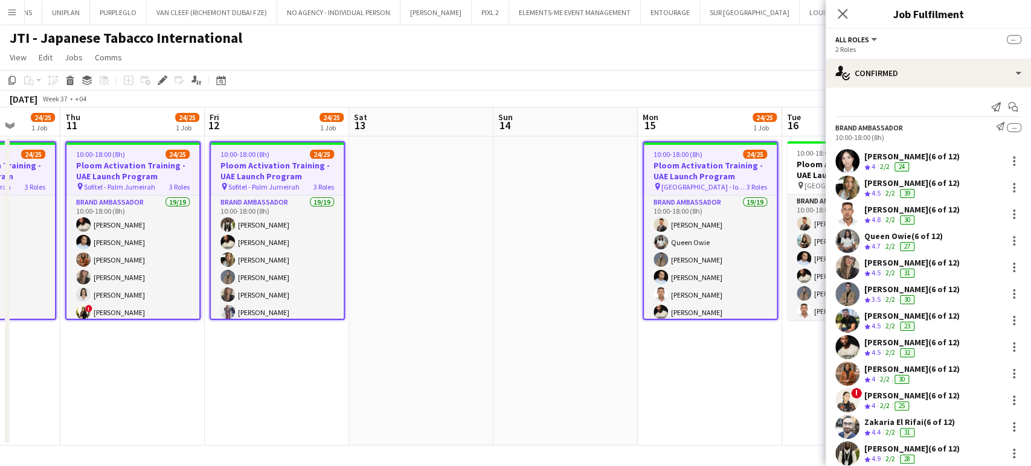
click at [785, 175] on app-date-cell "10:00-18:00 (8h) 24/25 Ploom Activation Training - UAE Launch Program pin Dubai…" at bounding box center [854, 291] width 144 height 309
click at [804, 176] on h3 "Ploom Activation Training - UAE Launch Program" at bounding box center [854, 170] width 135 height 22
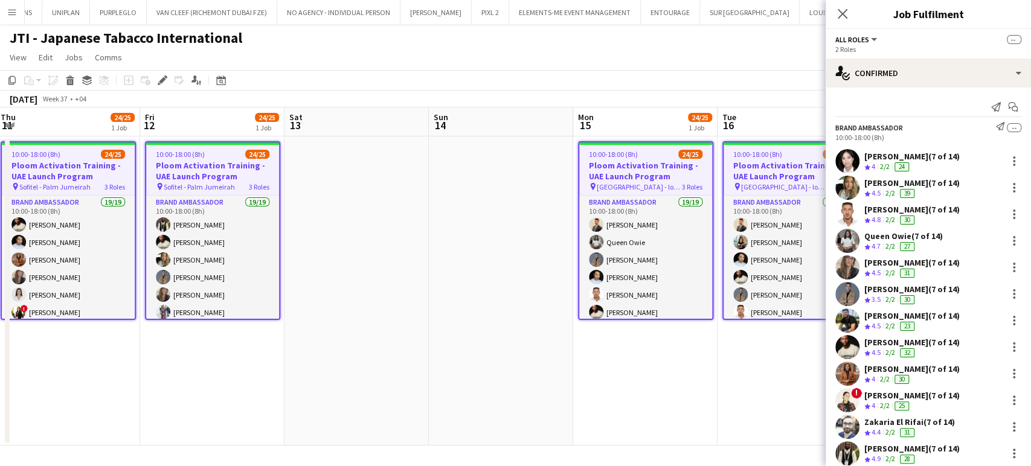
drag, startPoint x: 743, startPoint y: 178, endPoint x: 472, endPoint y: 176, distance: 270.6
click at [442, 178] on app-calendar-viewport "Mon 8 24/25 1 Job Tue 9 24/25 1 Job Wed 10 24/25 1 Job Thu 11 24/25 1 Job Fri 1…" at bounding box center [515, 277] width 1031 height 338
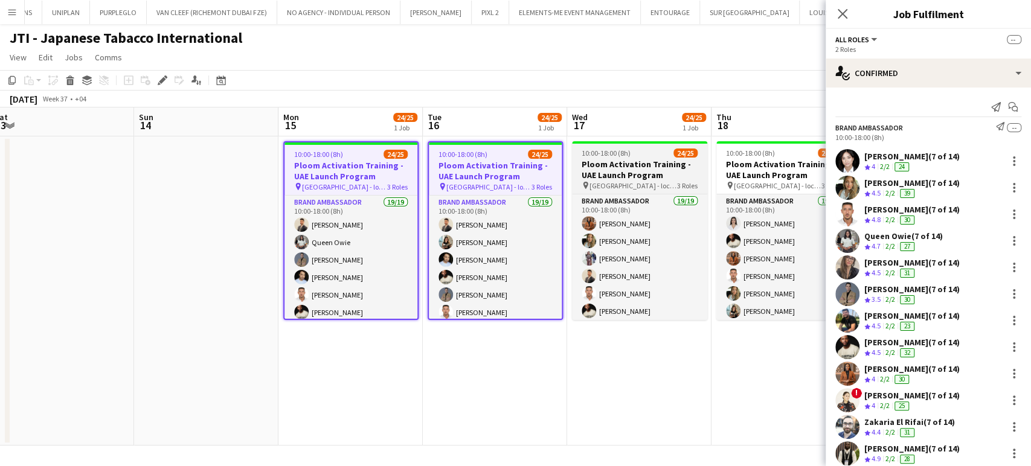
click at [659, 175] on h3 "Ploom Activation Training - UAE Launch Program" at bounding box center [639, 170] width 135 height 22
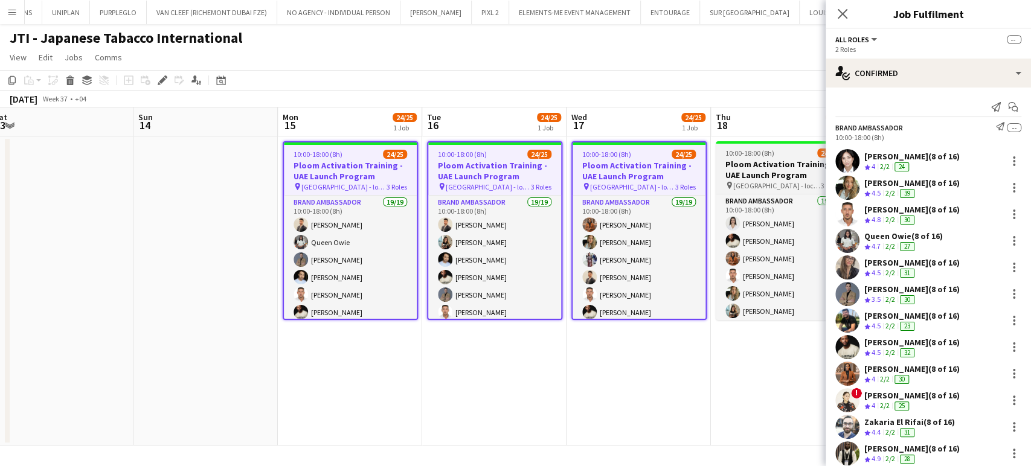
click at [759, 173] on h3 "Ploom Activation Training - UAE Launch Program" at bounding box center [783, 170] width 135 height 22
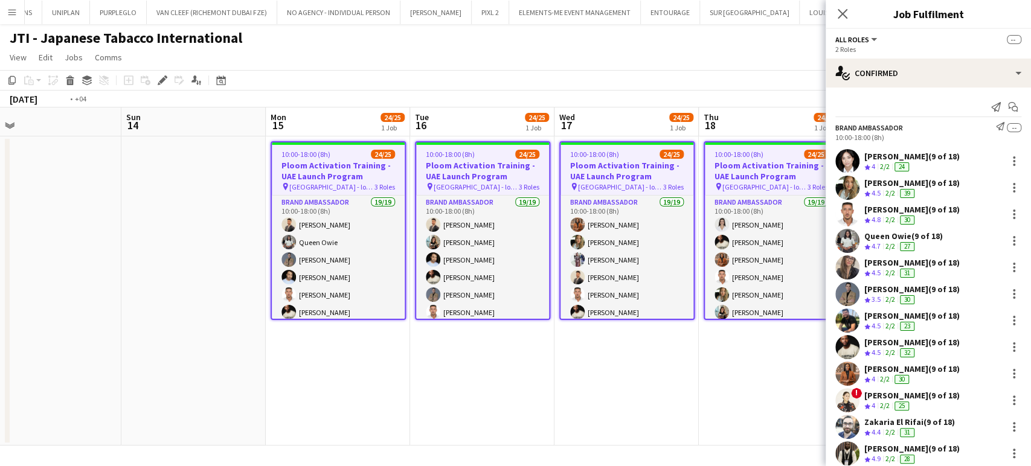
drag, startPoint x: 742, startPoint y: 178, endPoint x: 457, endPoint y: 178, distance: 285.7
click at [457, 178] on app-calendar-viewport "Wed 10 24/25 1 Job Thu 11 24/25 1 Job Fri 12 24/25 1 Job Sat 13 Sun 14 Mon 15 2…" at bounding box center [515, 277] width 1031 height 338
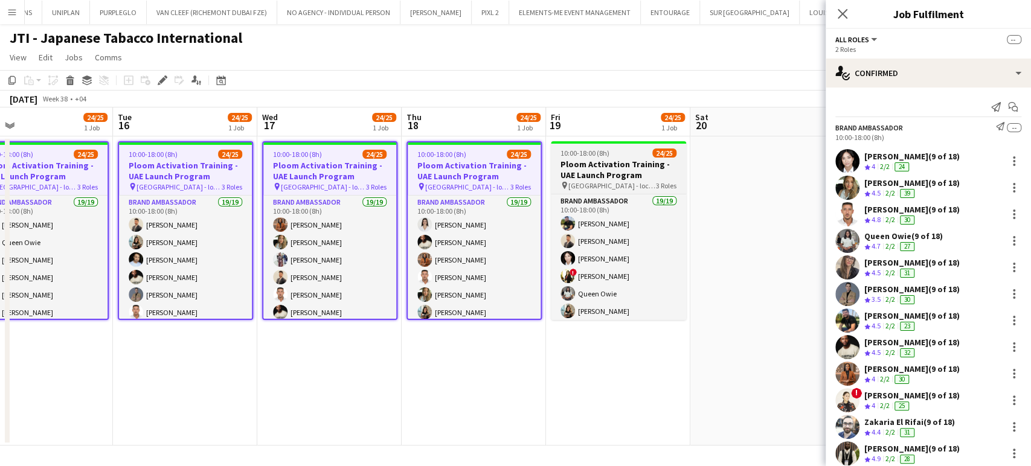
click at [662, 169] on h3 "Ploom Activation Training - UAE Launch Program" at bounding box center [618, 170] width 135 height 22
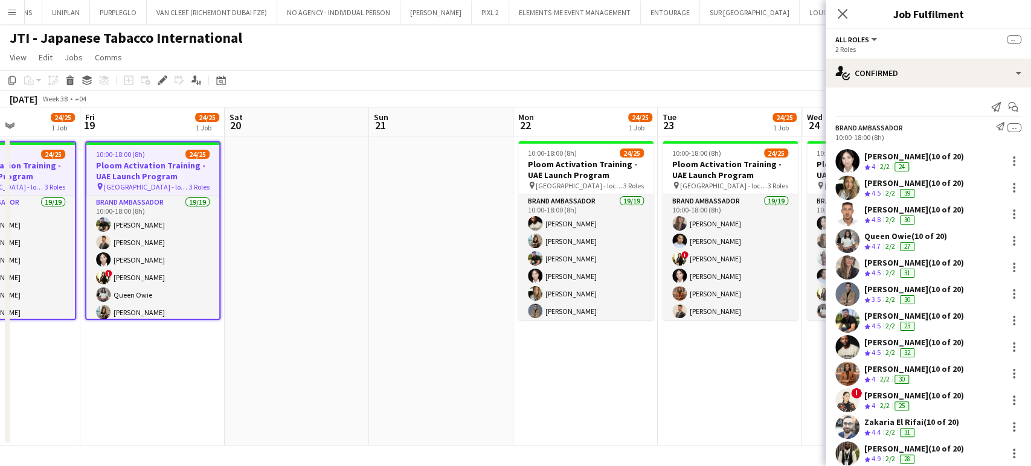
drag, startPoint x: 736, startPoint y: 169, endPoint x: 280, endPoint y: 167, distance: 456.1
click at [274, 169] on app-calendar-viewport "Tue 16 24/25 1 Job Wed 17 24/25 1 Job Thu 18 24/25 1 Job Fri 19 24/25 1 Job Sat…" at bounding box center [515, 277] width 1031 height 338
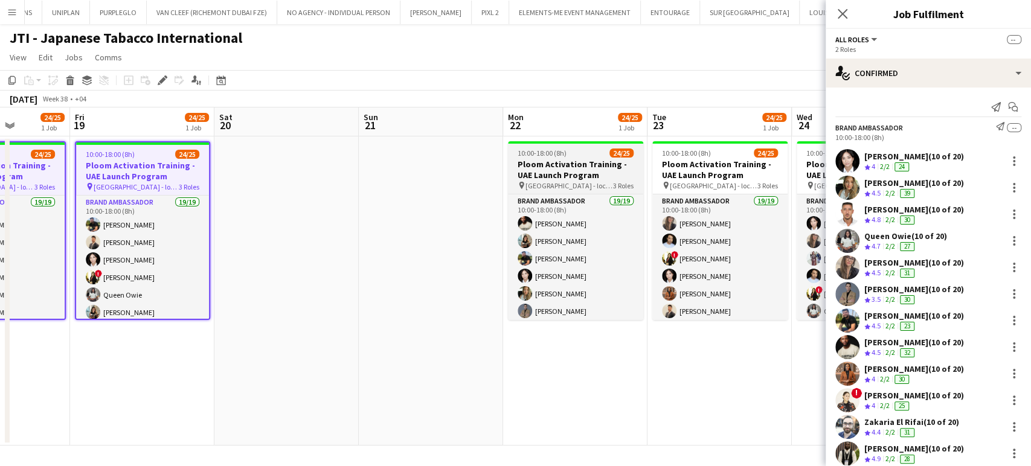
click at [593, 173] on h3 "Ploom Activation Training - UAE Launch Program" at bounding box center [575, 170] width 135 height 22
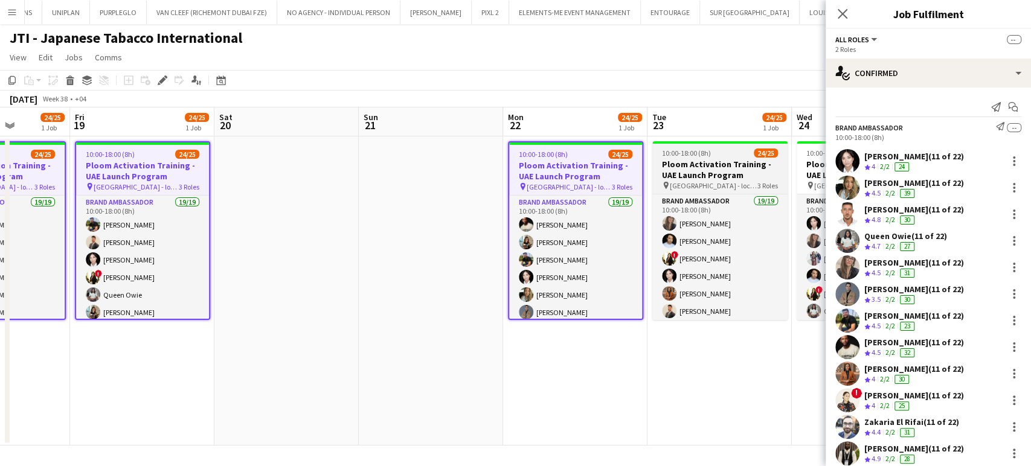
click at [716, 171] on h3 "Ploom Activation Training - UAE Launch Program" at bounding box center [719, 170] width 135 height 22
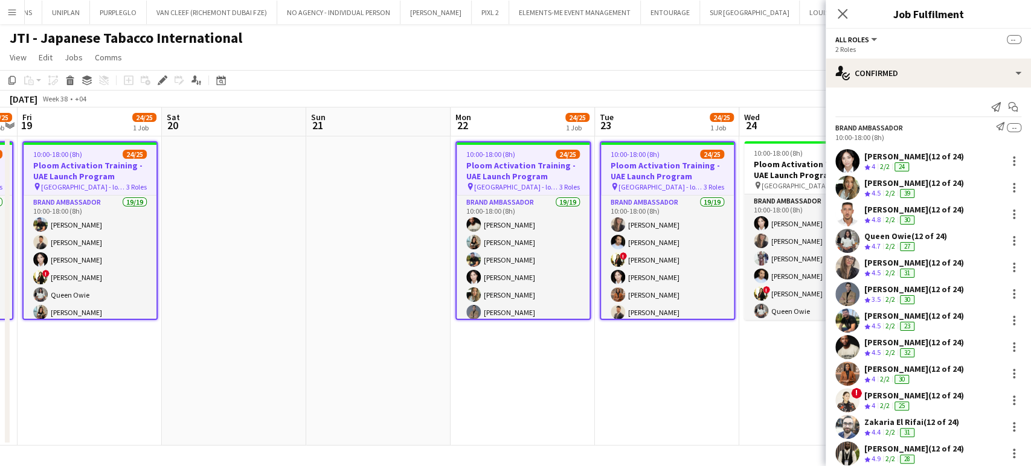
drag, startPoint x: 520, startPoint y: 180, endPoint x: 437, endPoint y: 176, distance: 82.2
click at [384, 180] on app-calendar-viewport "Tue 16 24/25 1 Job Wed 17 24/25 1 Job Thu 18 24/25 1 Job Fri 19 24/25 1 Job Sat…" at bounding box center [515, 277] width 1031 height 338
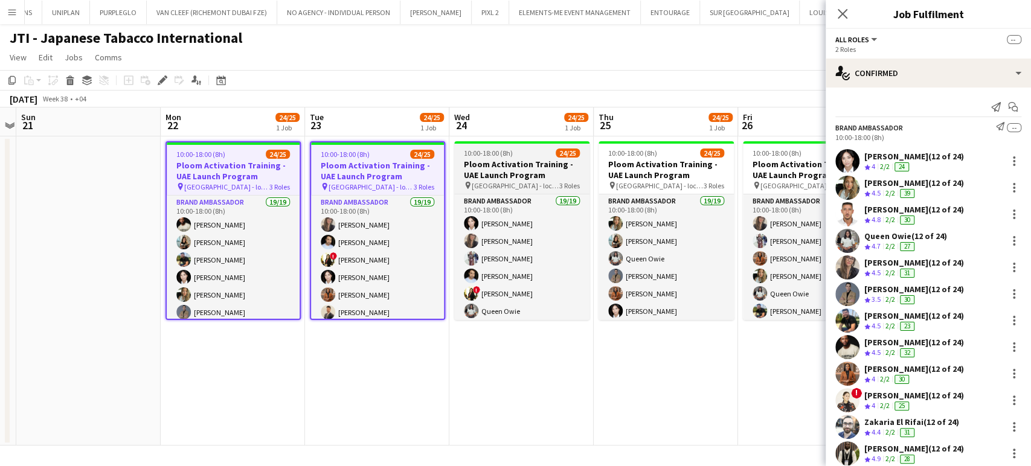
click at [580, 168] on h3 "Ploom Activation Training - UAE Launch Program" at bounding box center [521, 170] width 135 height 22
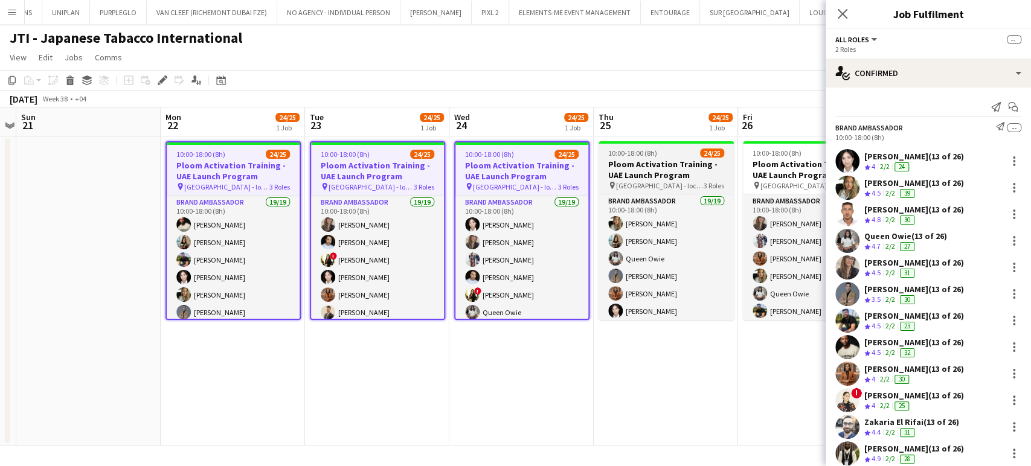
click at [677, 168] on h3 "Ploom Activation Training - UAE Launch Program" at bounding box center [666, 170] width 135 height 22
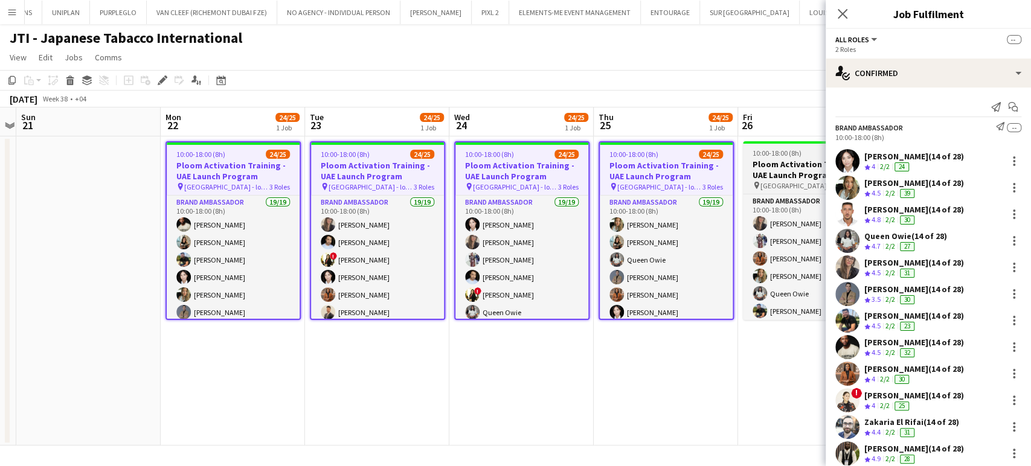
click at [756, 168] on h3 "Ploom Activation Training - UAE Launch Program" at bounding box center [810, 170] width 135 height 22
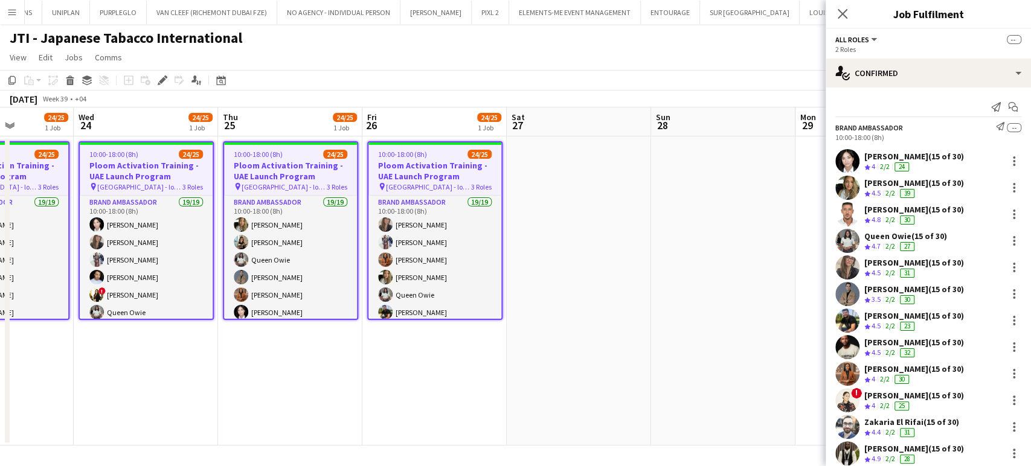
drag, startPoint x: 521, startPoint y: 174, endPoint x: 388, endPoint y: 176, distance: 133.5
click at [388, 176] on app-calendar-viewport "Sat 20 Sun 21 Mon 22 24/25 1 Job Tue 23 24/25 1 Job Wed 24 24/25 1 Job Thu 25 2…" at bounding box center [515, 277] width 1031 height 338
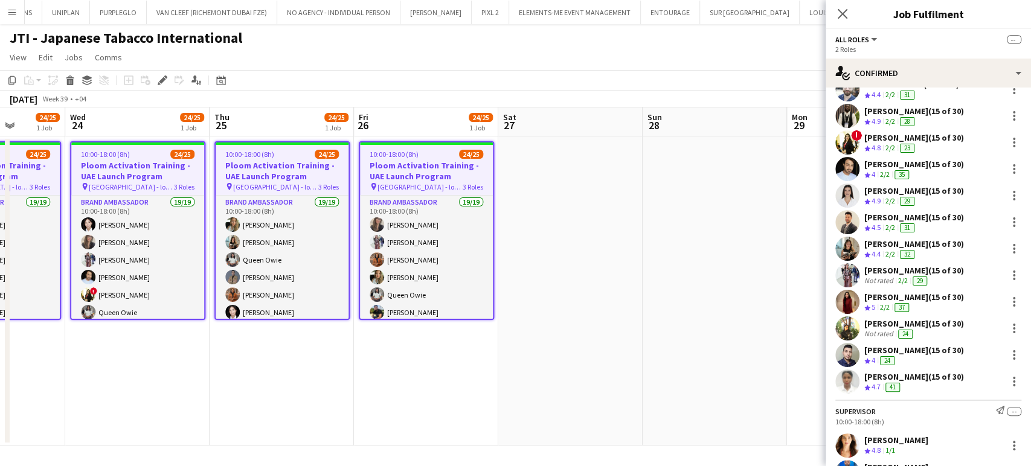
scroll to position [391, 0]
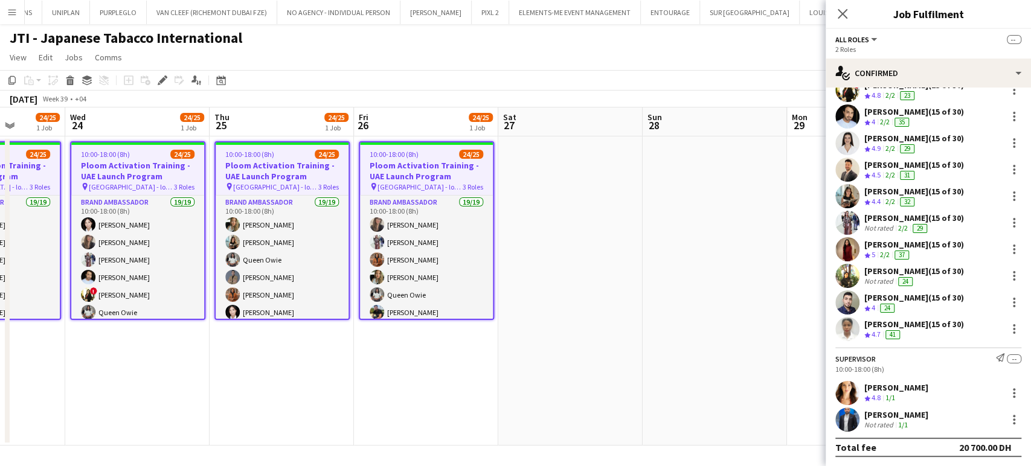
click at [878, 224] on div "Not rated" at bounding box center [879, 229] width 31 height 10
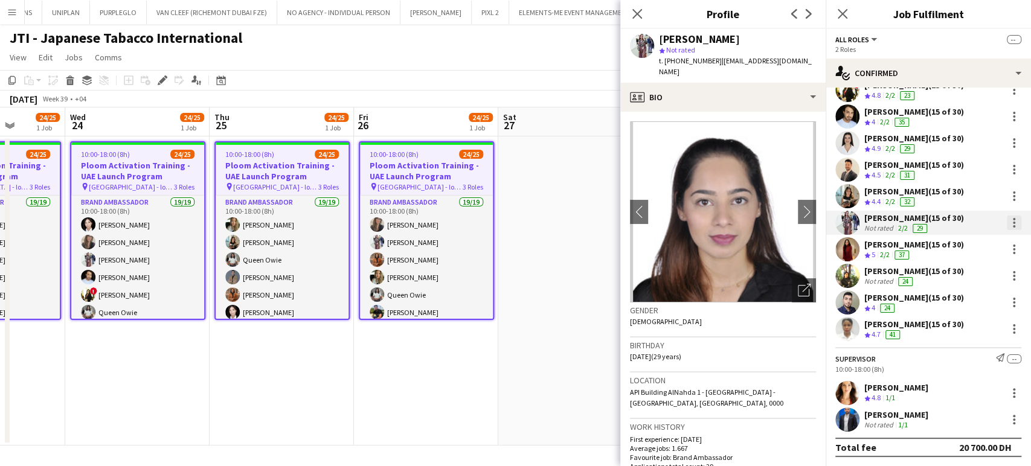
click at [1007, 224] on div at bounding box center [1014, 223] width 14 height 14
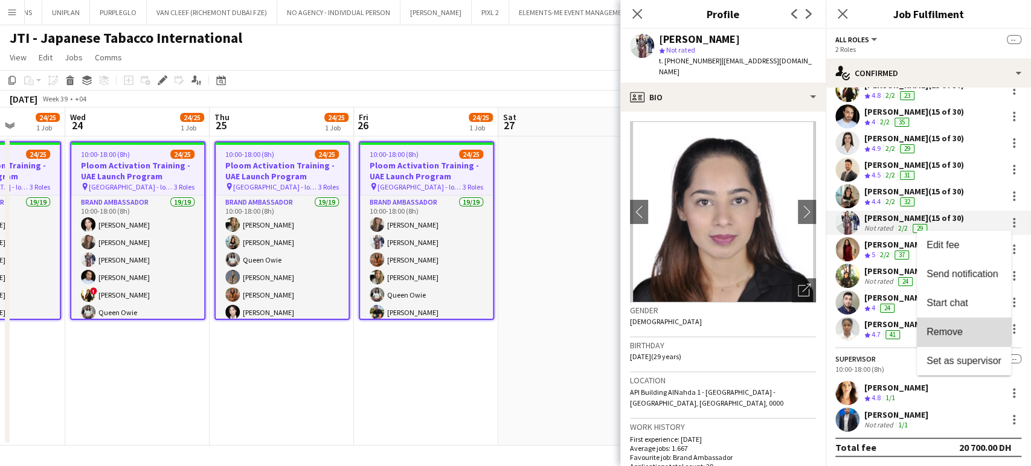
click at [954, 327] on span "Remove" at bounding box center [945, 332] width 36 height 10
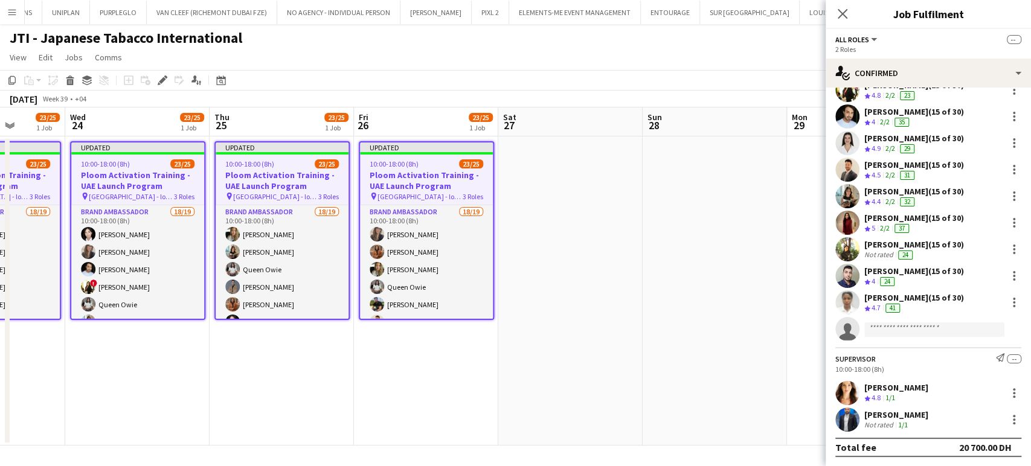
click at [664, 221] on app-date-cell at bounding box center [715, 291] width 144 height 309
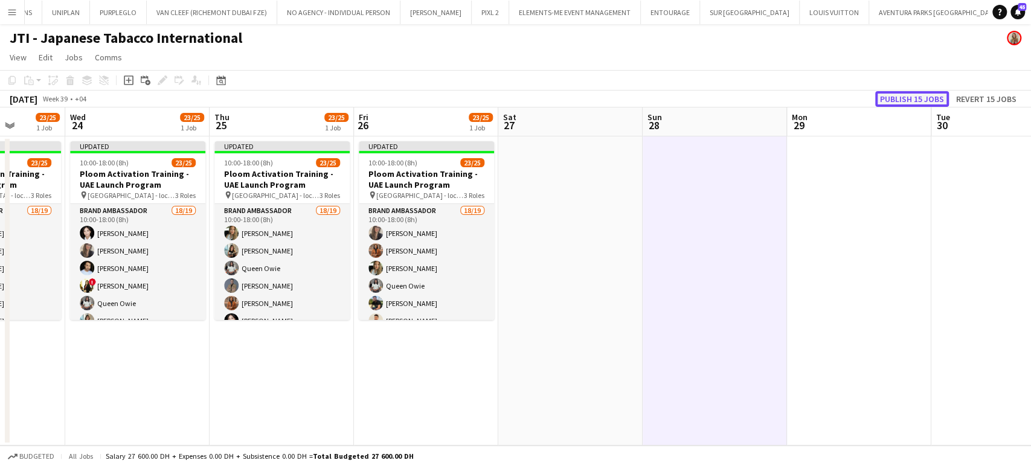
drag, startPoint x: 917, startPoint y: 103, endPoint x: 863, endPoint y: 92, distance: 55.0
click at [916, 101] on button "Publish 15 jobs" at bounding box center [912, 99] width 74 height 16
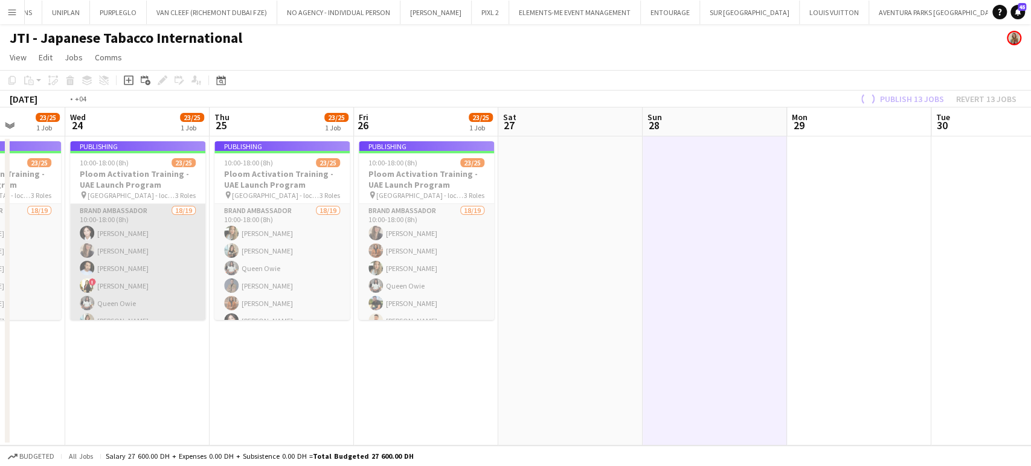
drag, startPoint x: 382, startPoint y: 216, endPoint x: 727, endPoint y: 263, distance: 348.7
click at [698, 257] on app-calendar-viewport "Sat 20 Sun 21 Mon 22 23/25 1 Job Tue 23 23/25 1 Job Wed 24 23/25 1 Job Thu 25 2…" at bounding box center [515, 277] width 1031 height 338
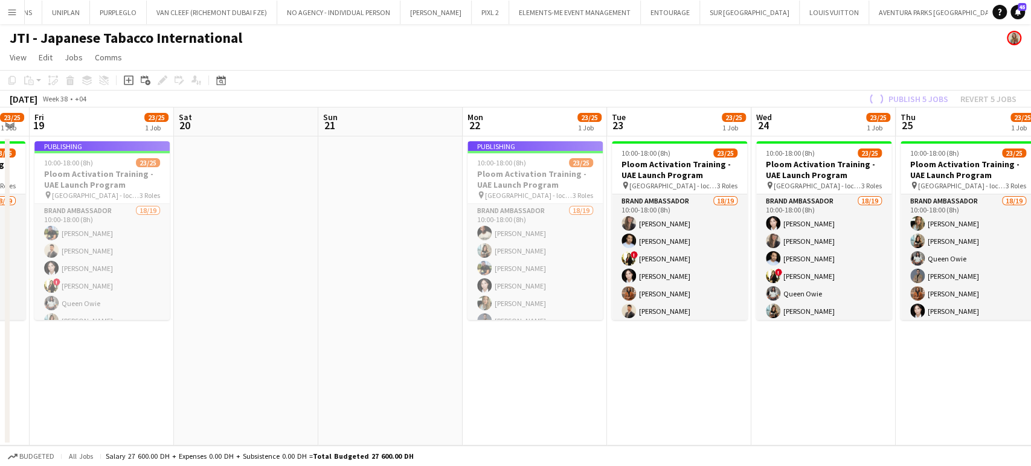
drag, startPoint x: 430, startPoint y: 265, endPoint x: 587, endPoint y: 277, distance: 157.5
click at [563, 271] on app-calendar-viewport "Wed 17 23/25 1 Job Thu 18 23/25 1 Job Fri 19 23/25 1 Job Sat 20 Sun 21 Mon 22 2…" at bounding box center [515, 277] width 1031 height 338
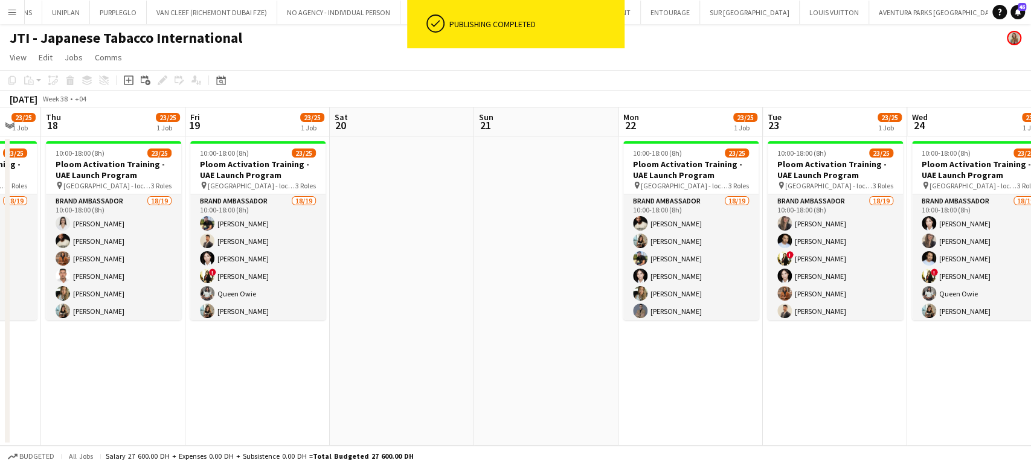
click at [607, 240] on app-calendar-viewport "Tue 16 23/25 1 Job Wed 17 23/25 1 Job Thu 18 23/25 1 Job Fri 19 23/25 1 Job Sat…" at bounding box center [515, 277] width 1031 height 338
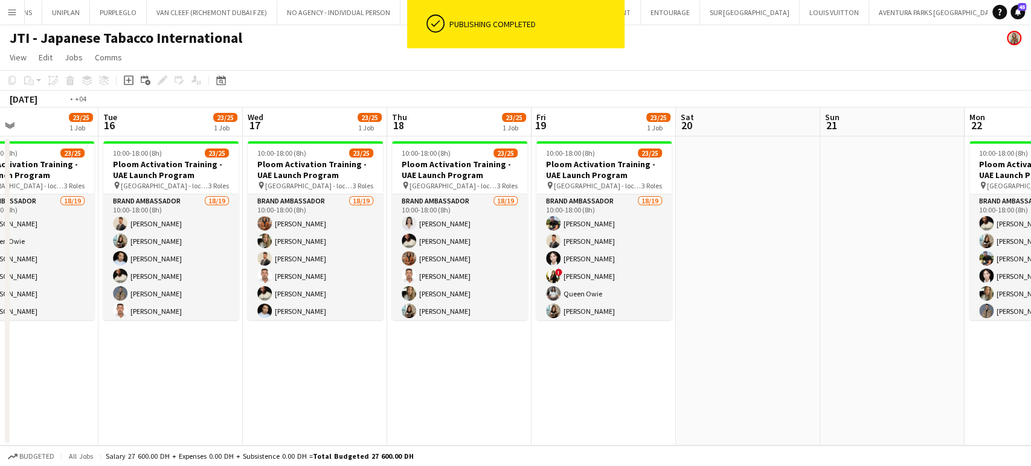
click at [561, 203] on app-calendar-viewport "Sat 13 Sun 14 Mon 15 23/25 1 Job Tue 16 23/25 1 Job Wed 17 23/25 1 Job Thu 18 2…" at bounding box center [515, 277] width 1031 height 338
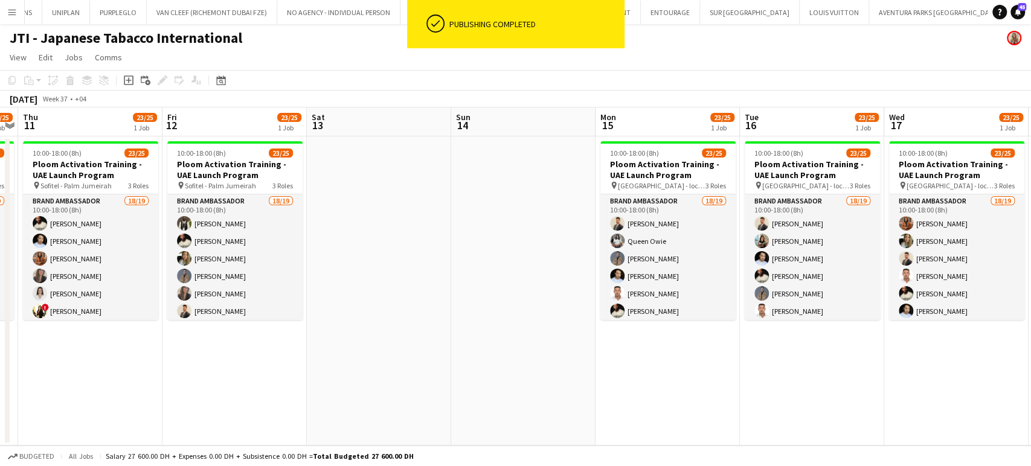
drag, startPoint x: 280, startPoint y: 189, endPoint x: 527, endPoint y: 202, distance: 246.8
click at [546, 198] on app-calendar-viewport "Tue 9 23/25 1 Job Wed 10 23/25 1 Job Thu 11 23/25 1 Job Fri 12 23/25 1 Job Sat …" at bounding box center [515, 277] width 1031 height 338
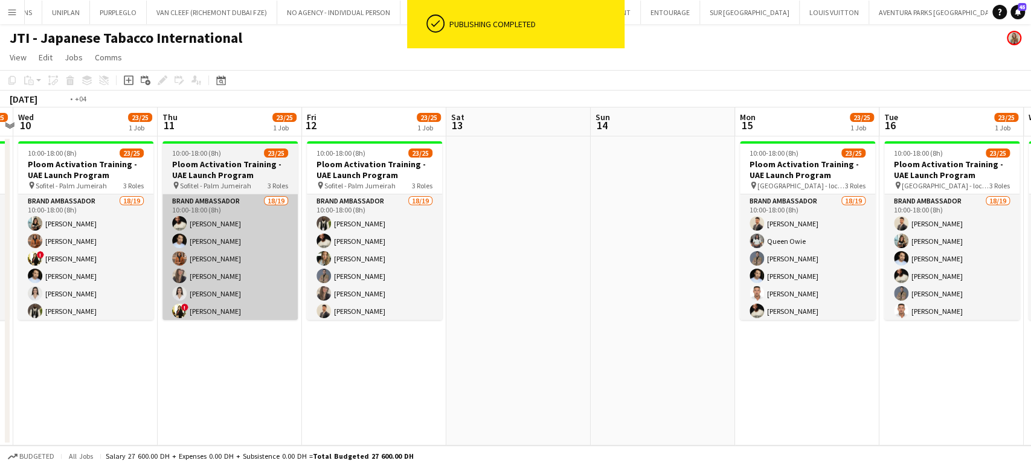
drag, startPoint x: 222, startPoint y: 181, endPoint x: 564, endPoint y: 208, distance: 342.4
click at [569, 207] on app-calendar-viewport "Mon 8 23/25 1 Job Tue 9 23/25 1 Job Wed 10 23/25 1 Job Thu 11 23/25 1 Job Fri 1…" at bounding box center [515, 277] width 1031 height 338
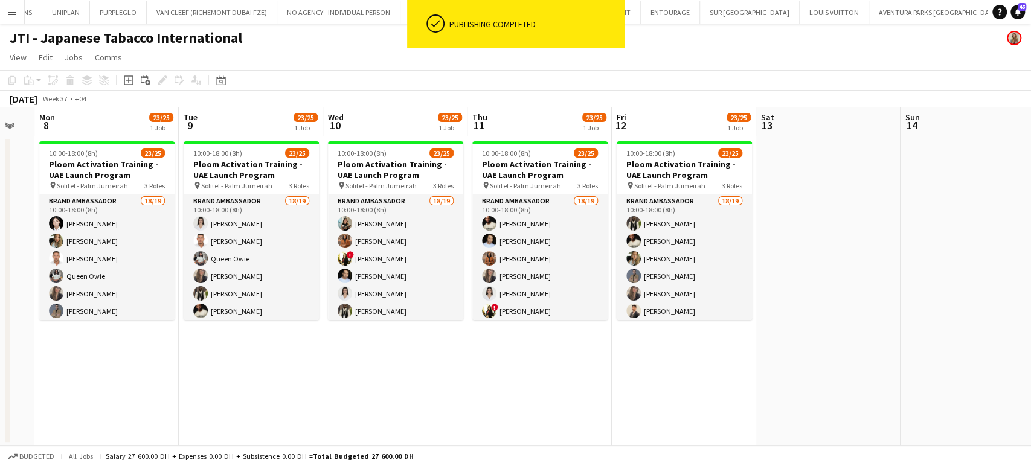
drag, startPoint x: 193, startPoint y: 151, endPoint x: 534, endPoint y: 178, distance: 341.7
click at [527, 176] on app-calendar-viewport "Sat 6 Sun 7 Mon 8 23/25 1 Job Tue 9 23/25 1 Job Wed 10 23/25 1 Job Thu 11 23/25…" at bounding box center [515, 277] width 1031 height 338
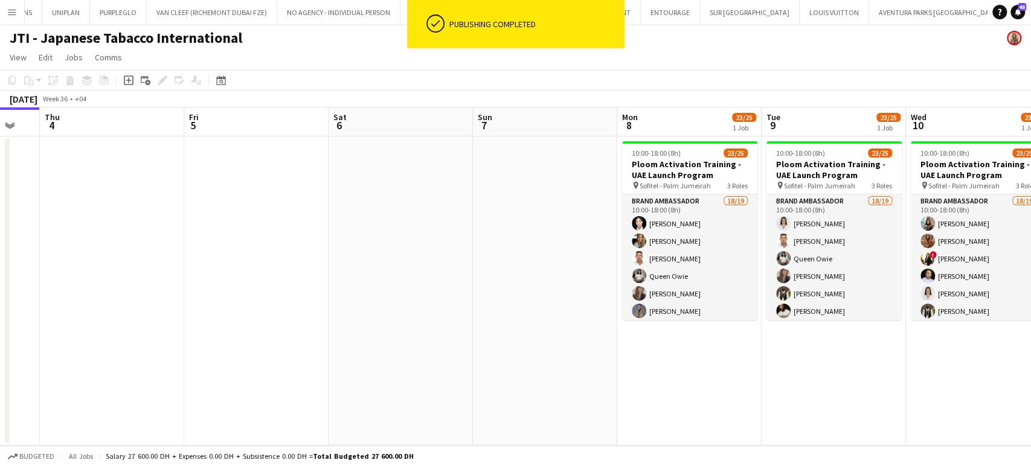
drag, startPoint x: 196, startPoint y: 158, endPoint x: 430, endPoint y: 187, distance: 235.0
click at [430, 187] on app-calendar-viewport "Tue 2 Wed 3 Thu 4 Fri 5 Sat 6 Sun 7 Mon 8 23/25 1 Job Tue 9 23/25 1 Job Wed 10 …" at bounding box center [515, 277] width 1031 height 338
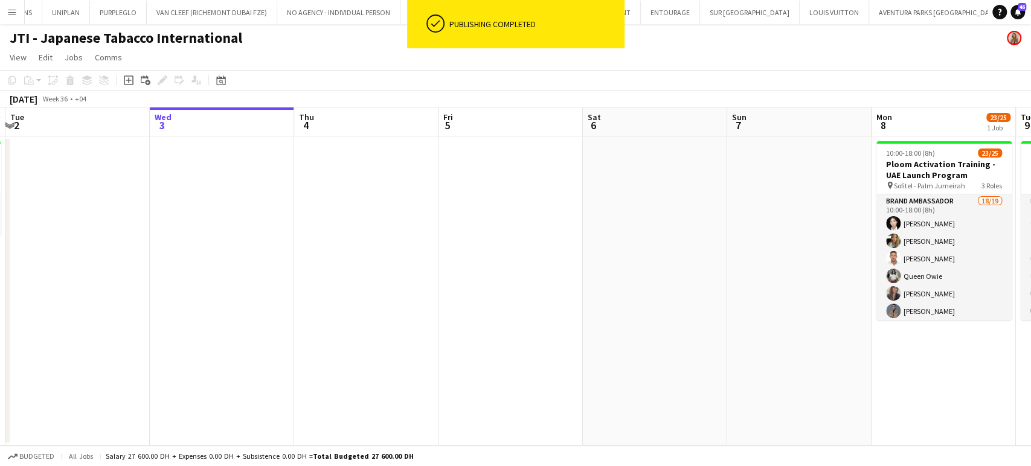
drag, startPoint x: 367, startPoint y: 214, endPoint x: 579, endPoint y: 230, distance: 212.6
click at [579, 230] on app-calendar-viewport "Sun 31 Mon 1 0/1 1 Job Tue 2 Wed 3 Thu 4 Fri 5 Sat 6 Sun 7 Mon 8 23/25 1 Job Tu…" at bounding box center [515, 277] width 1031 height 338
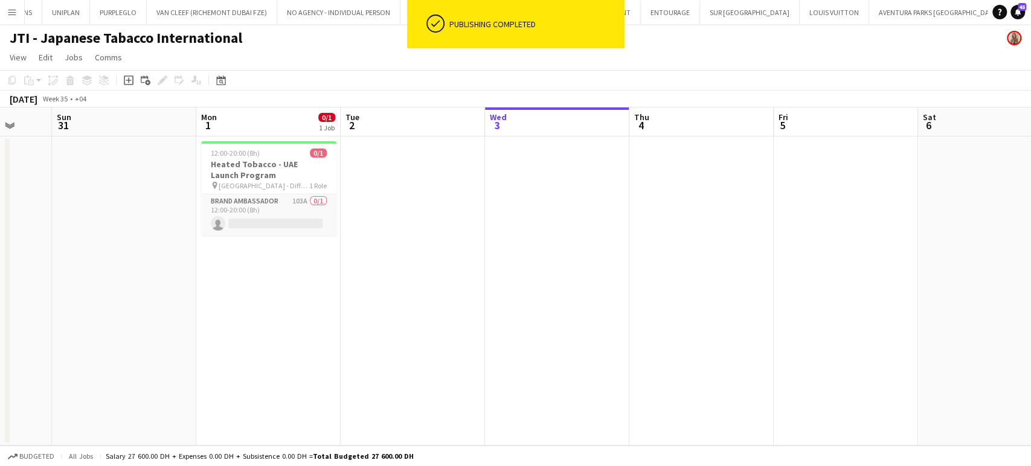
drag, startPoint x: 335, startPoint y: 217, endPoint x: 433, endPoint y: 225, distance: 98.1
click at [460, 226] on app-calendar-viewport "Thu 28 Fri 29 Sat 30 Sun 31 Mon 1 0/1 1 Job Tue 2 Wed 3 Thu 4 Fri 5 Sat 6 Sun 7…" at bounding box center [515, 277] width 1031 height 338
click at [245, 164] on h3 "Heated Tobacco - UAE Launch Program" at bounding box center [269, 170] width 135 height 22
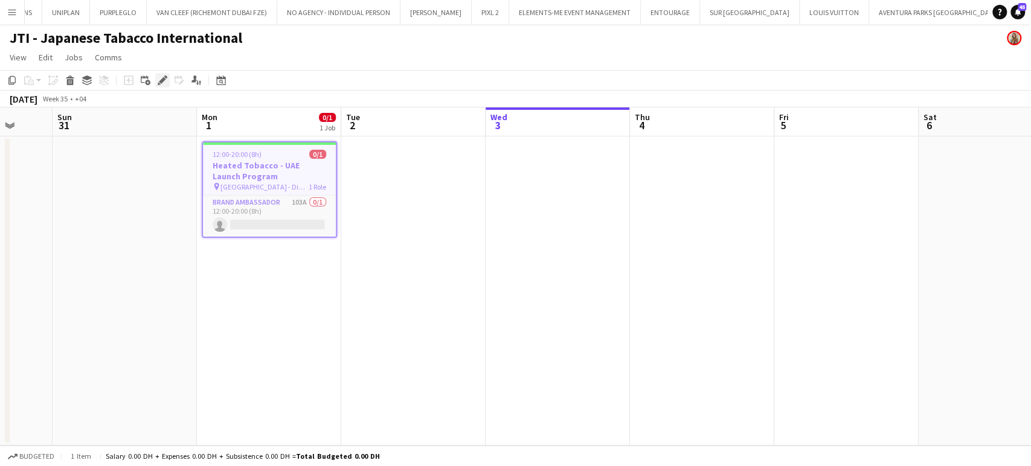
click at [164, 80] on icon "Edit" at bounding box center [163, 81] width 10 height 10
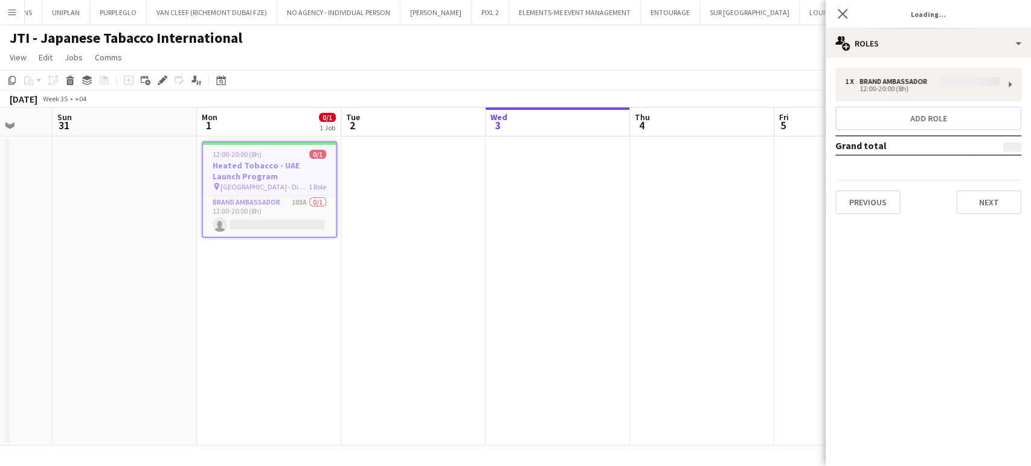
type input "*******"
click at [880, 202] on button "Previous" at bounding box center [867, 202] width 65 height 24
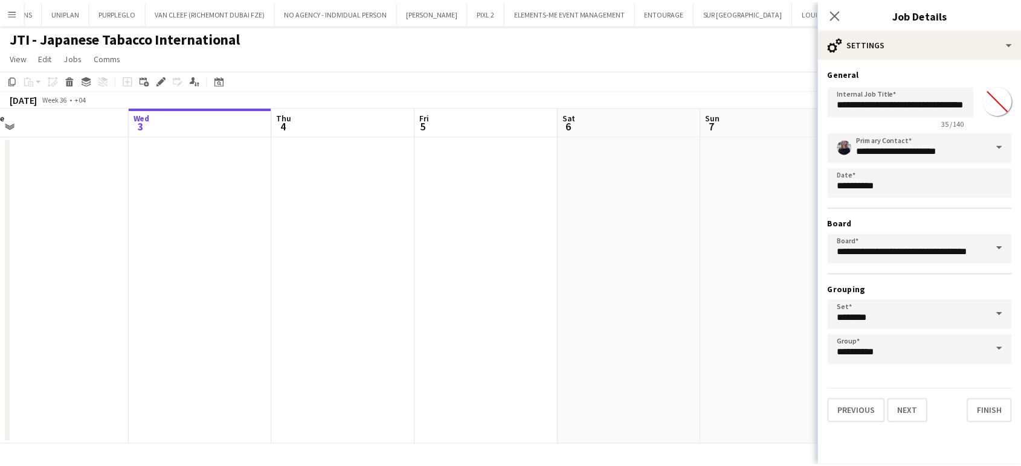
scroll to position [0, 599]
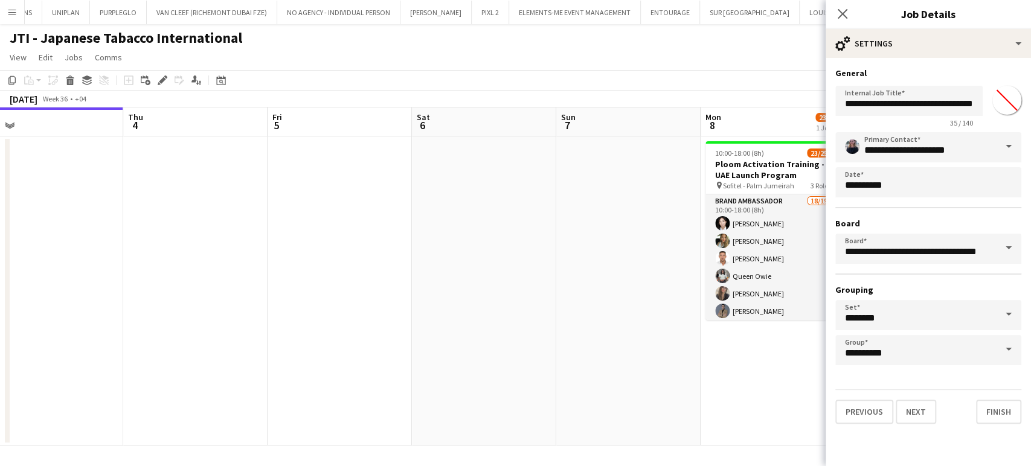
drag, startPoint x: 400, startPoint y: 185, endPoint x: 249, endPoint y: 146, distance: 156.0
click at [249, 146] on app-calendar-viewport "Sat 30 Sun 31 Mon 1 0/1 1 Job Tue 2 Wed 3 Thu 4 Fri 5 Sat 6 Sun 7 Mon 8 23/25 1…" at bounding box center [515, 277] width 1031 height 338
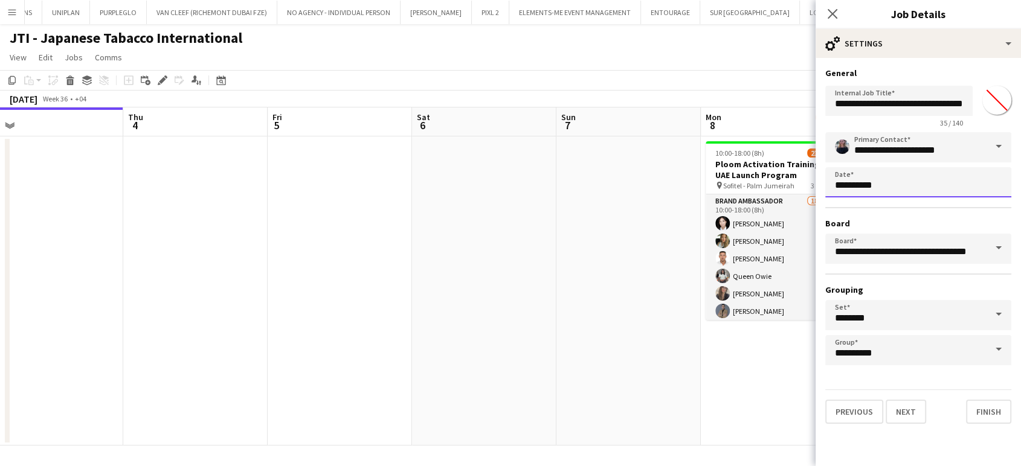
click at [916, 180] on body "Menu Boards Boards Boards All jobs Status Workforce Workforce My Workforce Recr…" at bounding box center [510, 233] width 1021 height 466
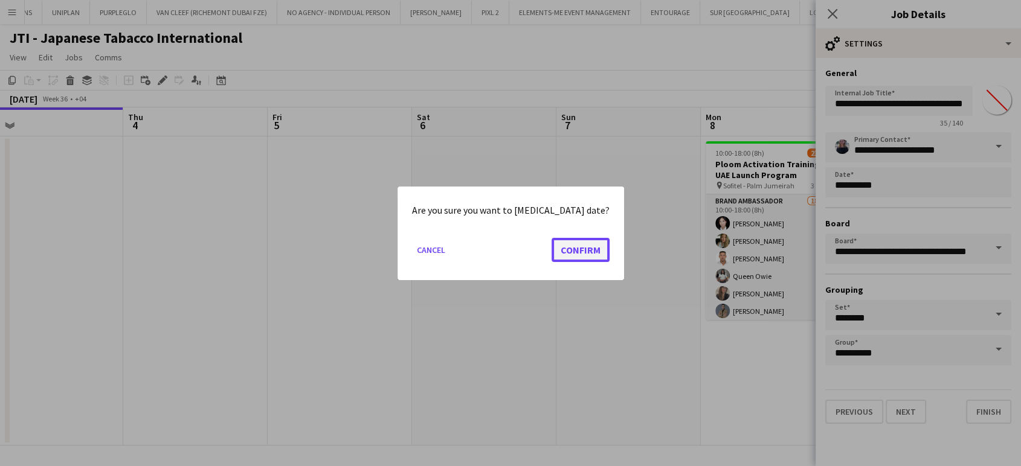
click at [568, 255] on button "Confirm" at bounding box center [581, 249] width 58 height 24
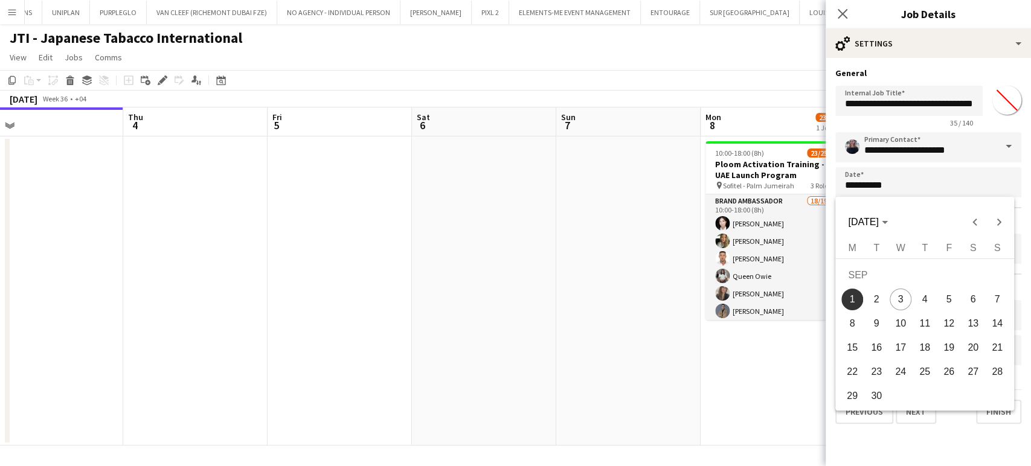
click at [857, 324] on span "8" at bounding box center [853, 324] width 22 height 22
type input "**********"
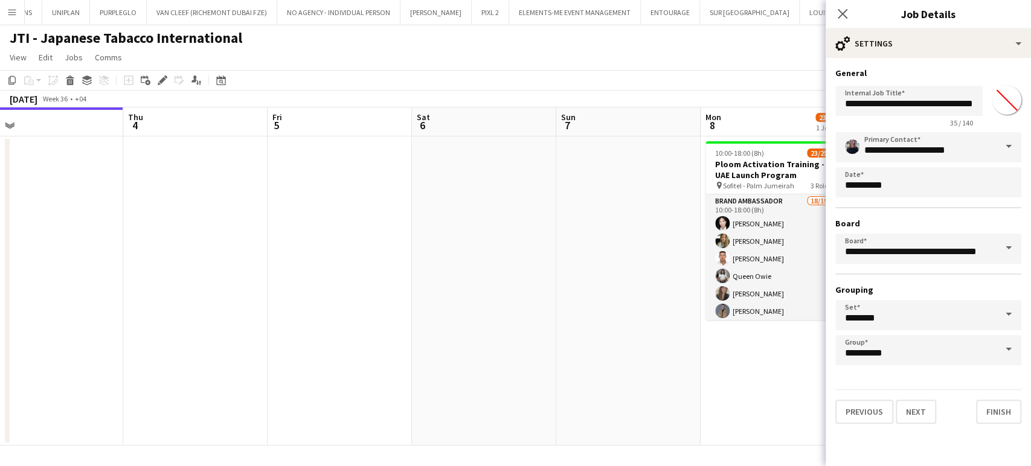
click at [672, 373] on app-date-cell at bounding box center [628, 291] width 144 height 309
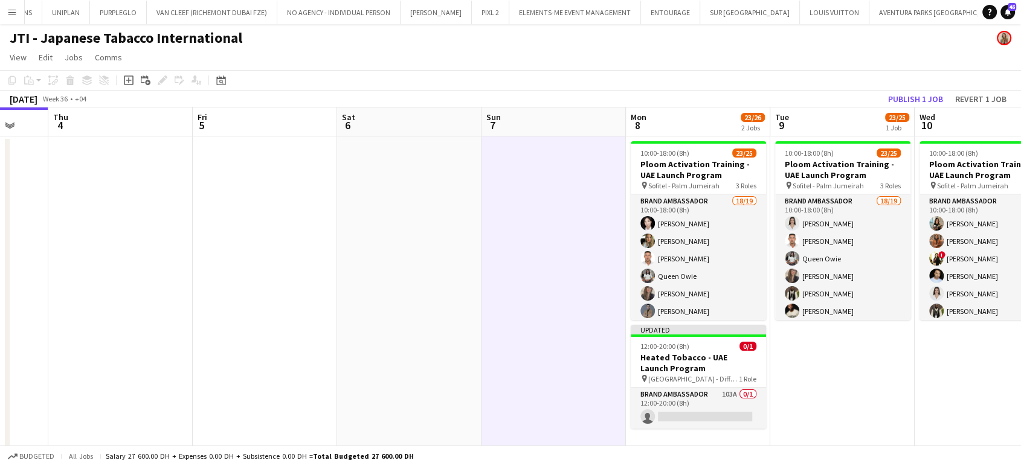
drag, startPoint x: 634, startPoint y: 240, endPoint x: 263, endPoint y: 143, distance: 383.5
click at [263, 143] on app-calendar-viewport "Mon 1 Tue 2 Wed 3 Thu 4 Fri 5 Sat 6 Sun 7 Mon 8 23/26 2 Jobs Tue 9 23/25 1 Job …" at bounding box center [510, 281] width 1021 height 347
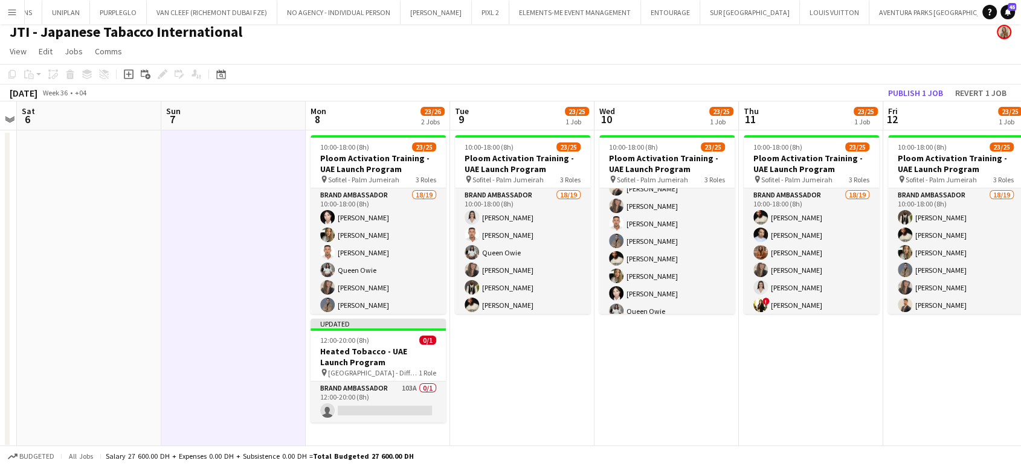
scroll to position [8, 0]
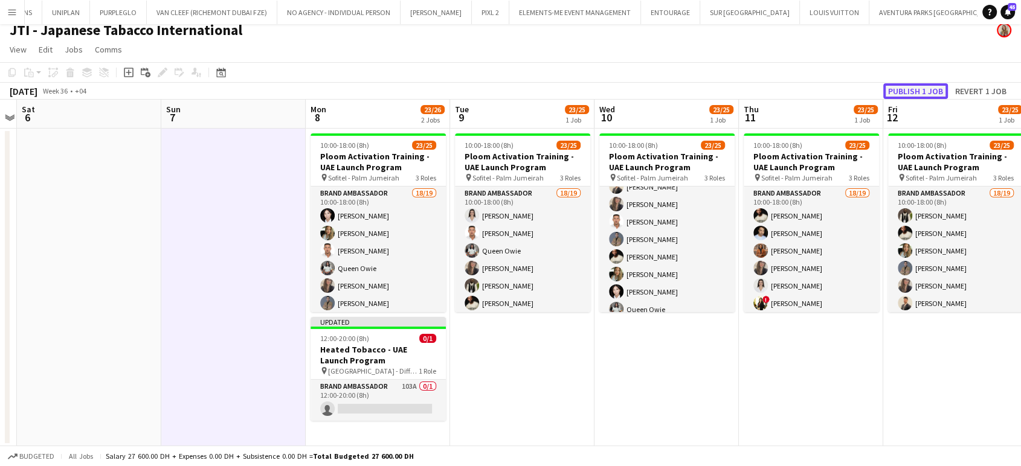
click at [922, 92] on button "Publish 1 job" at bounding box center [915, 91] width 65 height 16
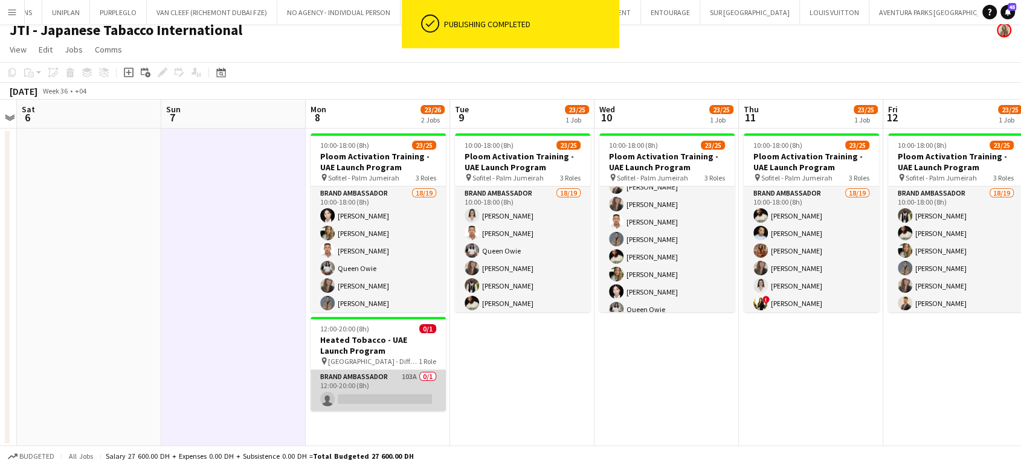
click at [396, 385] on app-card-role "Brand Ambassador 103A 0/1 12:00-20:00 (8h) single-neutral-actions" at bounding box center [378, 390] width 135 height 41
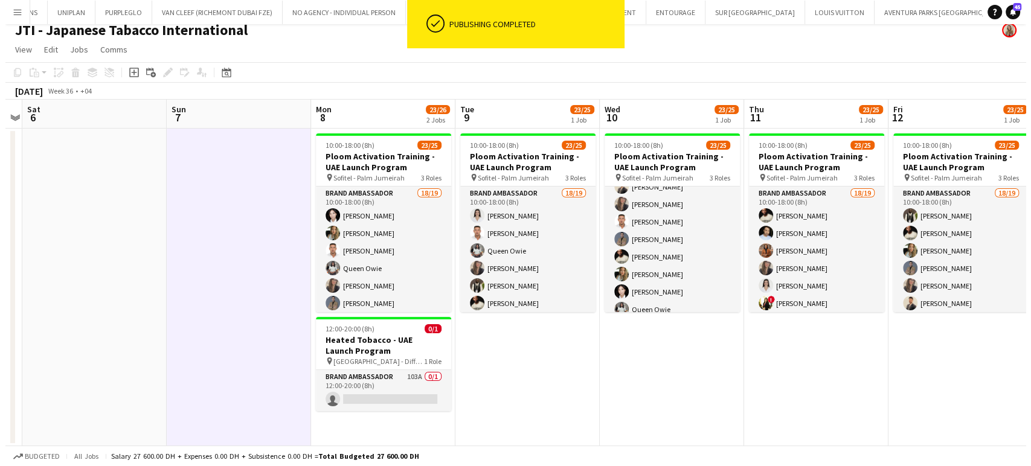
scroll to position [0, 0]
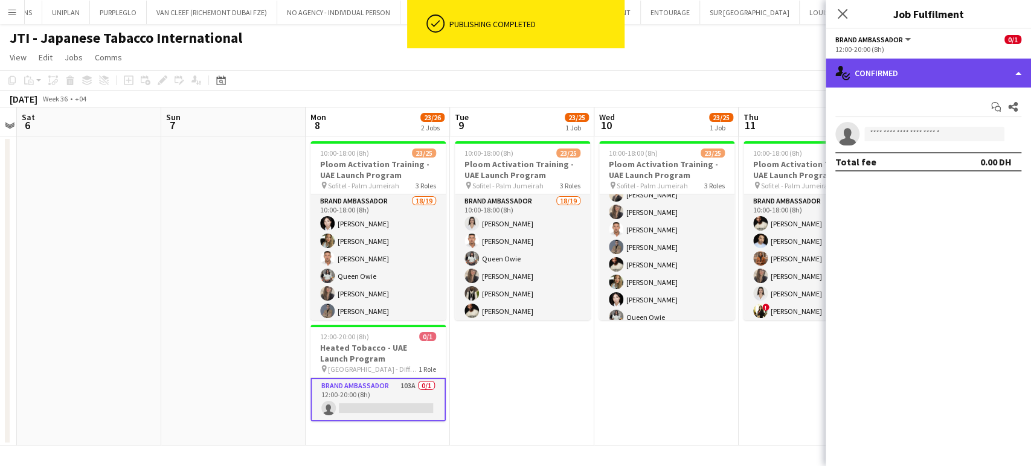
click at [1008, 68] on div "single-neutral-actions-check-2 Confirmed" at bounding box center [928, 73] width 205 height 29
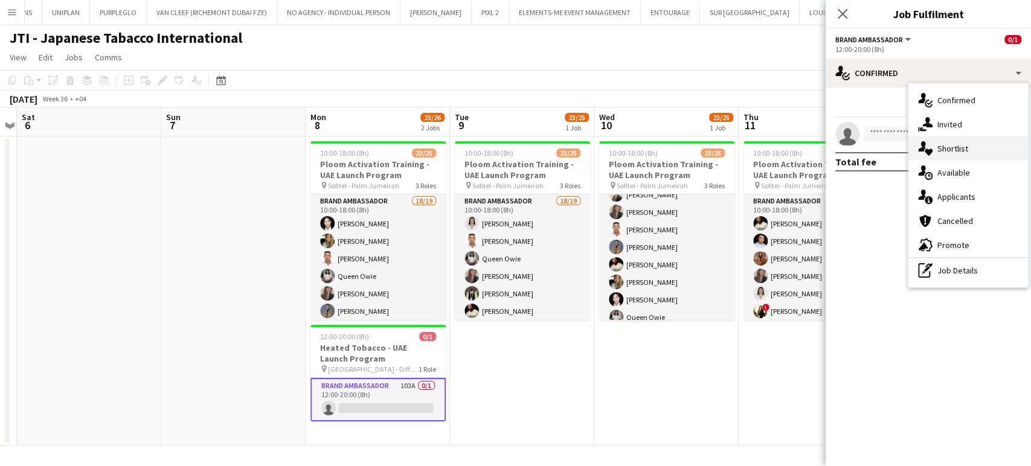
click at [958, 149] on span "Shortlist" at bounding box center [953, 148] width 31 height 11
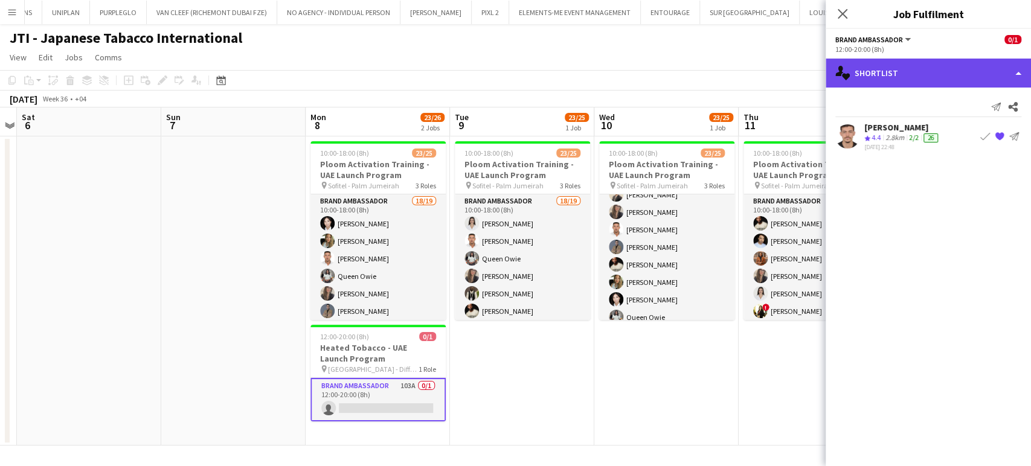
click at [998, 70] on div "single-neutral-actions-heart Shortlist" at bounding box center [928, 73] width 205 height 29
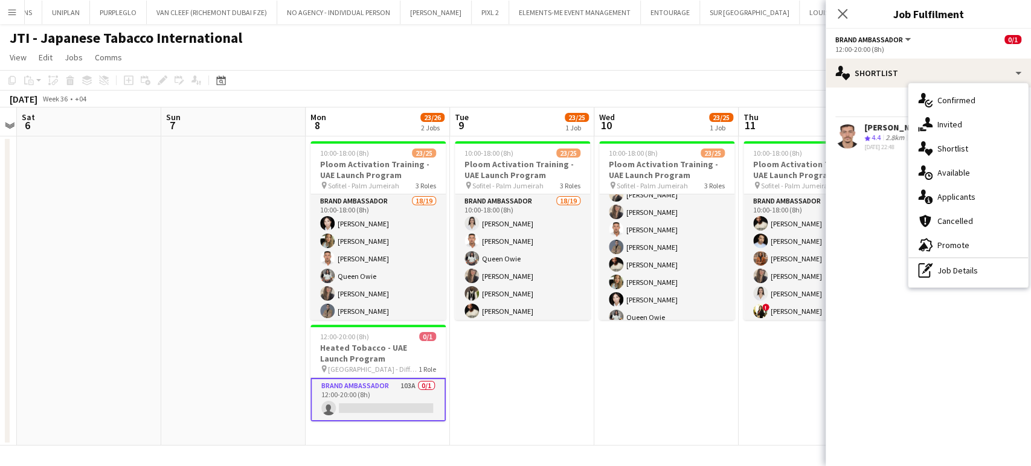
click at [960, 188] on div "single-neutral-actions-information Applicants" at bounding box center [969, 197] width 120 height 24
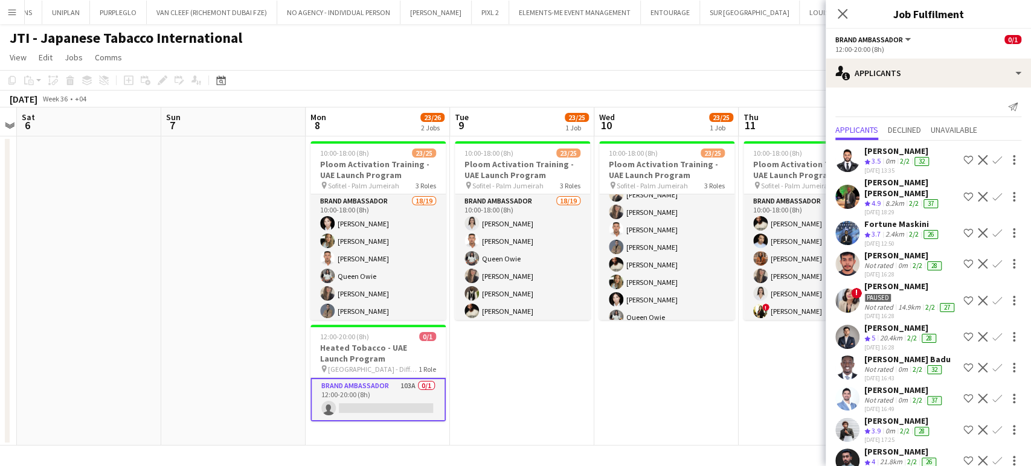
click at [978, 298] on app-icon "Decline" at bounding box center [983, 301] width 10 height 10
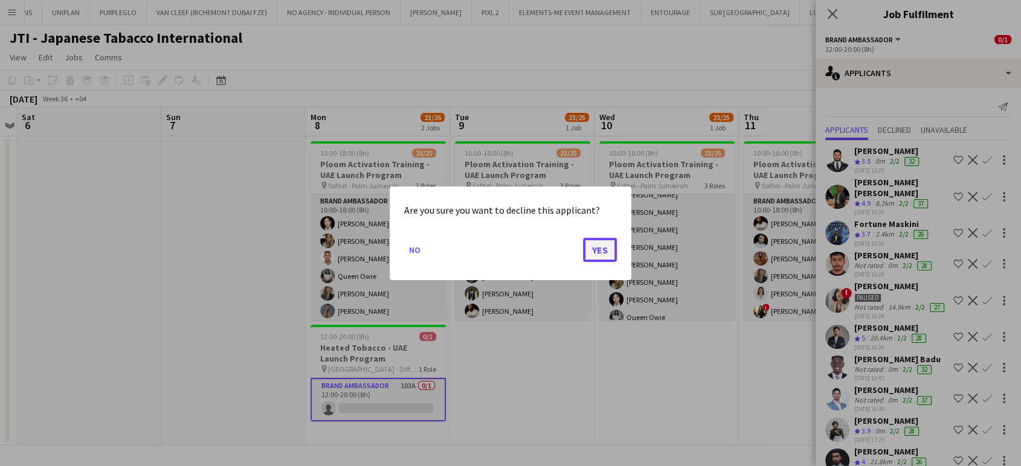
click at [608, 251] on button "Yes" at bounding box center [600, 249] width 34 height 24
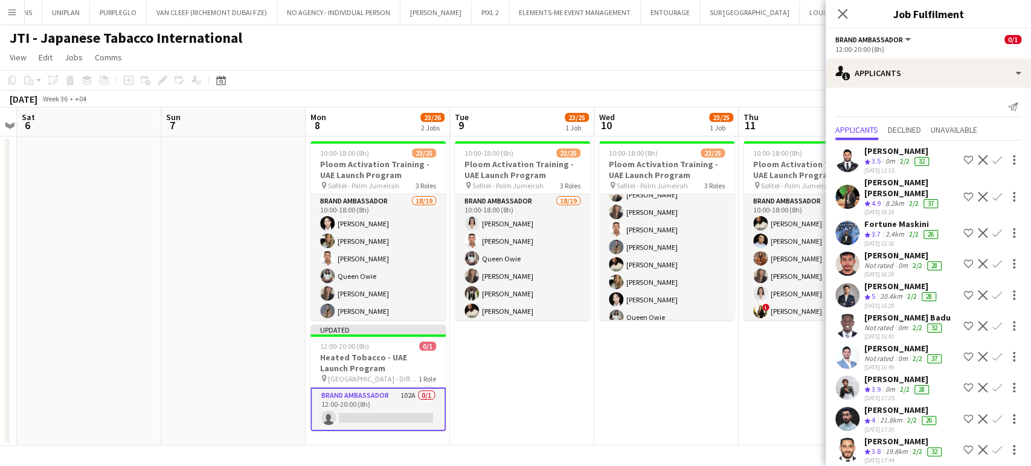
click at [978, 192] on app-icon "Decline" at bounding box center [983, 197] width 10 height 10
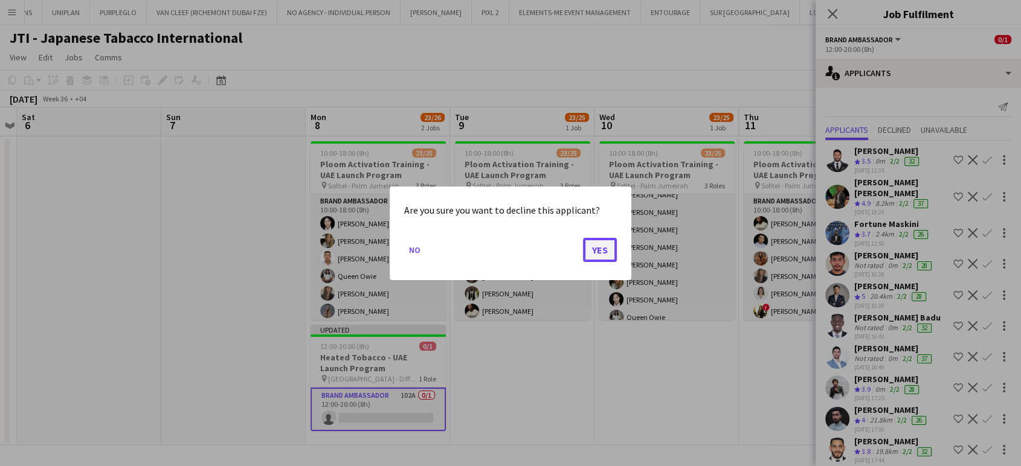
click at [607, 245] on button "Yes" at bounding box center [600, 249] width 34 height 24
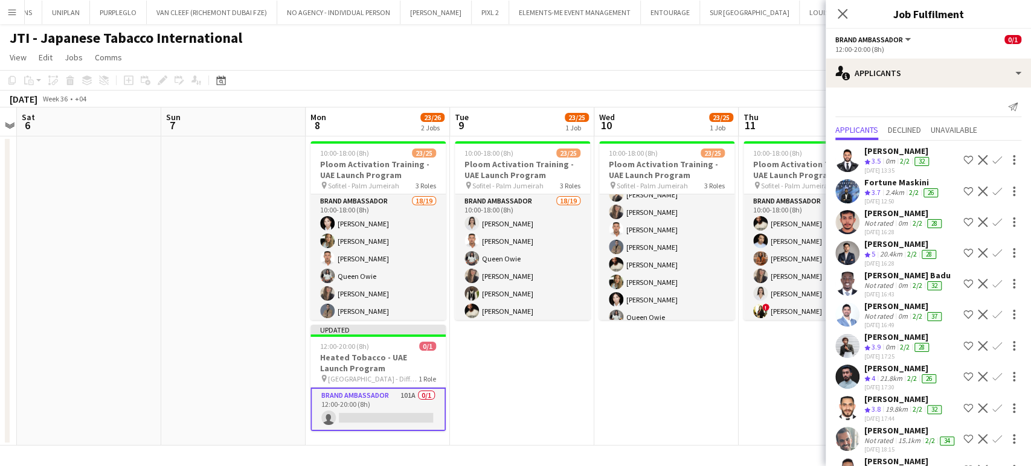
click at [978, 187] on app-icon "Decline" at bounding box center [983, 192] width 10 height 10
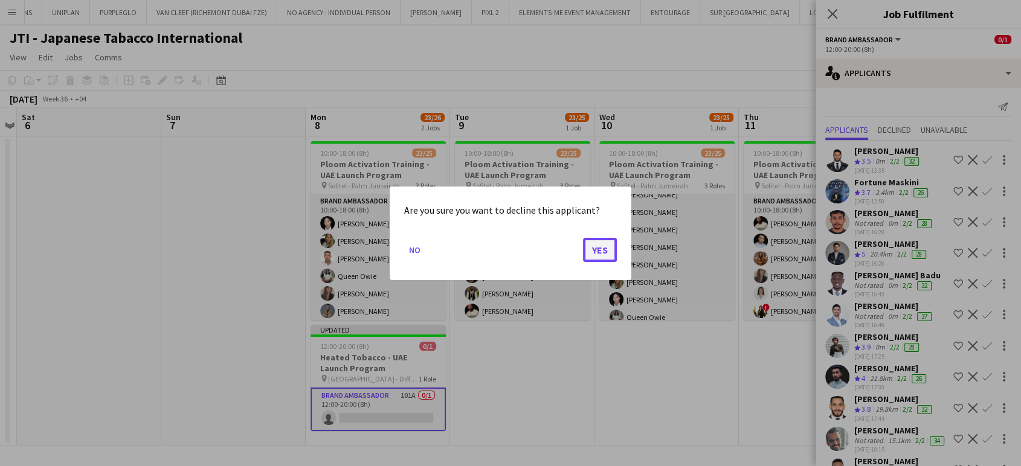
click at [605, 250] on button "Yes" at bounding box center [600, 249] width 34 height 24
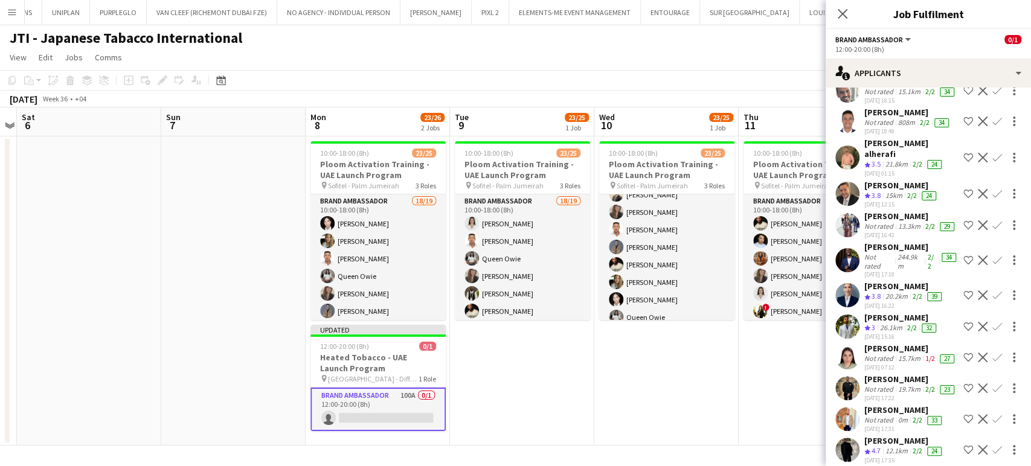
scroll to position [335, 0]
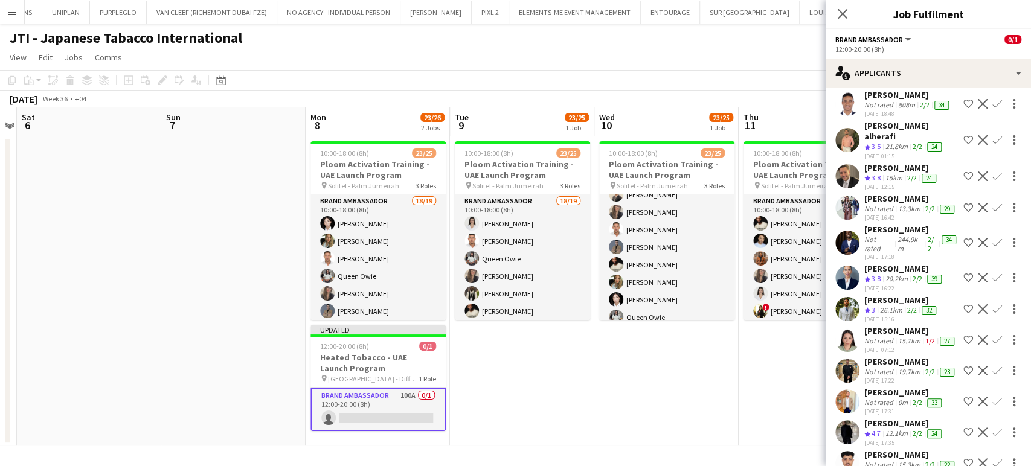
click at [978, 213] on app-icon "Decline" at bounding box center [983, 208] width 10 height 10
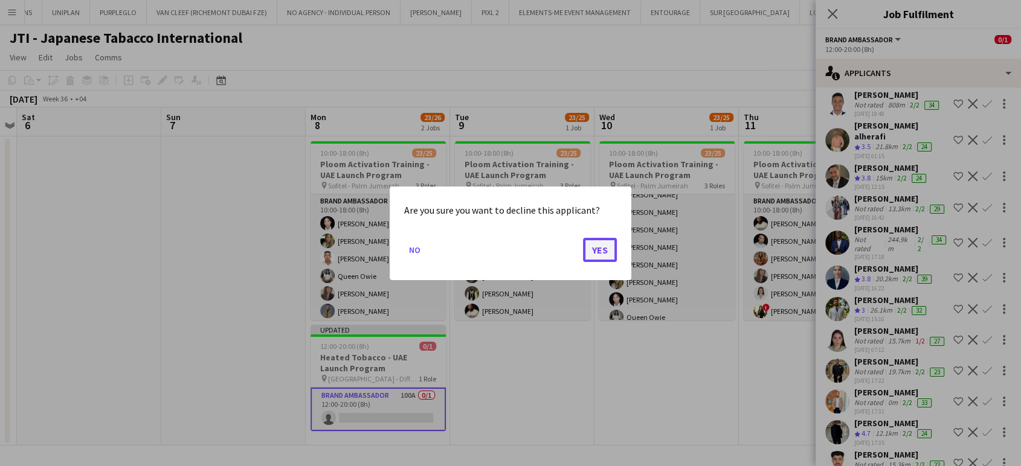
click at [610, 250] on button "Yes" at bounding box center [600, 249] width 34 height 24
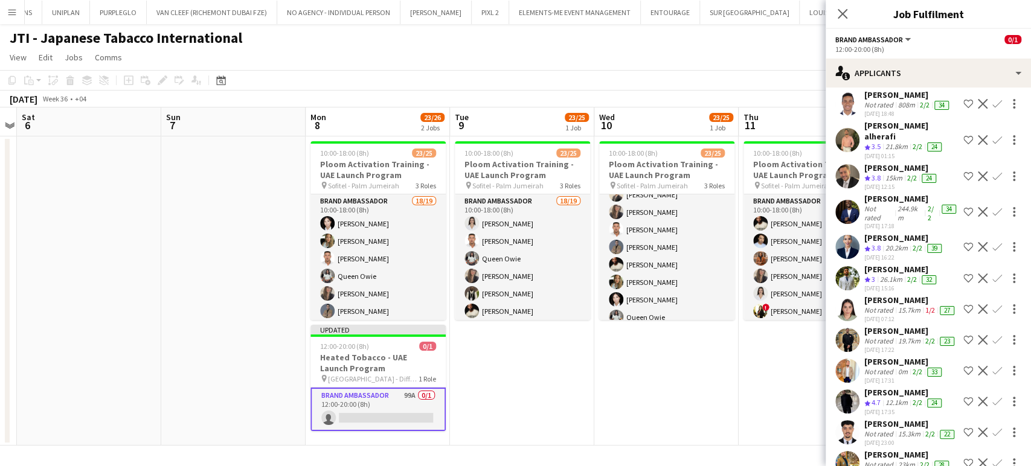
click at [978, 217] on app-icon "Decline" at bounding box center [983, 212] width 10 height 10
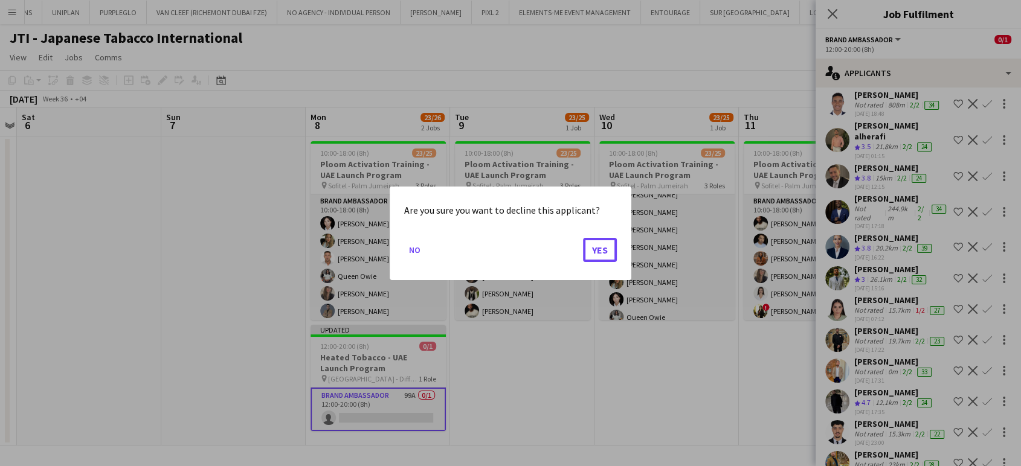
drag, startPoint x: 597, startPoint y: 249, endPoint x: 1020, endPoint y: 237, distance: 423.6
click at [597, 248] on button "Yes" at bounding box center [600, 249] width 34 height 24
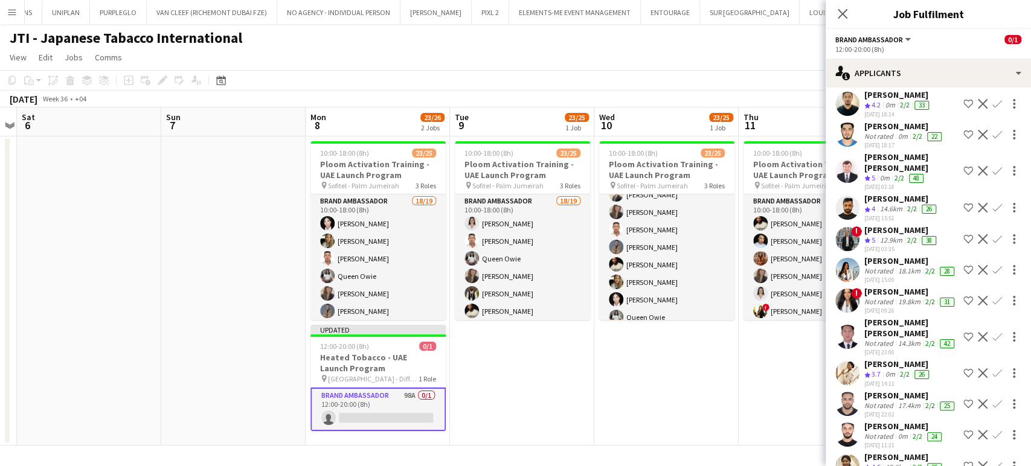
scroll to position [738, 0]
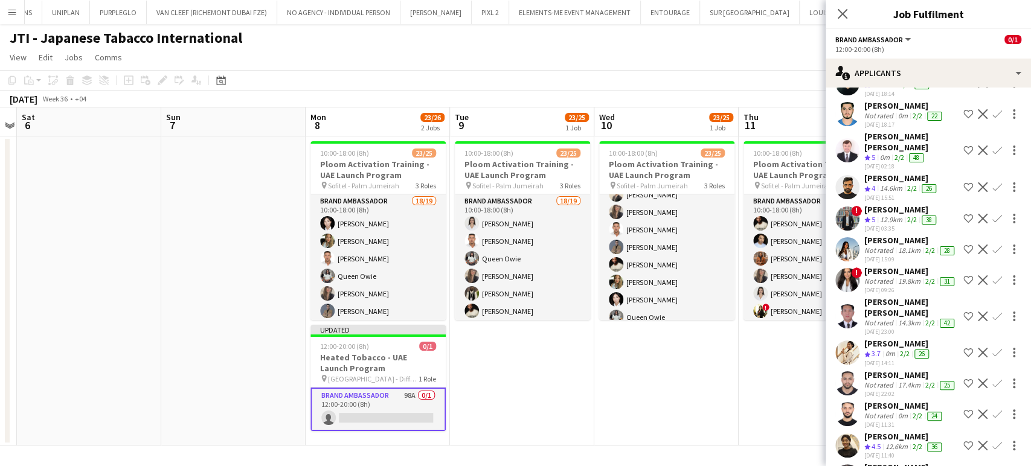
click at [978, 155] on app-icon "Decline" at bounding box center [983, 151] width 10 height 10
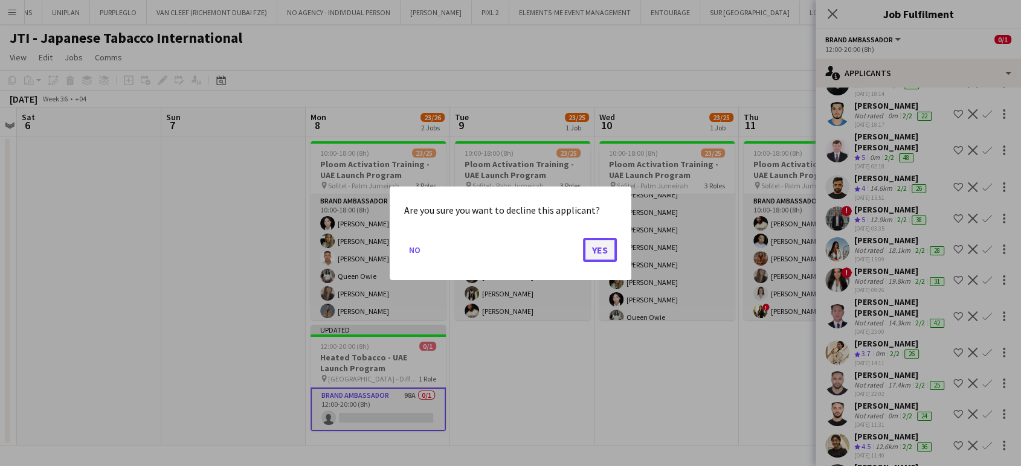
click at [607, 245] on button "Yes" at bounding box center [600, 249] width 34 height 24
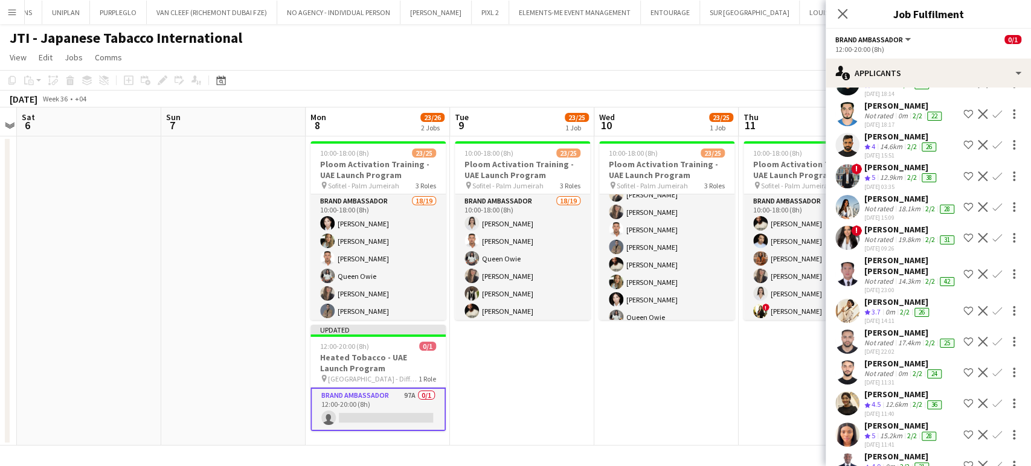
click at [963, 214] on button "Shortlist crew" at bounding box center [968, 207] width 14 height 14
click at [978, 212] on app-icon "Decline" at bounding box center [983, 207] width 10 height 10
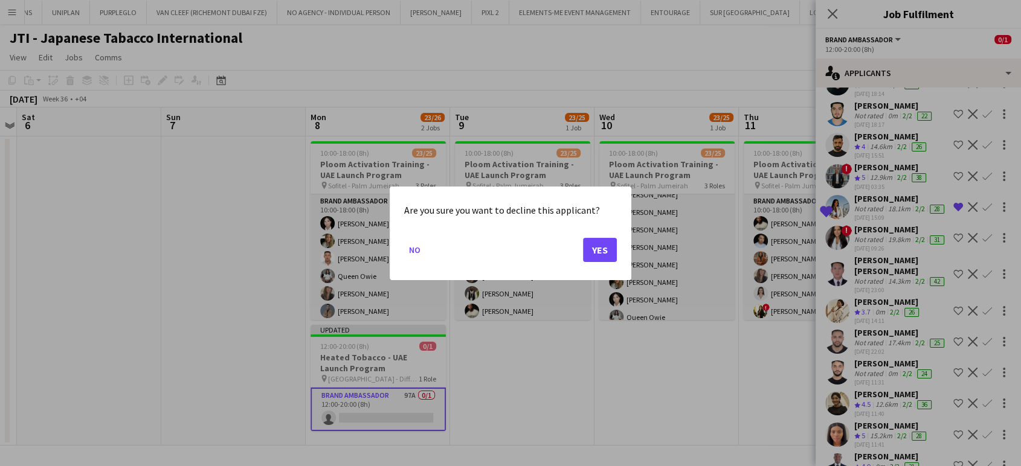
click at [582, 248] on mat-dialog-actions "No Yes" at bounding box center [510, 253] width 213 height 51
click at [594, 249] on button "Yes" at bounding box center [600, 249] width 34 height 24
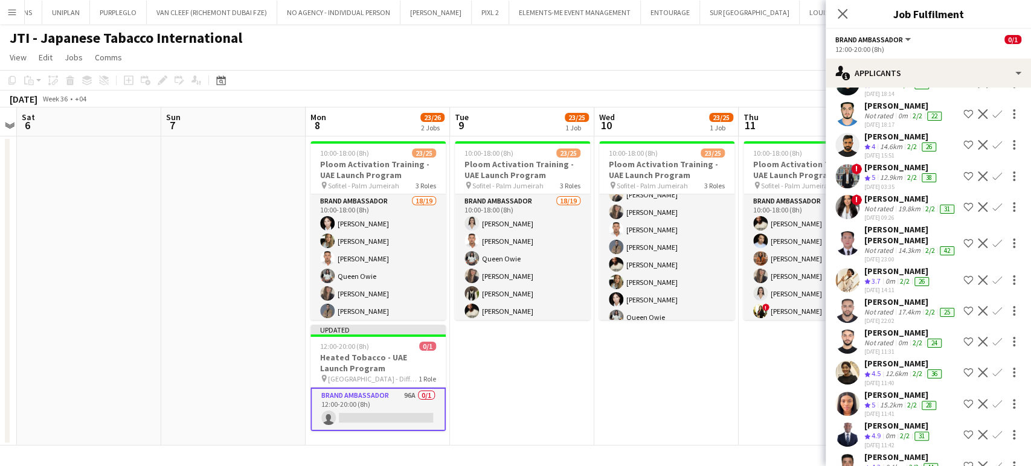
click at [978, 150] on app-icon "Decline" at bounding box center [983, 145] width 10 height 10
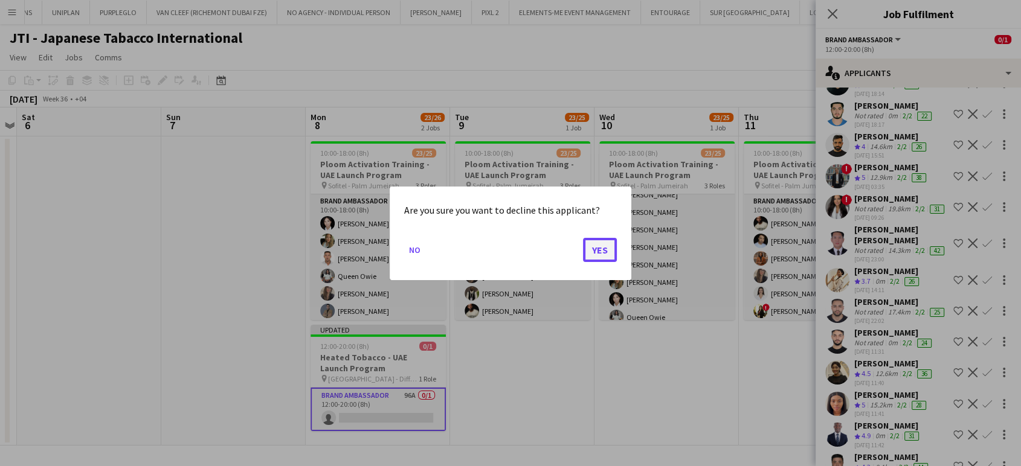
drag, startPoint x: 597, startPoint y: 245, endPoint x: 607, endPoint y: 239, distance: 10.6
click at [597, 245] on button "Yes" at bounding box center [600, 249] width 34 height 24
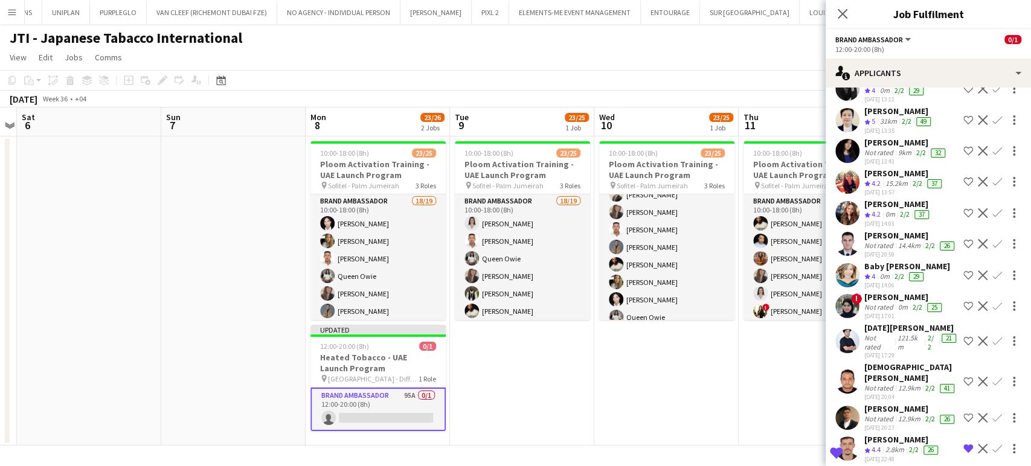
scroll to position [1476, 0]
click at [886, 219] on div "0m" at bounding box center [890, 214] width 14 height 10
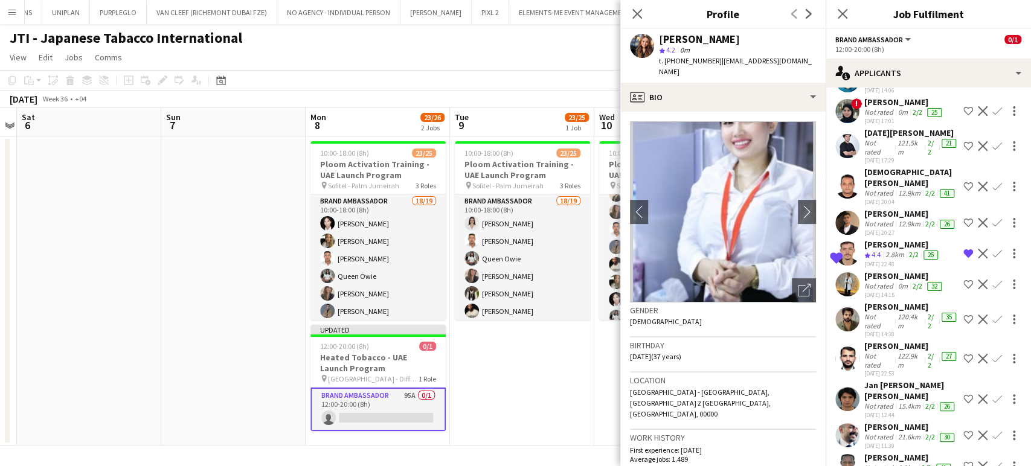
scroll to position [1678, 0]
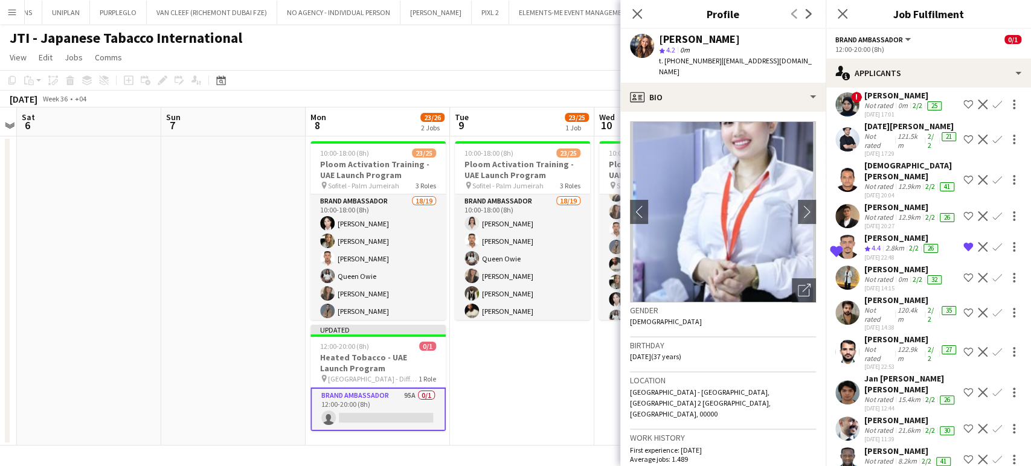
click at [978, 109] on app-icon "Decline" at bounding box center [983, 105] width 10 height 10
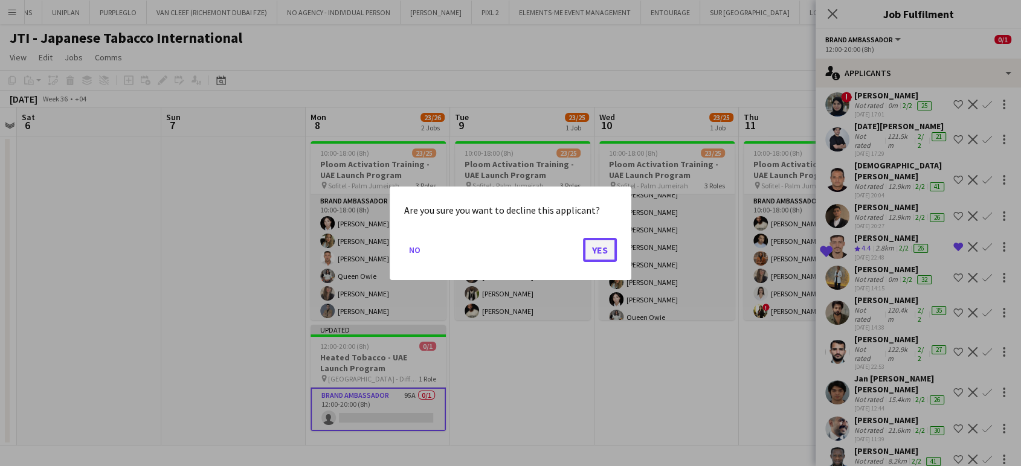
click at [594, 250] on button "Yes" at bounding box center [600, 249] width 34 height 24
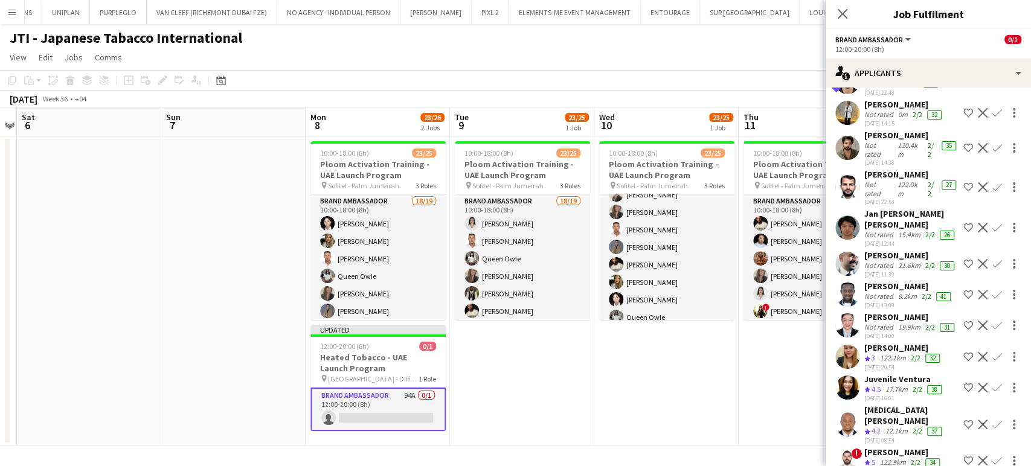
scroll to position [1812, 0]
click at [861, 127] on div "Nelly Nzula Not rated 0m 2/2 32 02-08-2025 14:15 Shortlist crew Decline Confirm" at bounding box center [928, 112] width 205 height 28
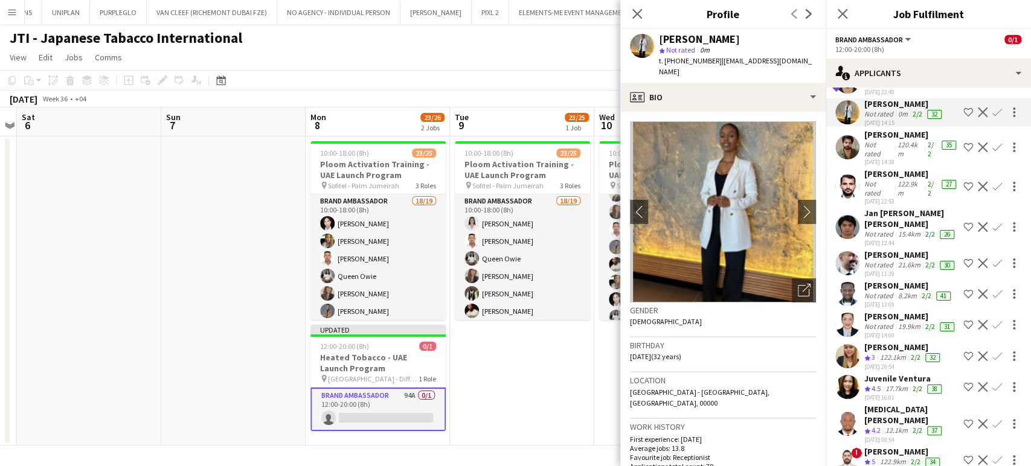
click at [964, 117] on app-icon "Shortlist crew" at bounding box center [969, 113] width 10 height 10
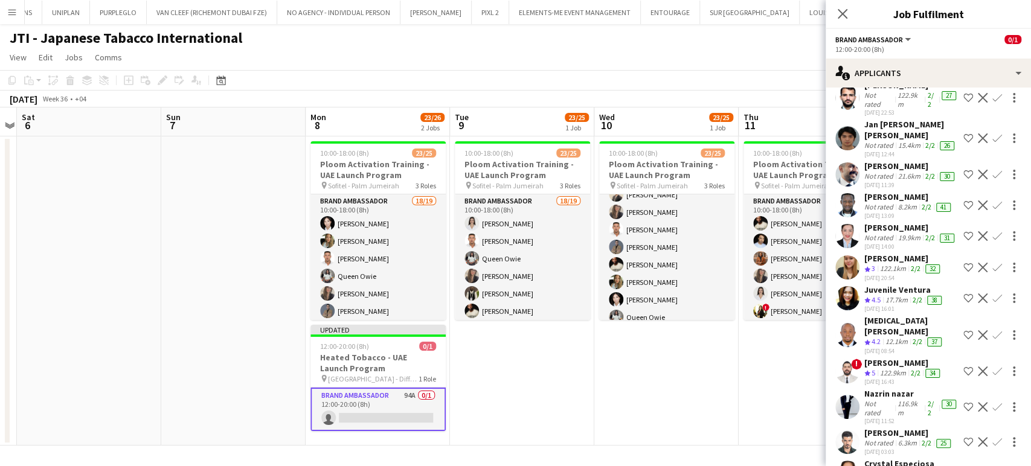
scroll to position [1879, 0]
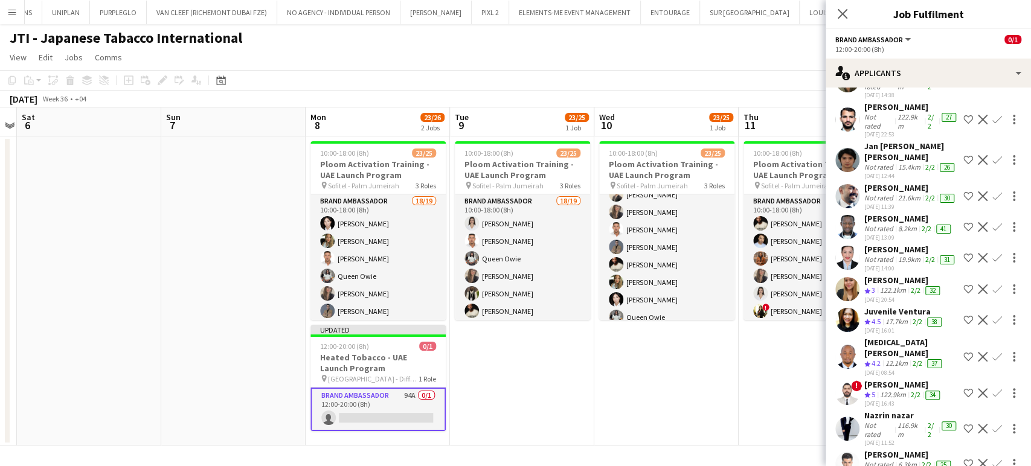
click at [976, 88] on button "Decline" at bounding box center [983, 80] width 14 height 14
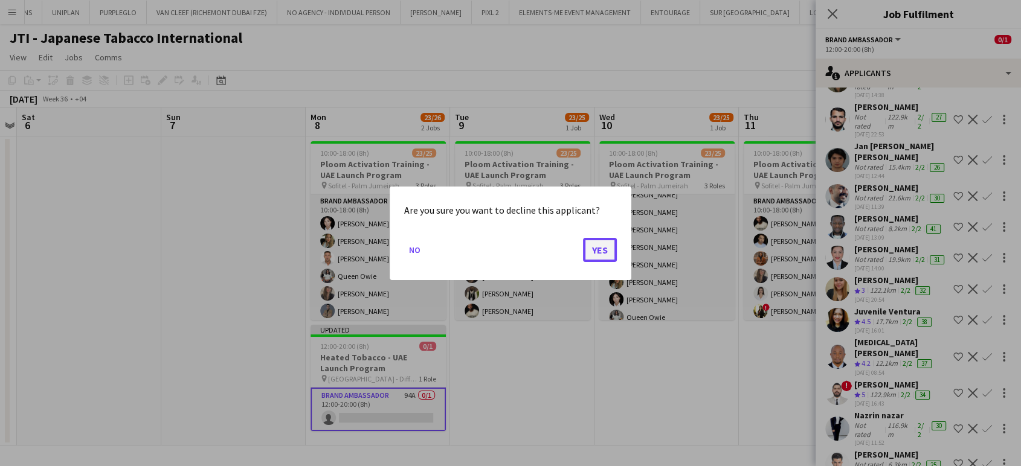
click at [604, 250] on button "Yes" at bounding box center [600, 249] width 34 height 24
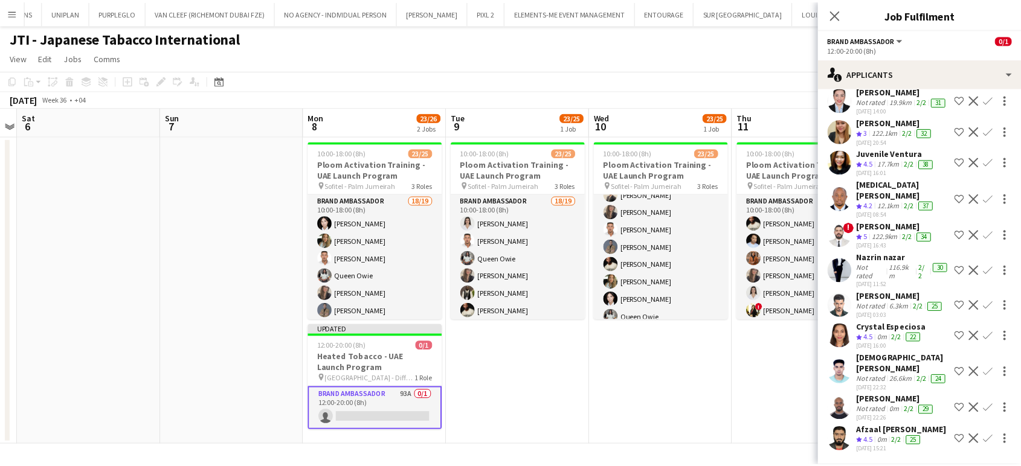
scroll to position [2106, 0]
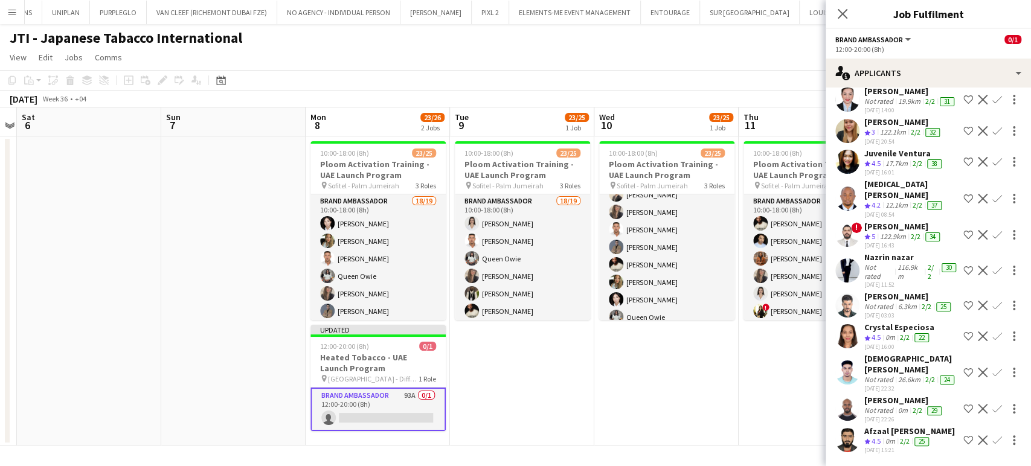
click at [551, 390] on app-date-cell "10:00-18:00 (8h) 23/25 Ploom Activation Training - UAE Launch Program pin Sofit…" at bounding box center [522, 291] width 144 height 309
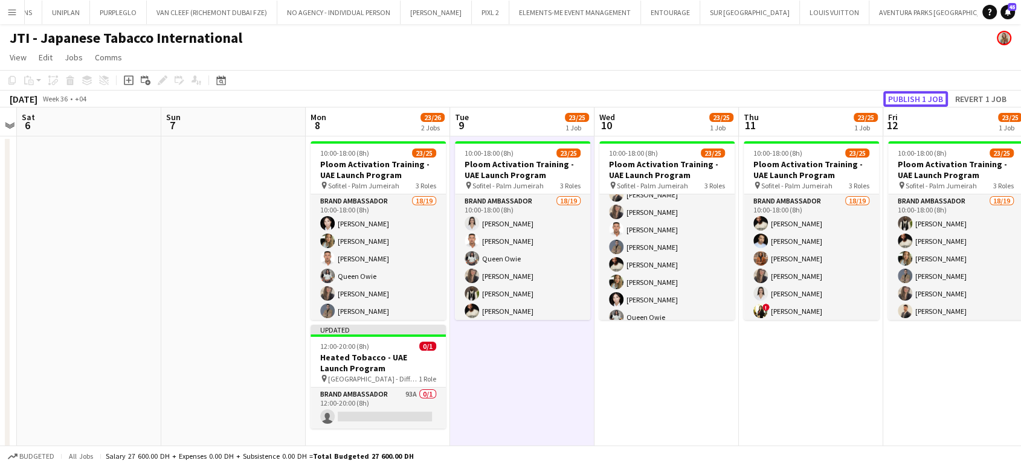
click at [918, 100] on button "Publish 1 job" at bounding box center [915, 99] width 65 height 16
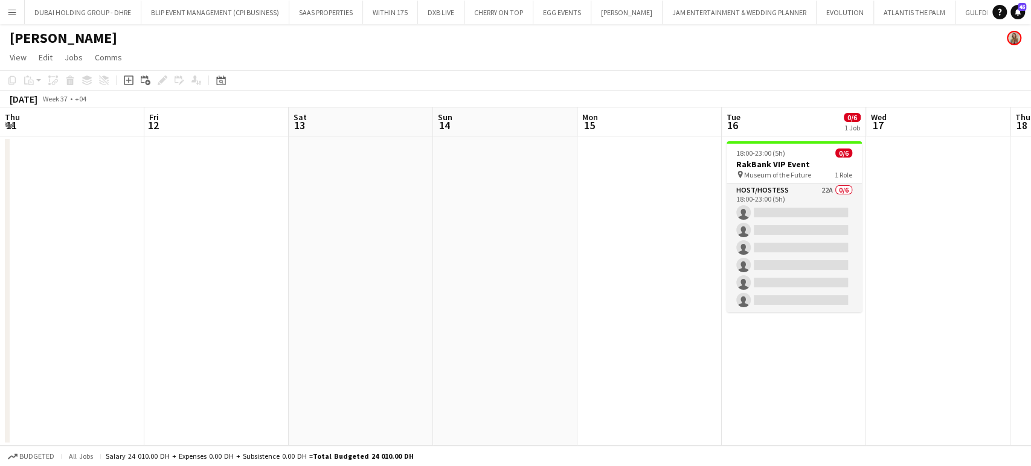
scroll to position [0, 550]
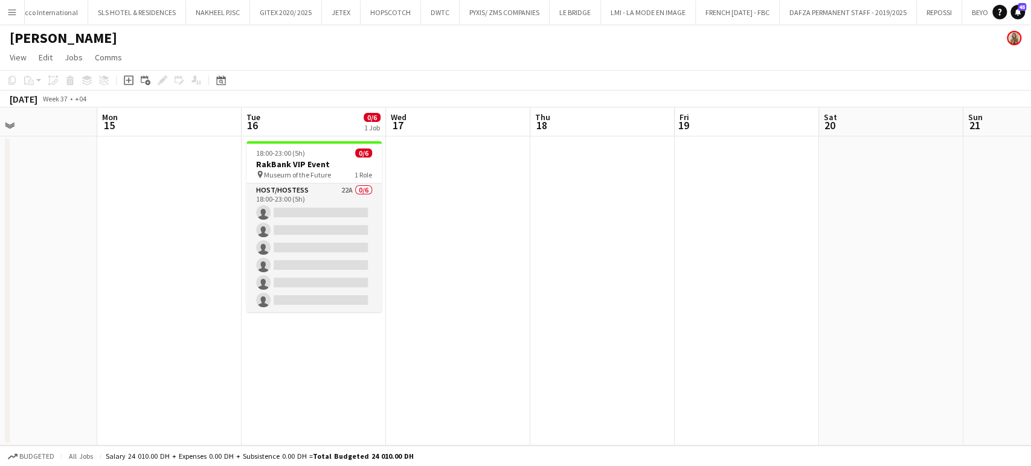
drag, startPoint x: 493, startPoint y: 248, endPoint x: 681, endPoint y: 253, distance: 188.6
click at [680, 253] on app-calendar-viewport "Thu 11 Fri 12 Sat 13 Sun 14 Mon 15 Tue 16 0/6 1 Job Wed 17 Thu 18 Fri 19 Sat 20…" at bounding box center [515, 277] width 1031 height 338
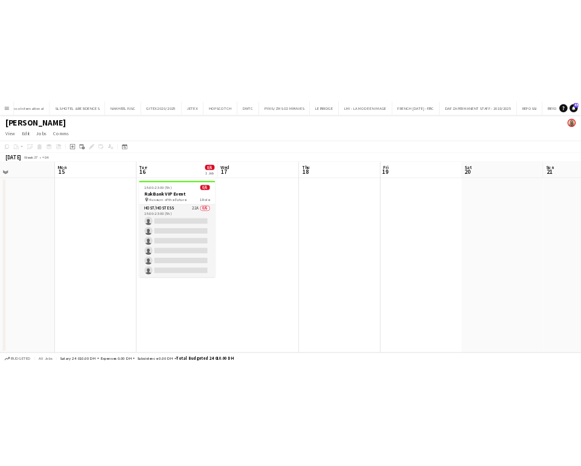
scroll to position [0, 361]
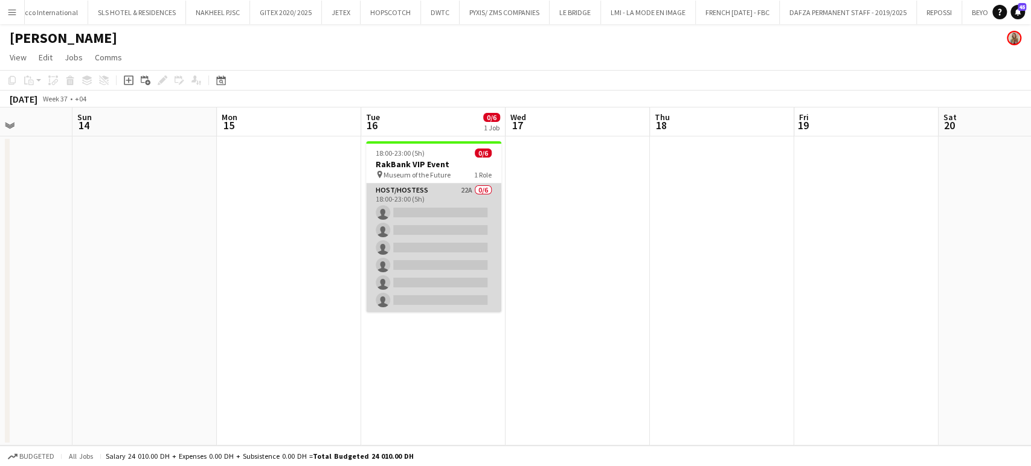
click at [449, 232] on app-card-role "Host/Hostess 22A 0/6 18:00-23:00 (5h) single-neutral-actions single-neutral-act…" at bounding box center [433, 248] width 135 height 129
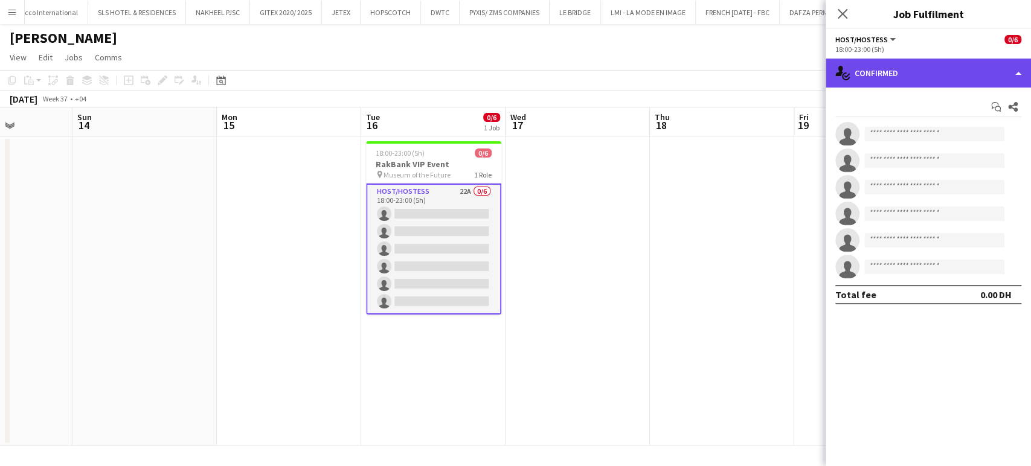
click at [1023, 63] on div "single-neutral-actions-check-2 Confirmed" at bounding box center [928, 73] width 205 height 29
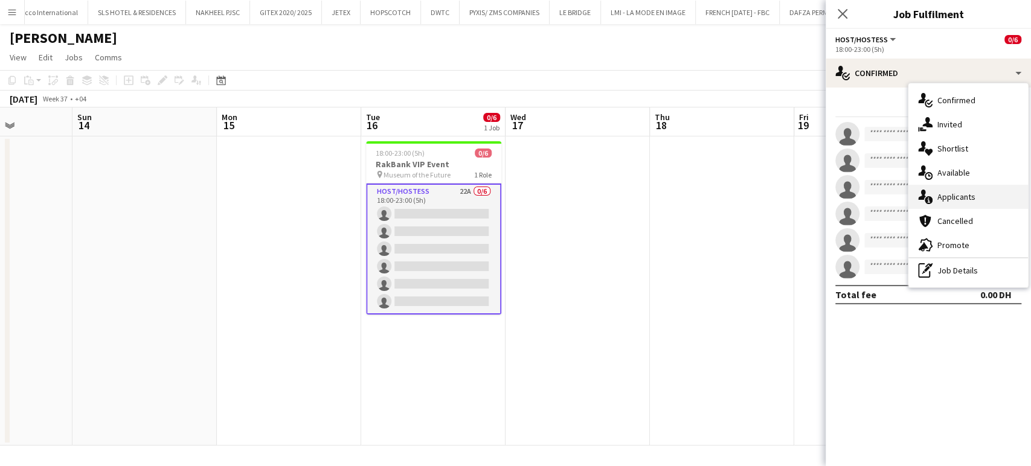
click at [960, 197] on span "Applicants" at bounding box center [957, 196] width 38 height 11
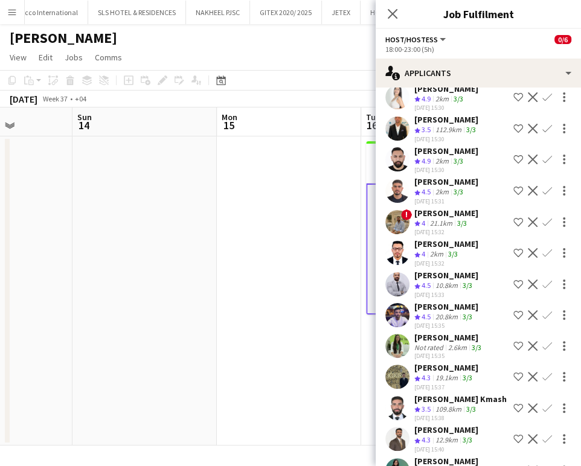
scroll to position [0, 0]
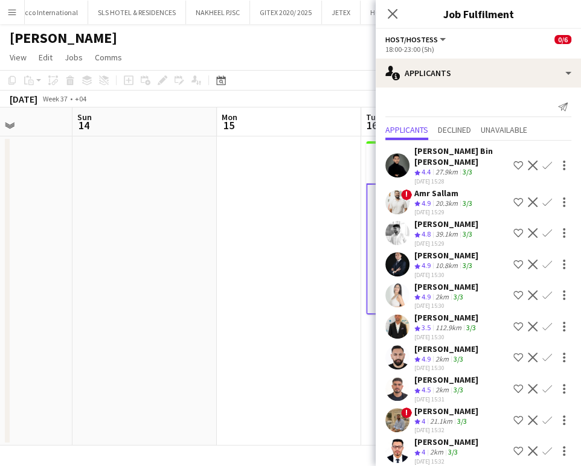
click at [513, 198] on app-icon "Shortlist crew" at bounding box center [518, 203] width 10 height 10
click at [513, 161] on app-icon "Shortlist crew" at bounding box center [518, 166] width 10 height 10
click at [513, 229] on app-icon "Shortlist crew" at bounding box center [518, 233] width 10 height 10
drag, startPoint x: 509, startPoint y: 260, endPoint x: 500, endPoint y: 262, distance: 9.8
click at [513, 260] on app-icon "Shortlist crew" at bounding box center [518, 265] width 10 height 10
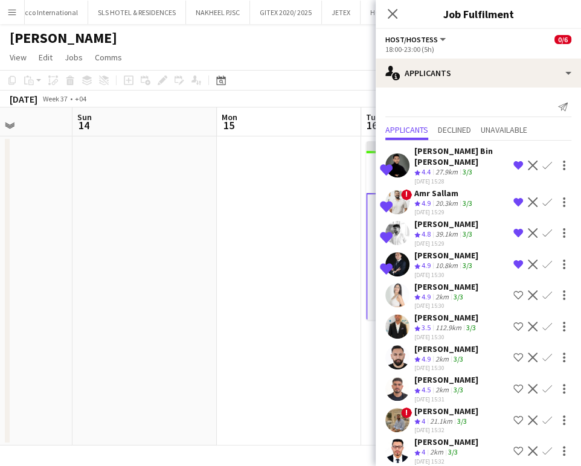
scroll to position [0, 571]
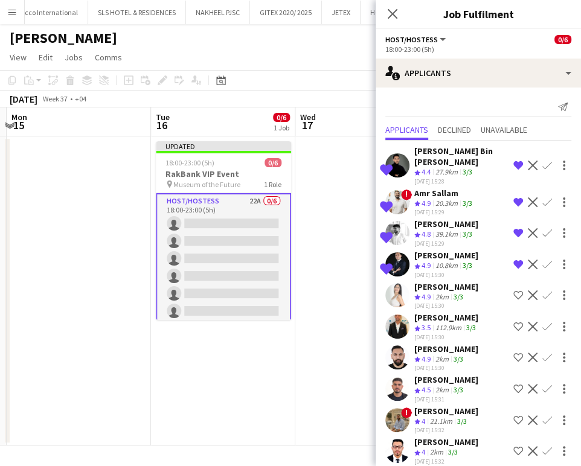
drag, startPoint x: 251, startPoint y: 291, endPoint x: -5, endPoint y: 240, distance: 261.8
click at [0, 240] on html "Menu Boards Boards Boards All jobs Status Workforce Workforce My Workforce Recr…" at bounding box center [290, 233] width 581 height 466
click at [513, 292] on app-icon "Shortlist crew" at bounding box center [518, 296] width 10 height 10
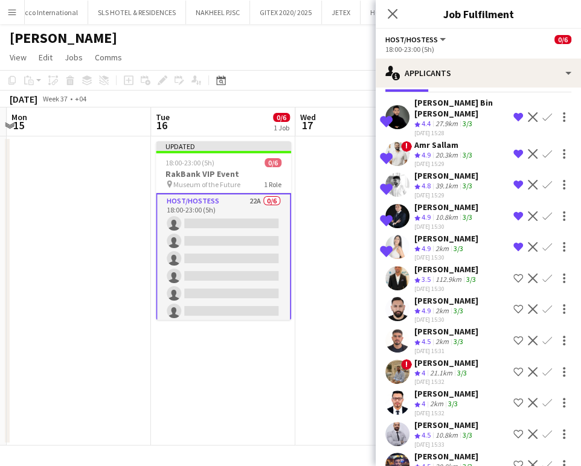
scroll to position [67, 0]
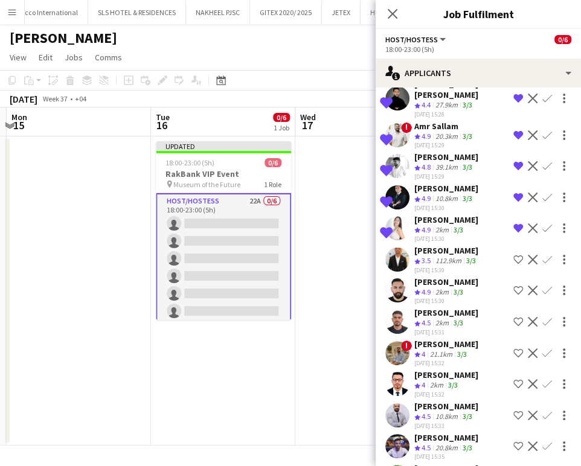
click at [513, 286] on app-icon "Shortlist crew" at bounding box center [518, 291] width 10 height 10
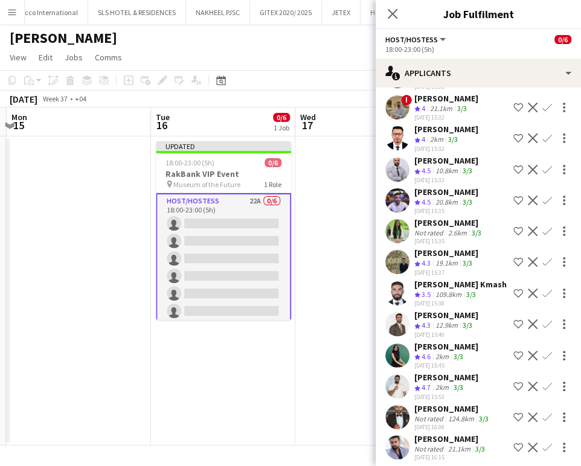
scroll to position [335, 0]
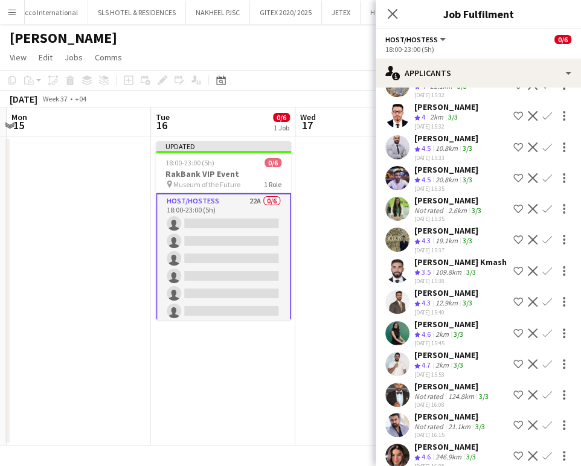
click at [513, 204] on app-icon "Shortlist crew" at bounding box center [518, 209] width 10 height 10
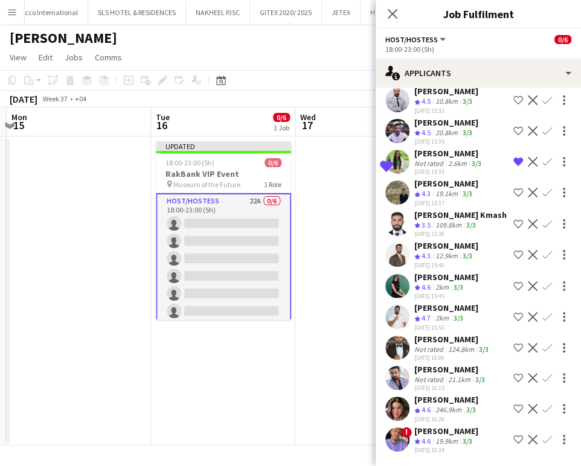
click at [513, 282] on app-icon "Shortlist crew" at bounding box center [518, 287] width 10 height 10
click at [513, 439] on app-icon "Shortlist crew" at bounding box center [518, 440] width 10 height 10
click at [513, 407] on app-icon "Shortlist crew" at bounding box center [518, 409] width 10 height 10
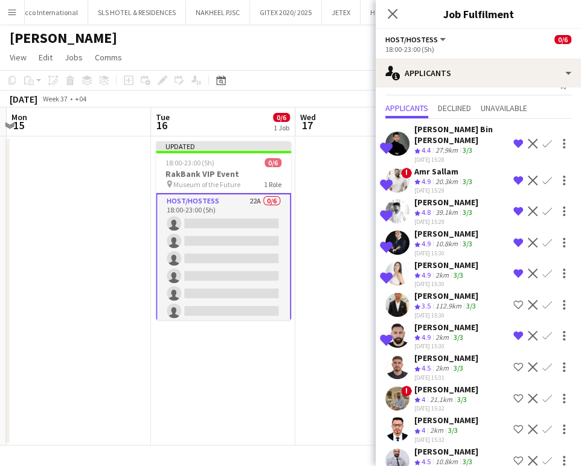
scroll to position [0, 0]
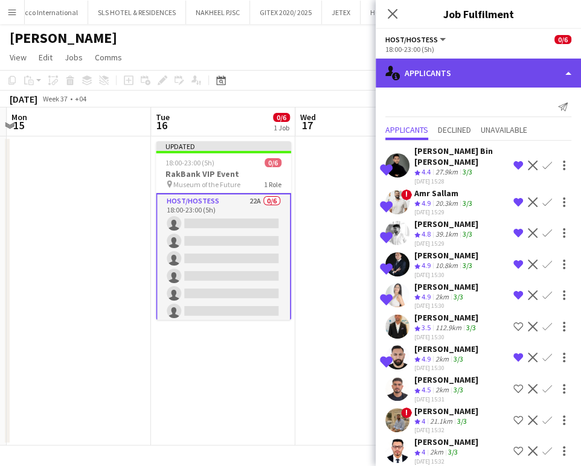
click at [532, 68] on div "single-neutral-actions-information Applicants" at bounding box center [478, 73] width 205 height 29
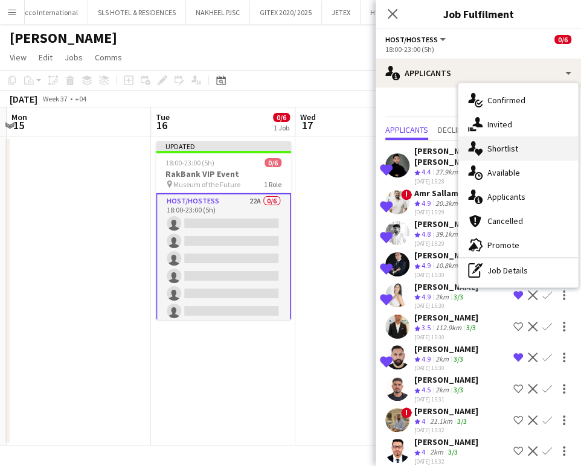
click at [505, 147] on span "Shortlist" at bounding box center [503, 148] width 31 height 11
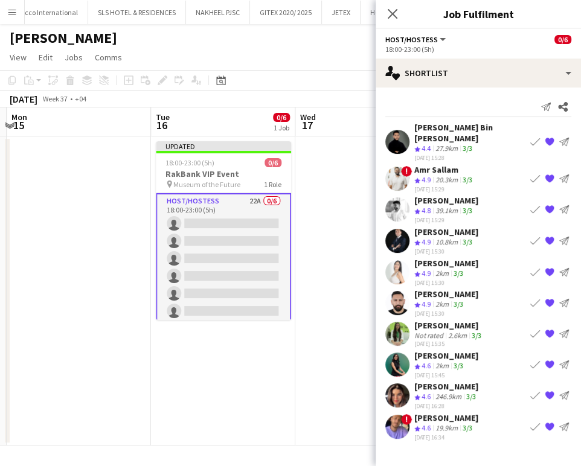
drag, startPoint x: 274, startPoint y: 394, endPoint x: 304, endPoint y: 346, distance: 57.2
click at [273, 392] on app-date-cell "Updated 18:00-23:00 (5h) 0/6 RakBank VIP Event pin Museum of the Future 1 Role …" at bounding box center [223, 291] width 144 height 309
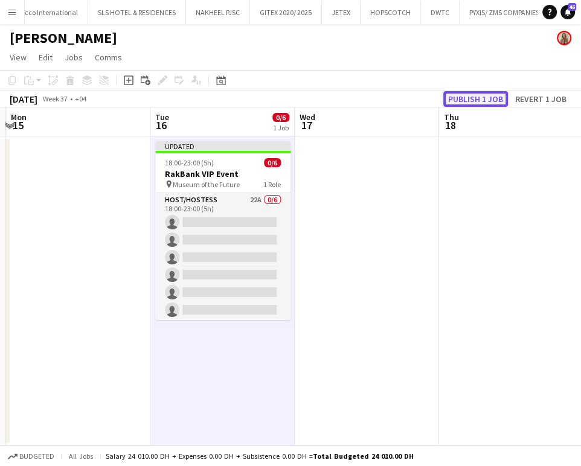
click at [484, 103] on button "Publish 1 job" at bounding box center [475, 99] width 65 height 16
